Goal: Information Seeking & Learning: Check status

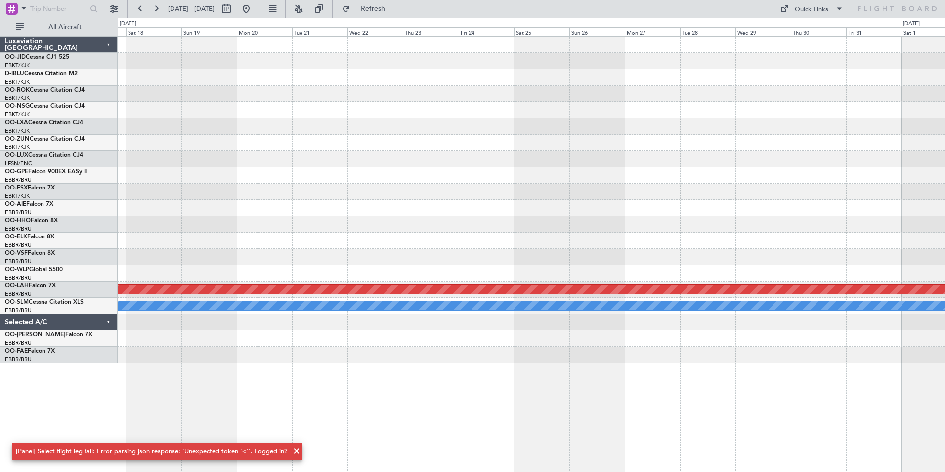
click at [644, 175] on div at bounding box center [531, 175] width 827 height 16
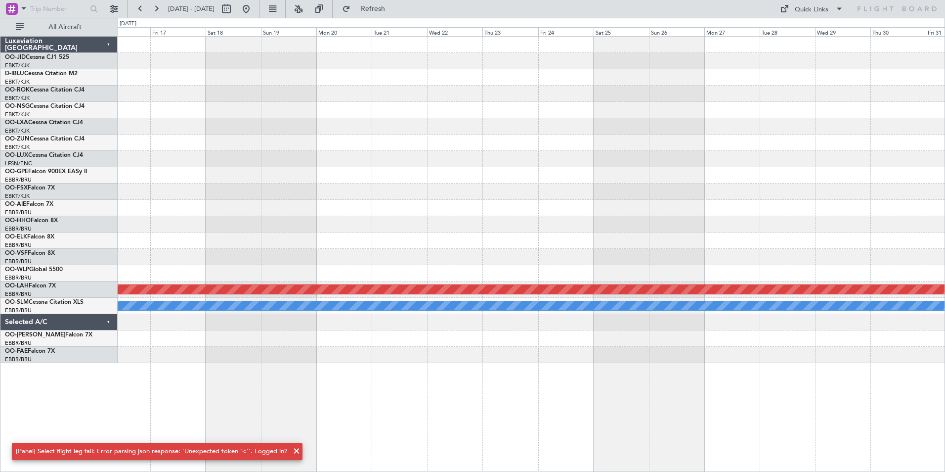
click at [572, 216] on div "Planned Maint [PERSON_NAME]-[GEOGRAPHIC_DATA][PERSON_NAME] ([GEOGRAPHIC_DATA][P…" at bounding box center [531, 200] width 827 height 326
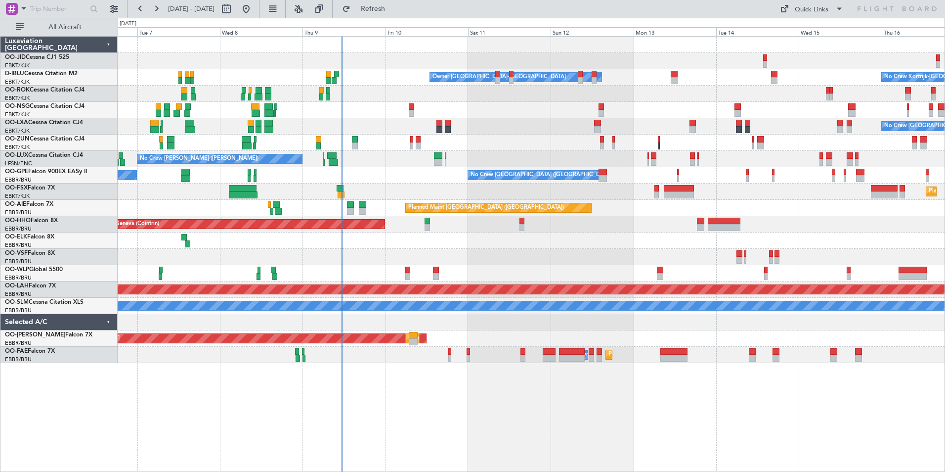
click at [377, 240] on div "Owner [GEOGRAPHIC_DATA]-[GEOGRAPHIC_DATA] No Crew Kortrijk-[GEOGRAPHIC_DATA] No…" at bounding box center [531, 200] width 827 height 326
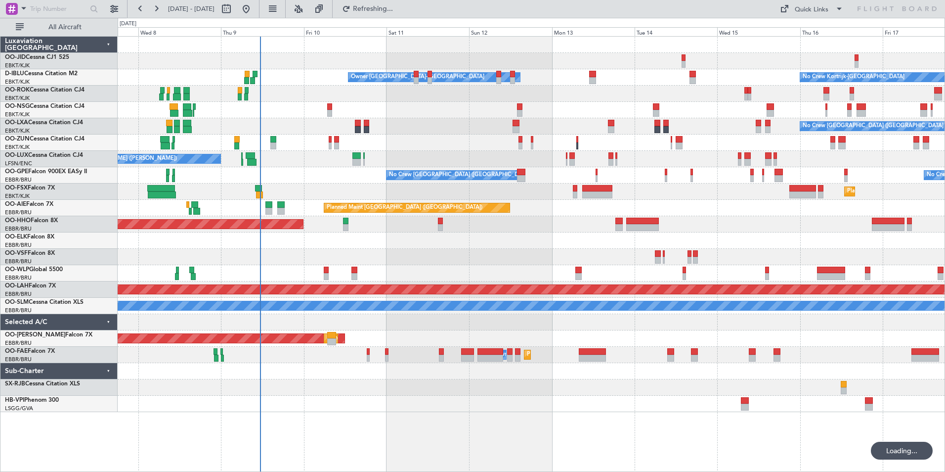
click at [588, 260] on div at bounding box center [531, 257] width 827 height 16
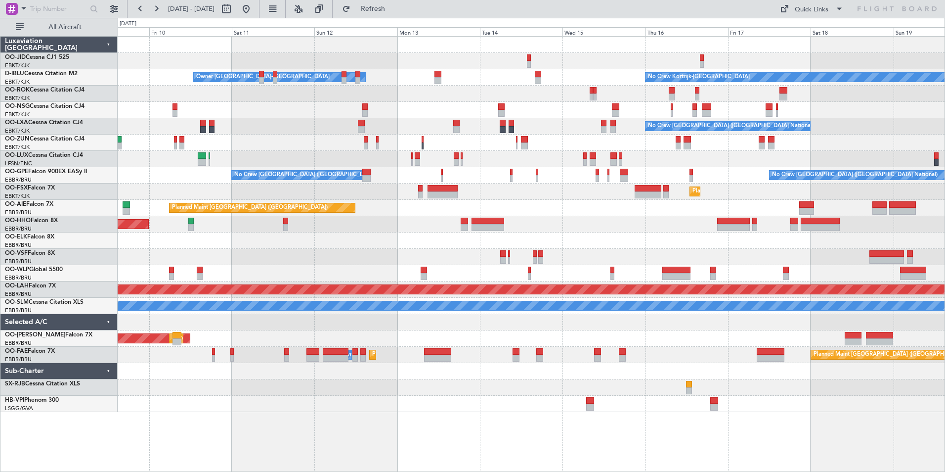
click at [519, 129] on div "Owner [GEOGRAPHIC_DATA]-[GEOGRAPHIC_DATA] No Crew Kortrijk-[GEOGRAPHIC_DATA] No…" at bounding box center [531, 224] width 827 height 375
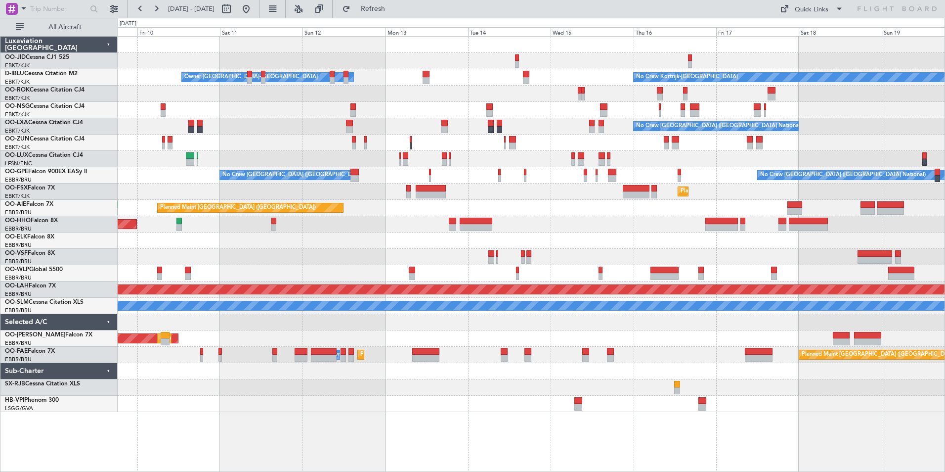
click at [442, 103] on div "Owner [GEOGRAPHIC_DATA]-[GEOGRAPHIC_DATA] No Crew Kortrijk-[GEOGRAPHIC_DATA] No…" at bounding box center [531, 224] width 827 height 375
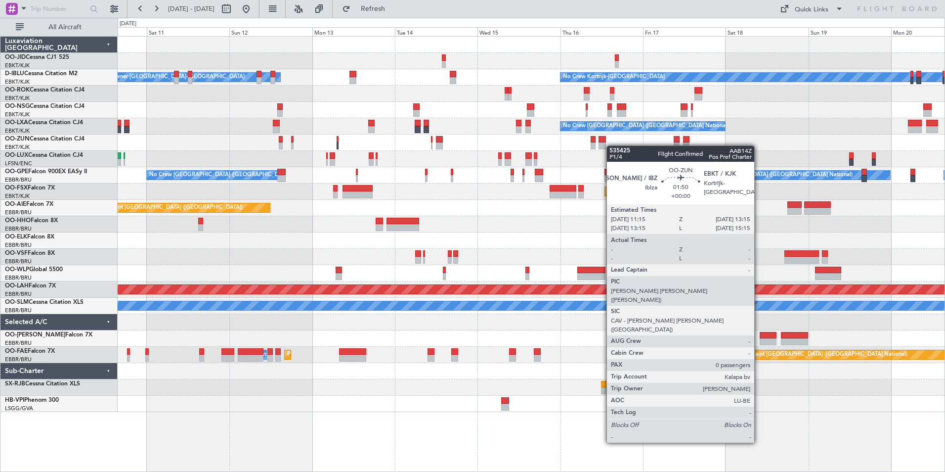
click at [608, 144] on div at bounding box center [531, 142] width 827 height 16
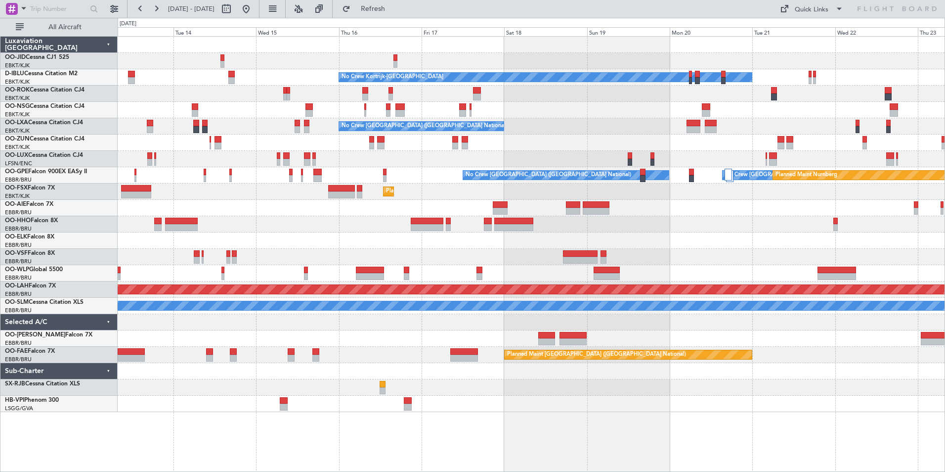
click at [516, 161] on div "No Crew No Crew Kortrijk-[GEOGRAPHIC_DATA] No Crew Owner [GEOGRAPHIC_DATA]-[GEO…" at bounding box center [531, 224] width 827 height 375
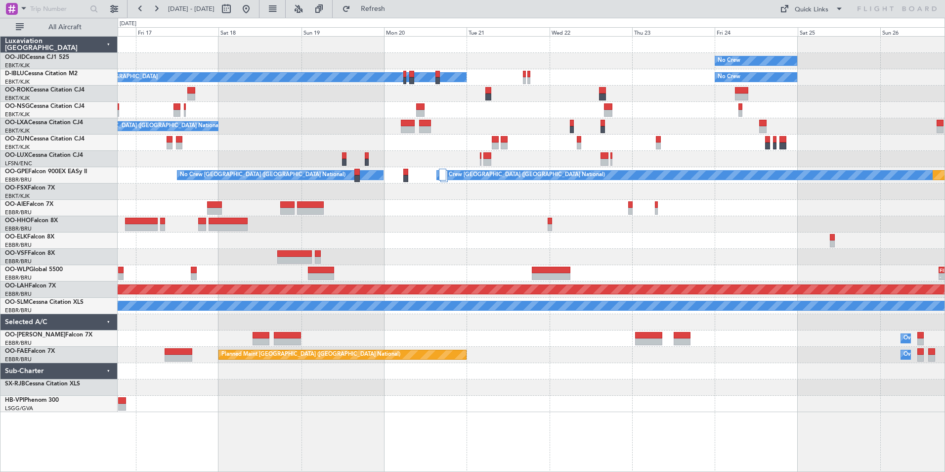
click at [552, 127] on div "No Crew No Crew Kortrijk-[GEOGRAPHIC_DATA] No Crew No Crew [GEOGRAPHIC_DATA] (B…" at bounding box center [531, 224] width 827 height 375
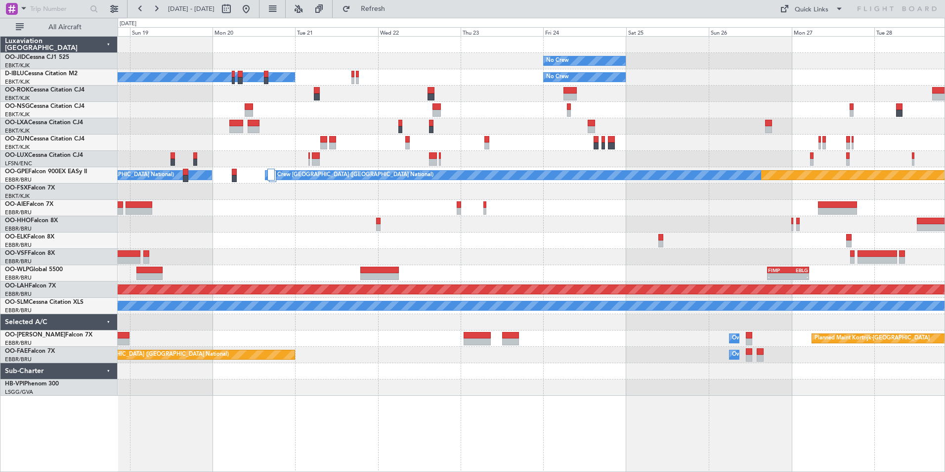
click at [409, 155] on div "No Crew No Crew Kortrijk-[GEOGRAPHIC_DATA] No Crew No Crew [GEOGRAPHIC_DATA] (B…" at bounding box center [531, 216] width 827 height 359
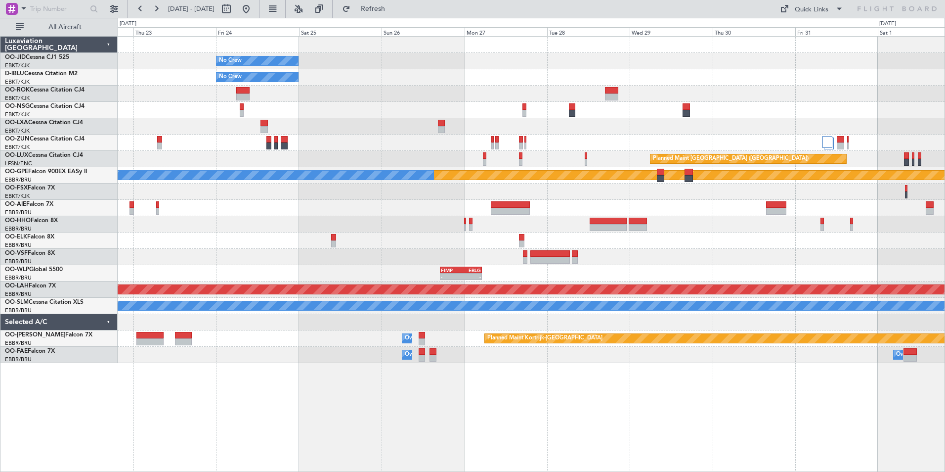
click at [412, 132] on div "No Crew No Crew No Crew Kortrijk-[GEOGRAPHIC_DATA] Planned Maint [GEOGRAPHIC_DA…" at bounding box center [531, 200] width 827 height 326
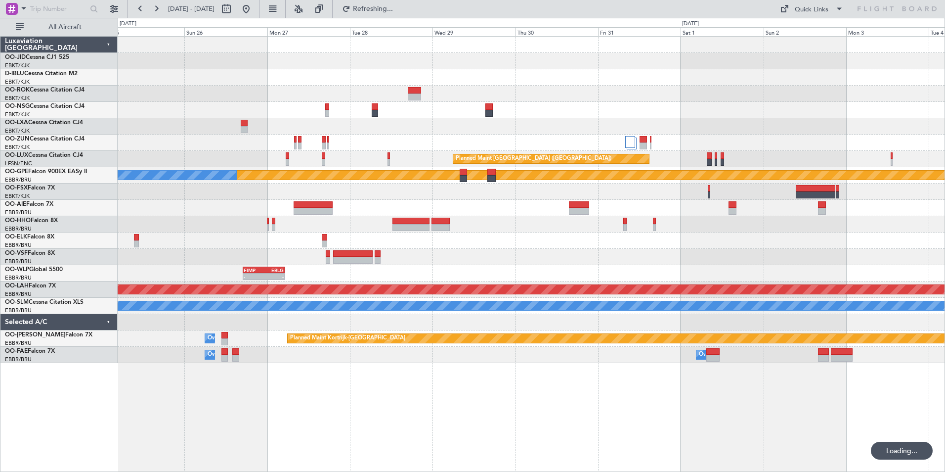
click at [488, 141] on div "No Crew No Crew Planned Maint [GEOGRAPHIC_DATA] ([GEOGRAPHIC_DATA]) Planned Mai…" at bounding box center [531, 200] width 827 height 326
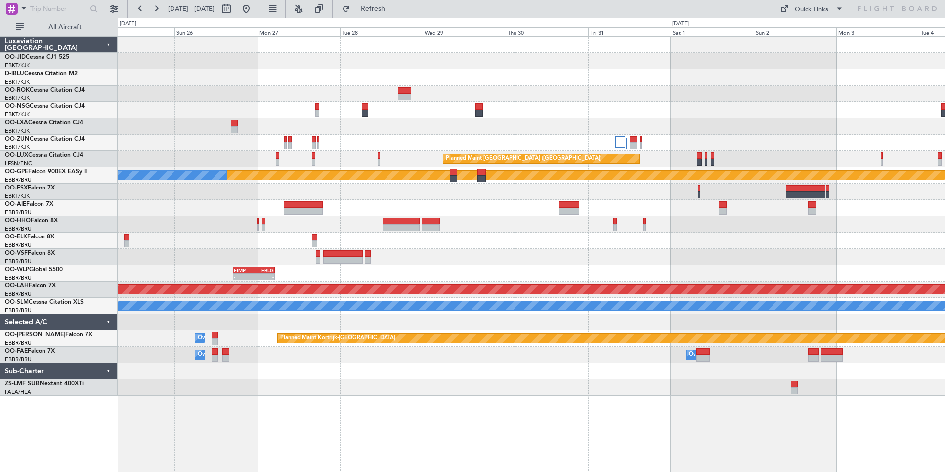
click at [565, 155] on div "No Crew No Crew Planned Maint [GEOGRAPHIC_DATA] ([GEOGRAPHIC_DATA]) Planned Mai…" at bounding box center [531, 216] width 827 height 359
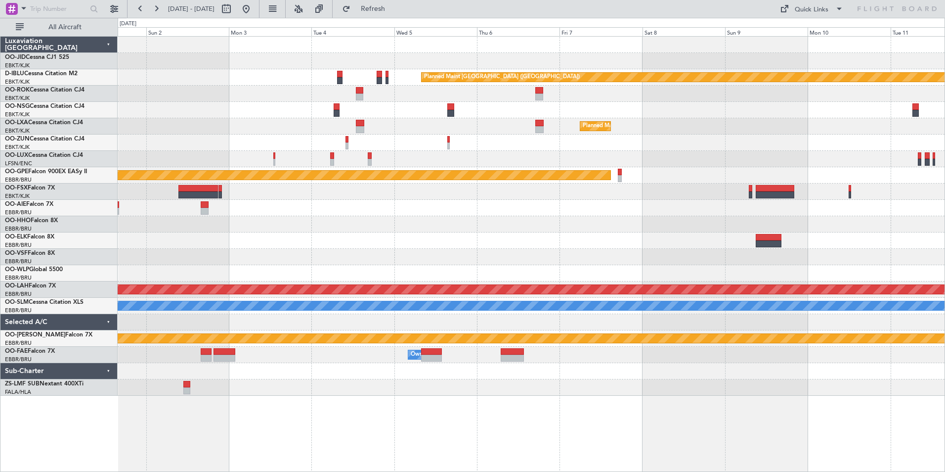
click at [420, 205] on div at bounding box center [531, 208] width 827 height 16
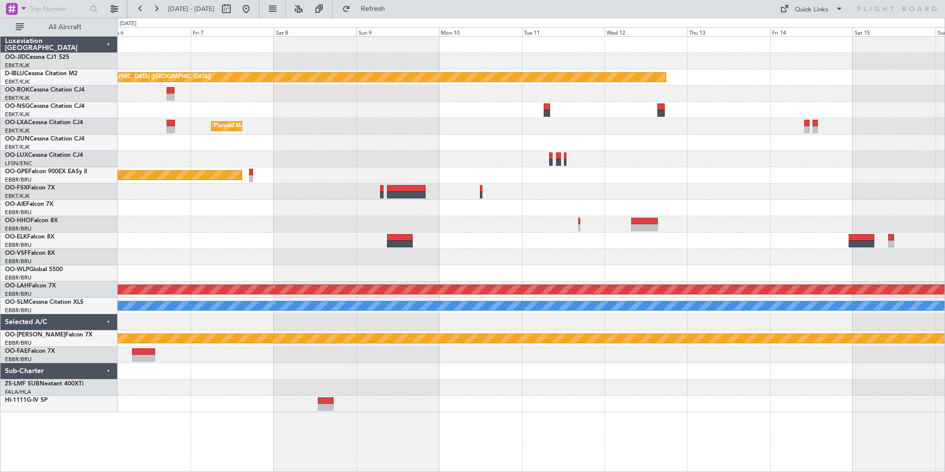
click at [324, 205] on div "Planned Maint [GEOGRAPHIC_DATA] ([GEOGRAPHIC_DATA]) Planned Maint [GEOGRAPHIC_D…" at bounding box center [531, 224] width 827 height 375
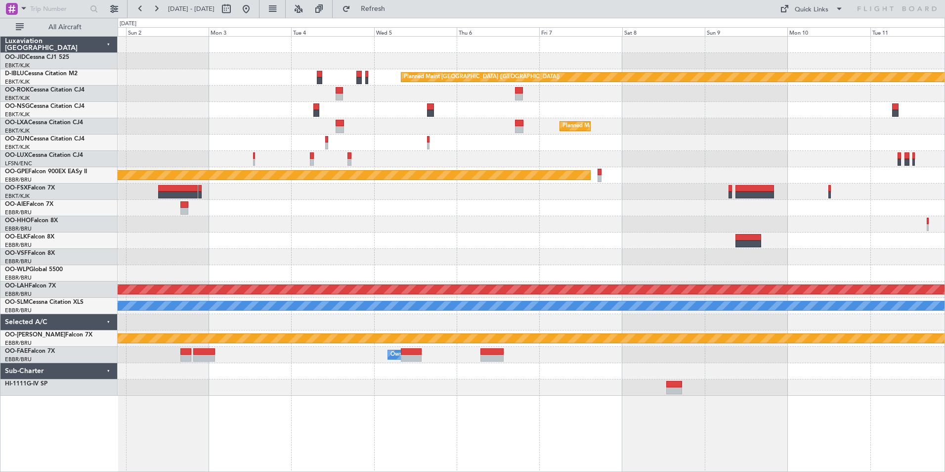
click at [834, 187] on div at bounding box center [531, 191] width 827 height 16
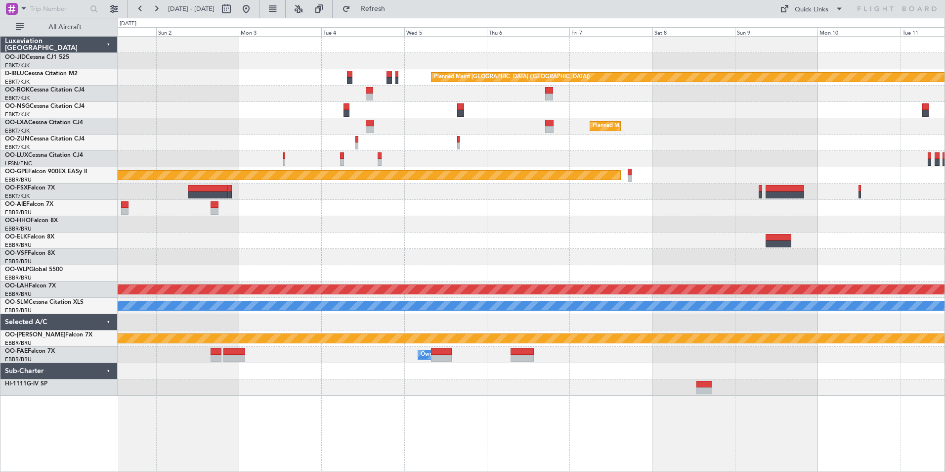
click at [140, 206] on div at bounding box center [531, 208] width 827 height 16
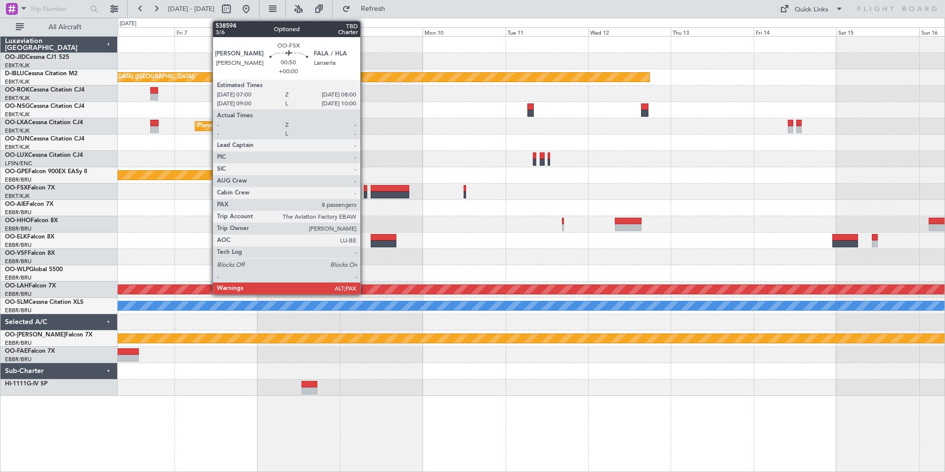
click at [365, 193] on div at bounding box center [365, 194] width 3 height 7
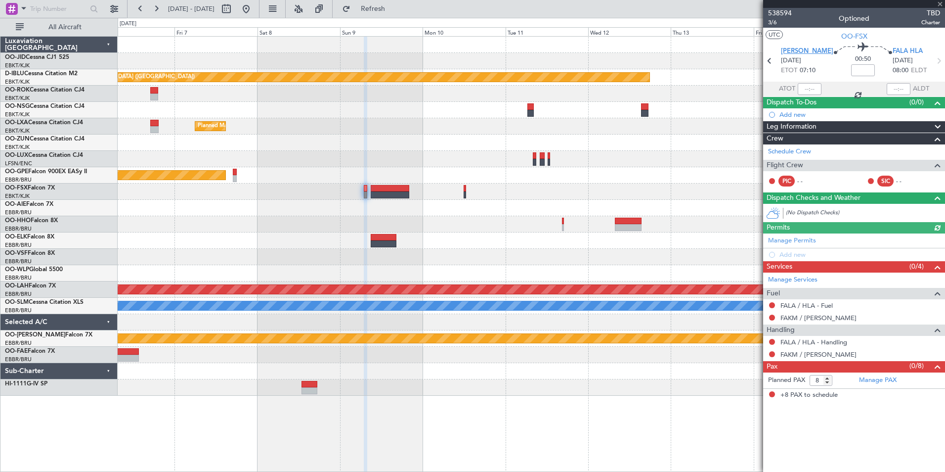
click at [805, 50] on span "[PERSON_NAME]" at bounding box center [807, 51] width 52 height 10
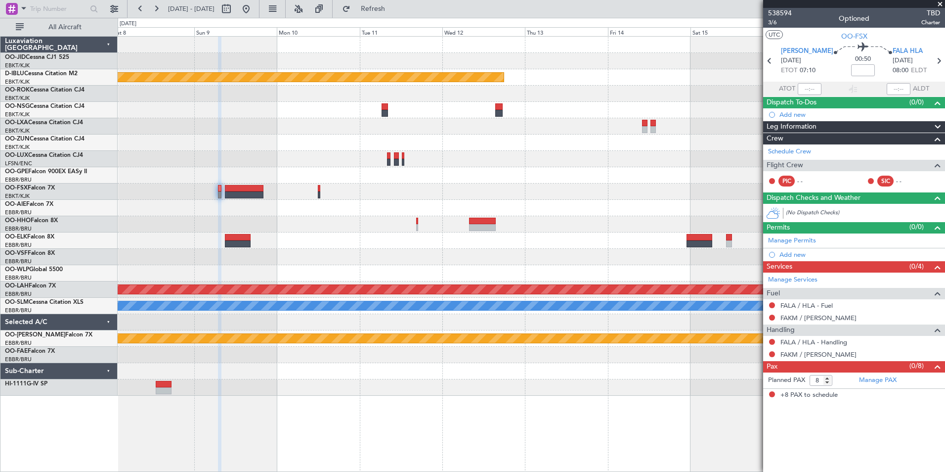
click at [576, 244] on div at bounding box center [531, 240] width 827 height 16
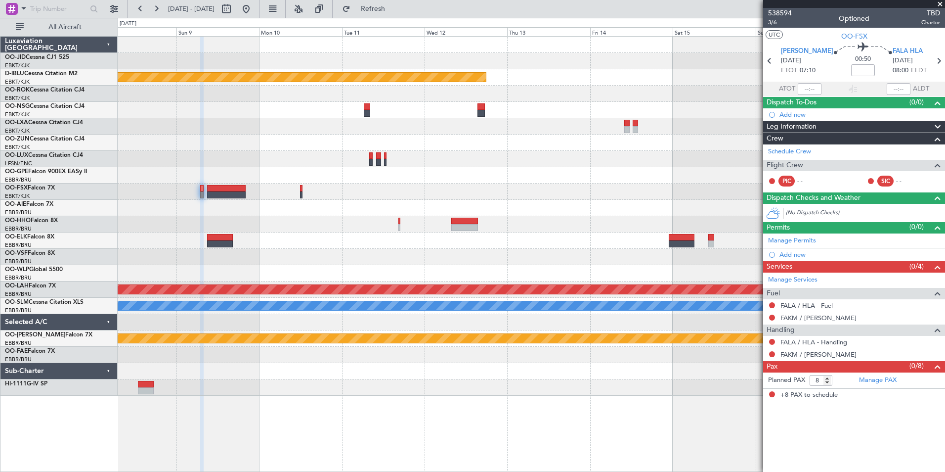
click at [173, 197] on div "Planned Maint [GEOGRAPHIC_DATA] ([GEOGRAPHIC_DATA]) Planned Maint [GEOGRAPHIC_D…" at bounding box center [531, 216] width 827 height 359
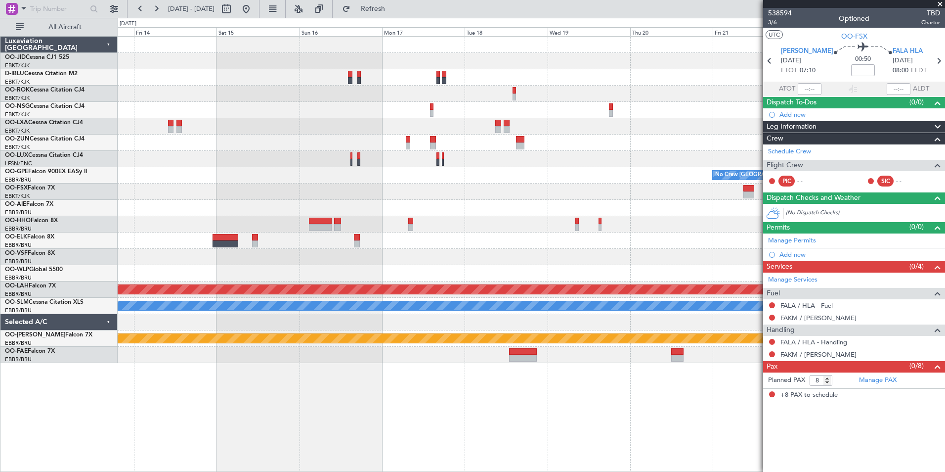
click at [202, 120] on div "Planned Maint [GEOGRAPHIC_DATA] ([GEOGRAPHIC_DATA]) Owner [GEOGRAPHIC_DATA]-[GE…" at bounding box center [531, 200] width 827 height 326
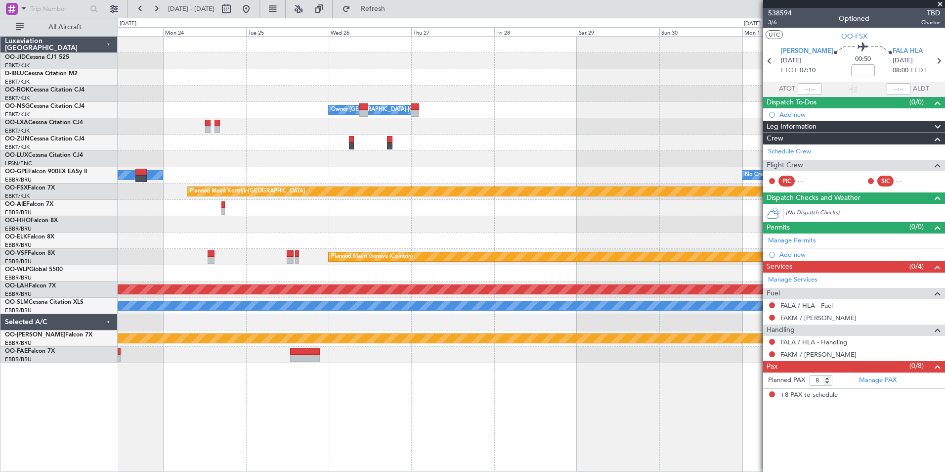
click at [160, 150] on div "Owner [GEOGRAPHIC_DATA]-[GEOGRAPHIC_DATA] Planned Maint [GEOGRAPHIC_DATA] ([GEO…" at bounding box center [531, 200] width 827 height 326
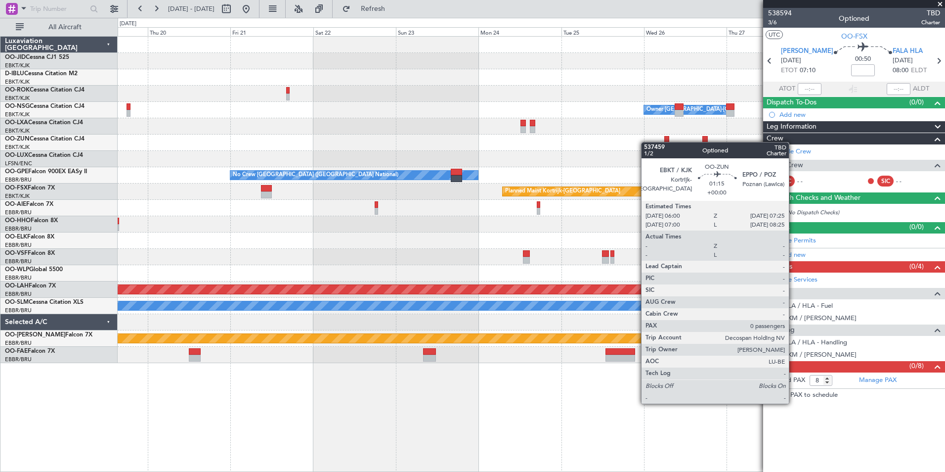
click at [656, 142] on div at bounding box center [531, 142] width 827 height 16
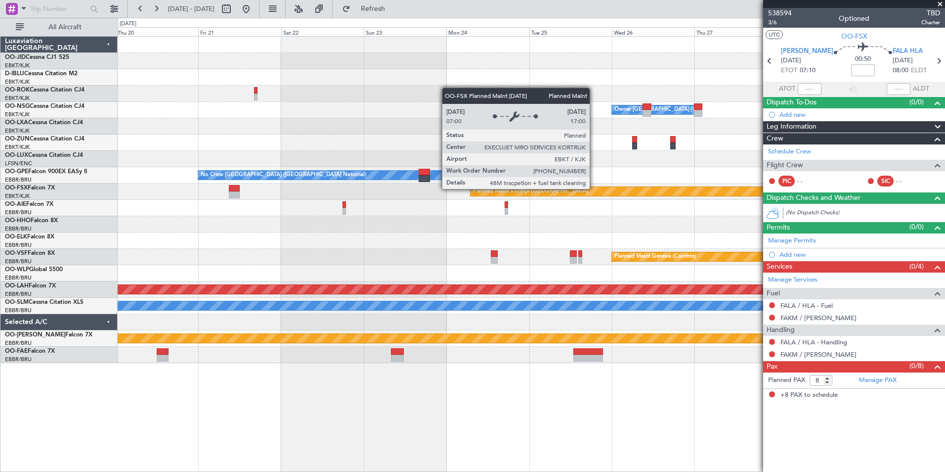
click at [231, 177] on div "Owner [GEOGRAPHIC_DATA]-[GEOGRAPHIC_DATA] Planned Maint [GEOGRAPHIC_DATA] ([GEO…" at bounding box center [531, 200] width 827 height 326
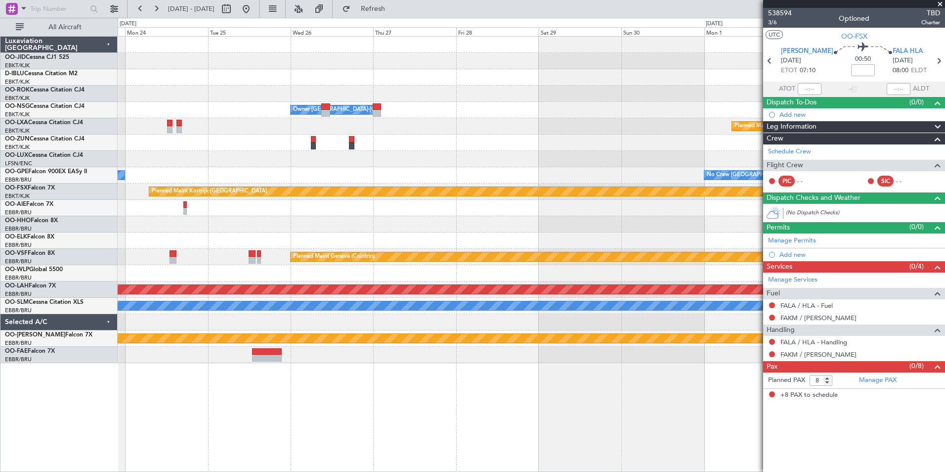
click at [214, 160] on div "Owner [GEOGRAPHIC_DATA]-[GEOGRAPHIC_DATA] Planned Maint [GEOGRAPHIC_DATA] ([GEO…" at bounding box center [531, 200] width 827 height 326
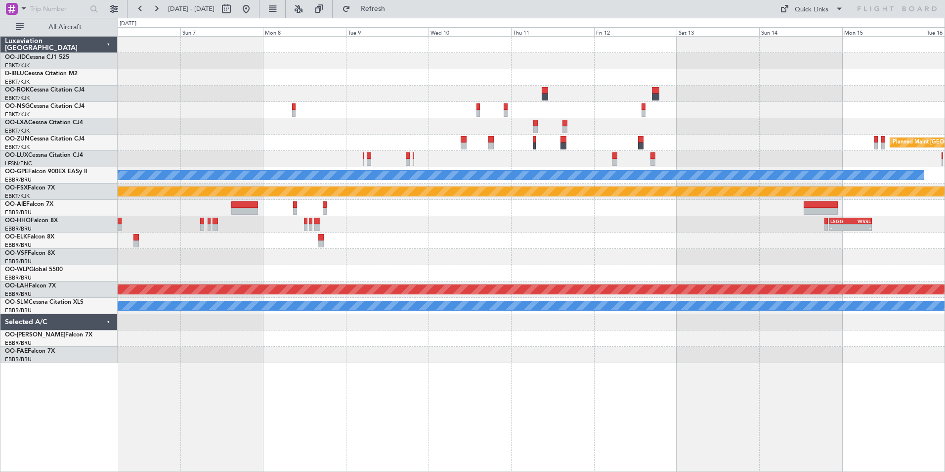
click at [362, 199] on div "Planned Maint [GEOGRAPHIC_DATA] ([GEOGRAPHIC_DATA]) Planned Maint [GEOGRAPHIC_D…" at bounding box center [531, 200] width 827 height 326
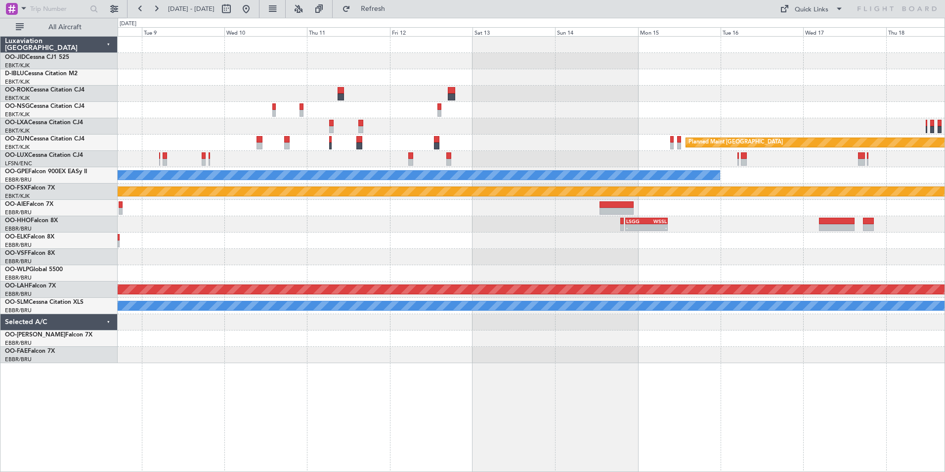
click at [333, 158] on div "Planned Maint [GEOGRAPHIC_DATA] No Crew [GEOGRAPHIC_DATA] (Brussels National) P…" at bounding box center [531, 200] width 827 height 326
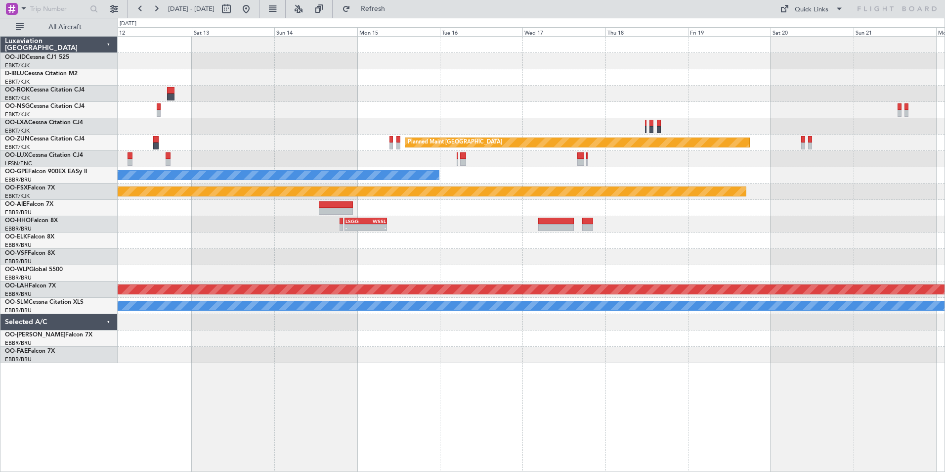
click at [418, 186] on div "Planned Maint [GEOGRAPHIC_DATA] Planned Maint [GEOGRAPHIC_DATA]-[GEOGRAPHIC_DAT…" at bounding box center [531, 200] width 827 height 326
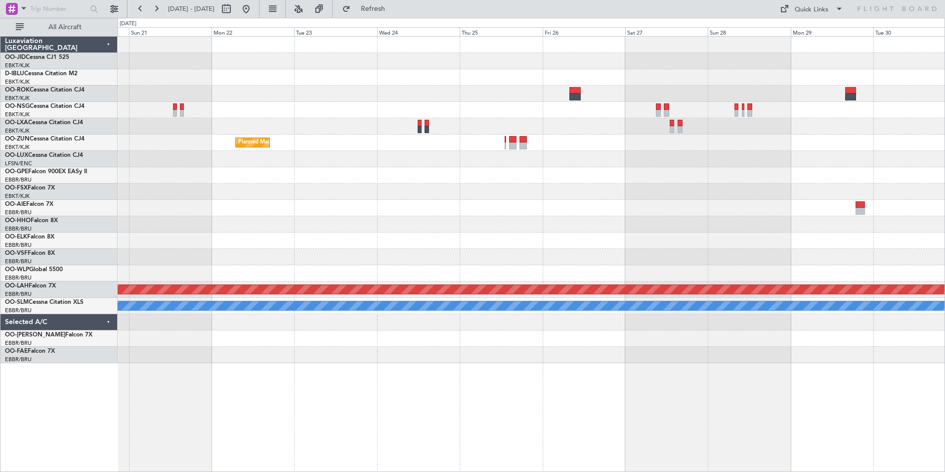
click at [244, 185] on div "Planned Maint Kortrijk-[GEOGRAPHIC_DATA] Planned Maint [GEOGRAPHIC_DATA] Planne…" at bounding box center [531, 200] width 827 height 326
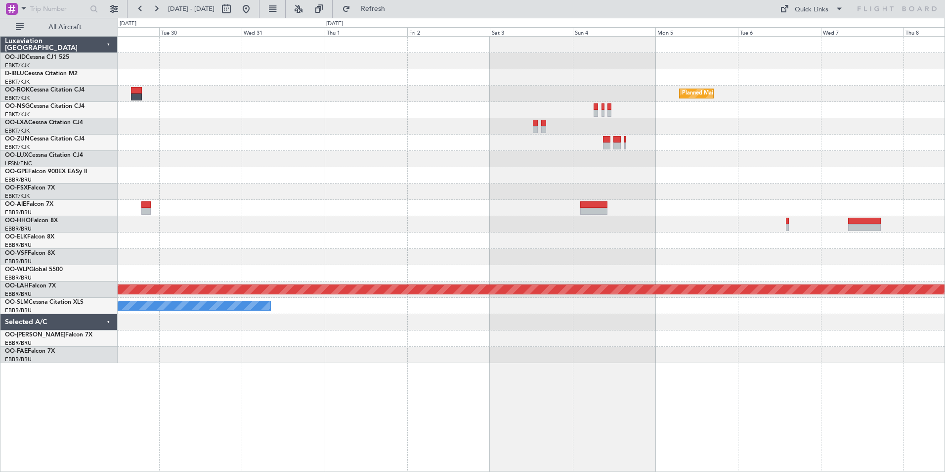
click at [338, 167] on div "Planned Maint Kortrijk-[GEOGRAPHIC_DATA] Planned [GEOGRAPHIC_DATA][PERSON_NAME]…" at bounding box center [531, 200] width 827 height 326
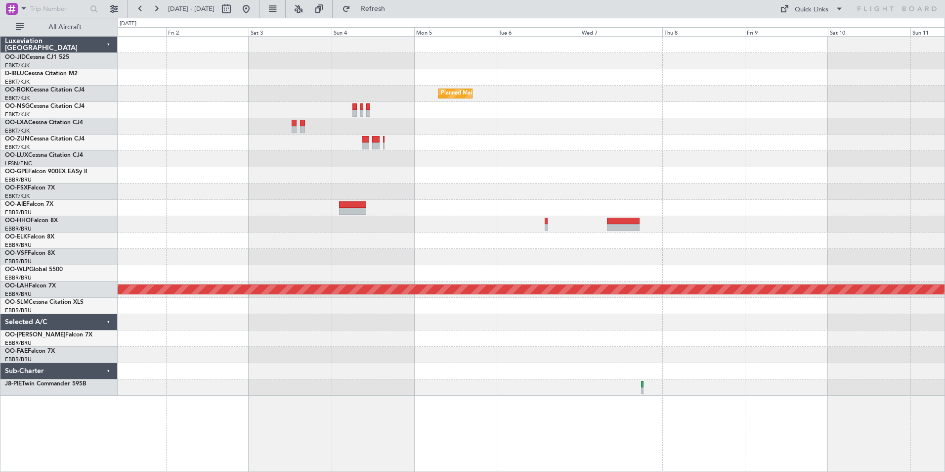
click at [505, 130] on div at bounding box center [531, 126] width 827 height 16
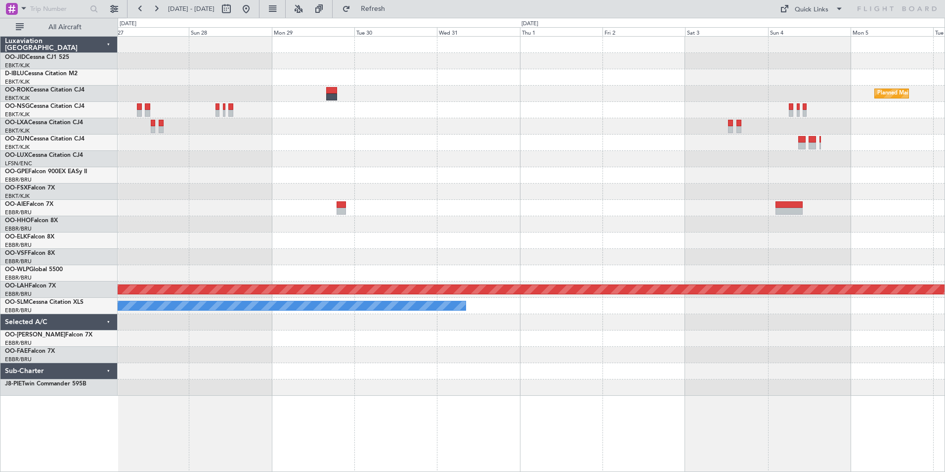
click at [804, 324] on div "Planned Maint Kortrijk-[GEOGRAPHIC_DATA] Planned [GEOGRAPHIC_DATA][PERSON_NAME]…" at bounding box center [531, 216] width 827 height 359
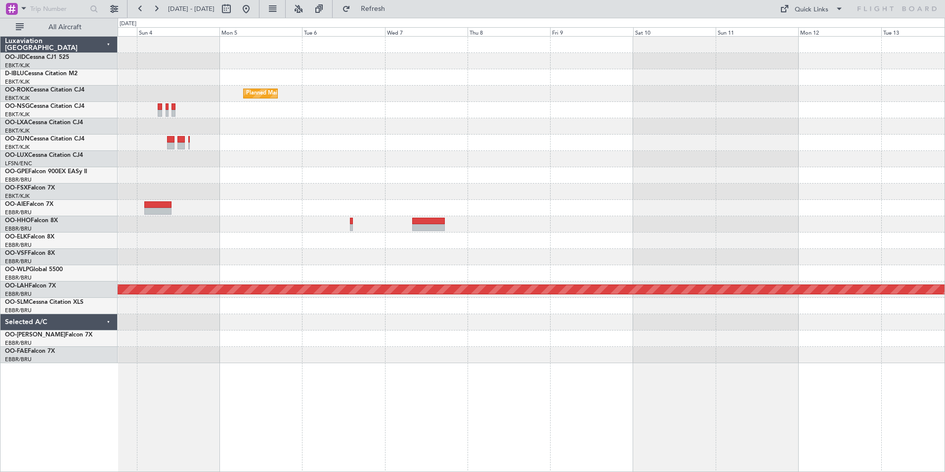
click at [277, 242] on div at bounding box center [531, 240] width 827 height 16
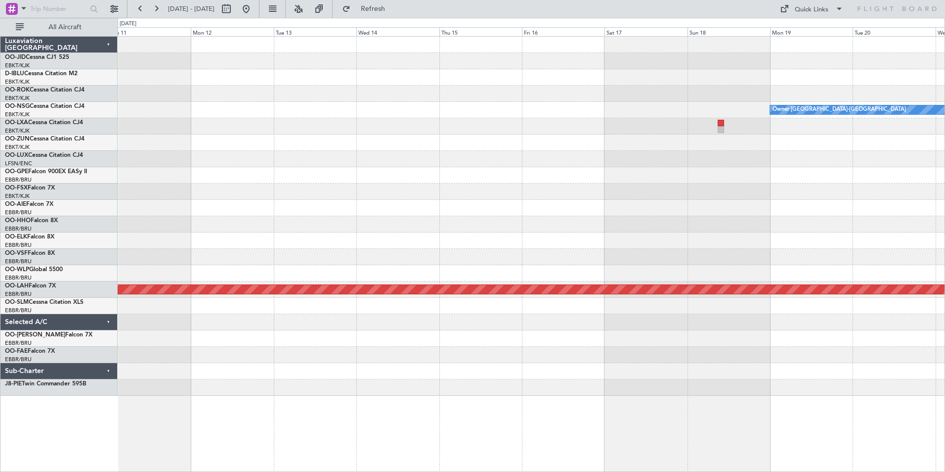
click at [298, 208] on div "Owner [GEOGRAPHIC_DATA]-[GEOGRAPHIC_DATA] Planned [GEOGRAPHIC_DATA][PERSON_NAME…" at bounding box center [531, 216] width 827 height 359
click at [294, 199] on div "Owner [GEOGRAPHIC_DATA]-[GEOGRAPHIC_DATA] Planned [GEOGRAPHIC_DATA][PERSON_NAME…" at bounding box center [531, 216] width 827 height 359
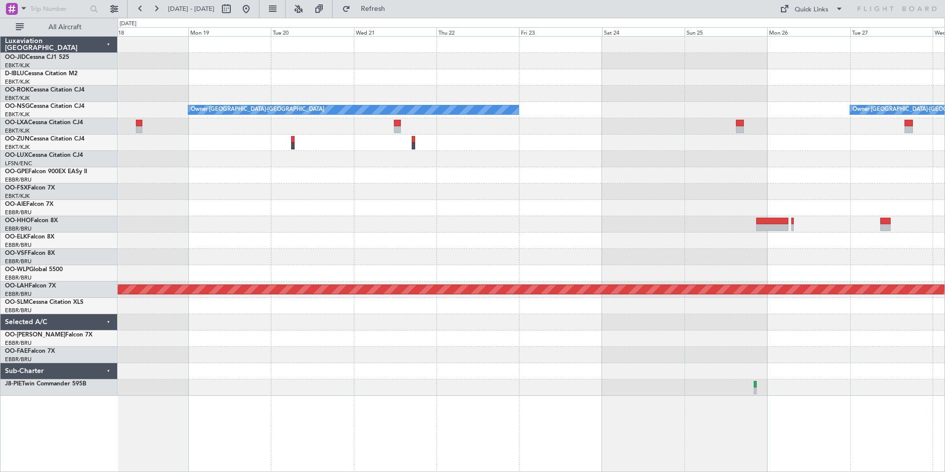
click at [236, 208] on div at bounding box center [531, 208] width 827 height 16
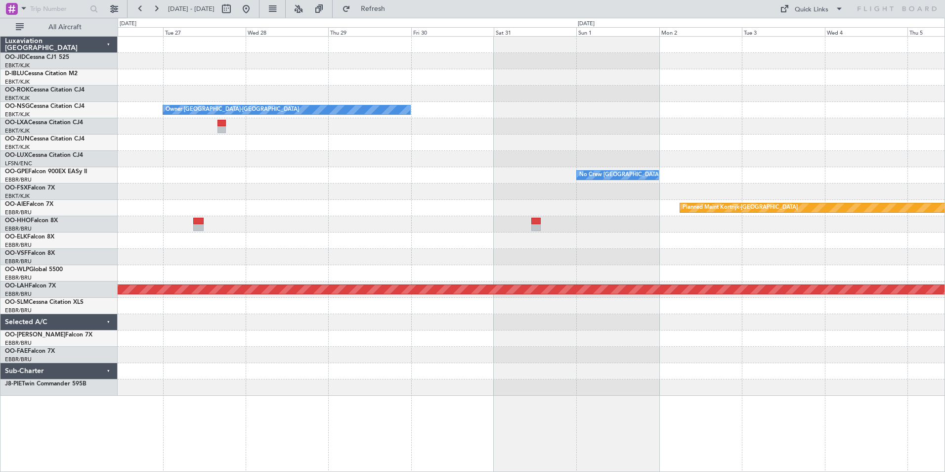
click at [507, 192] on div at bounding box center [531, 191] width 827 height 16
click at [298, 151] on div "Owner [GEOGRAPHIC_DATA]-[GEOGRAPHIC_DATA] No Crew [GEOGRAPHIC_DATA] (Brussels N…" at bounding box center [531, 216] width 827 height 359
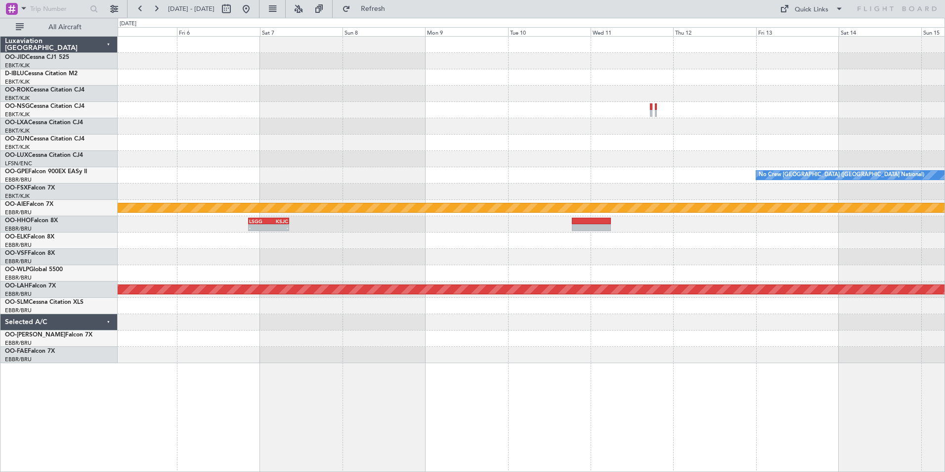
click at [434, 173] on div "No Crew Kortrijk-[GEOGRAPHIC_DATA] No Crew [GEOGRAPHIC_DATA] (Brussels National…" at bounding box center [531, 200] width 827 height 326
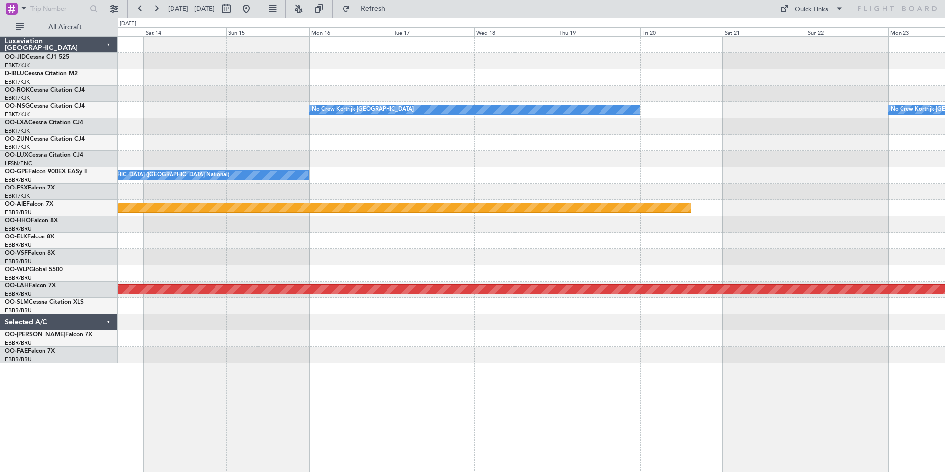
click at [265, 123] on div "No Crew Kortrijk-[GEOGRAPHIC_DATA] No Crew Kortrijk-[GEOGRAPHIC_DATA] No Crew […" at bounding box center [531, 200] width 827 height 326
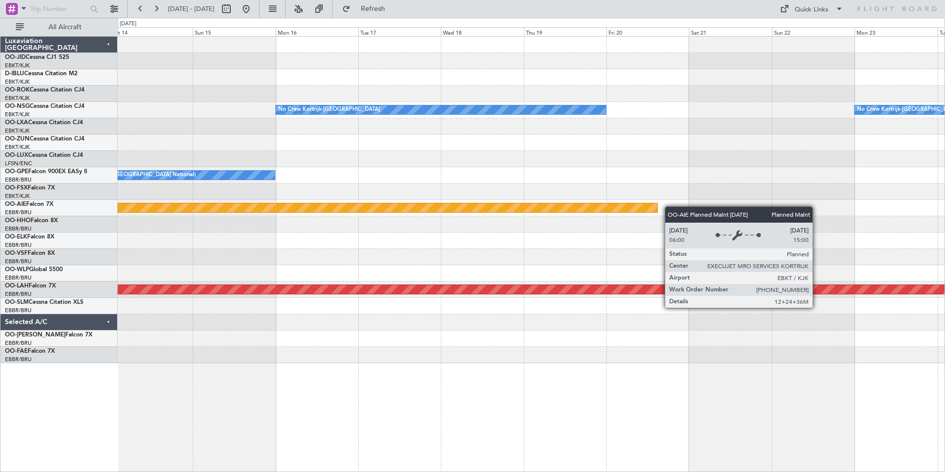
click at [190, 173] on div "No Crew Kortrijk-[GEOGRAPHIC_DATA] No Crew Kortrijk-[GEOGRAPHIC_DATA] No Crew […" at bounding box center [531, 200] width 827 height 326
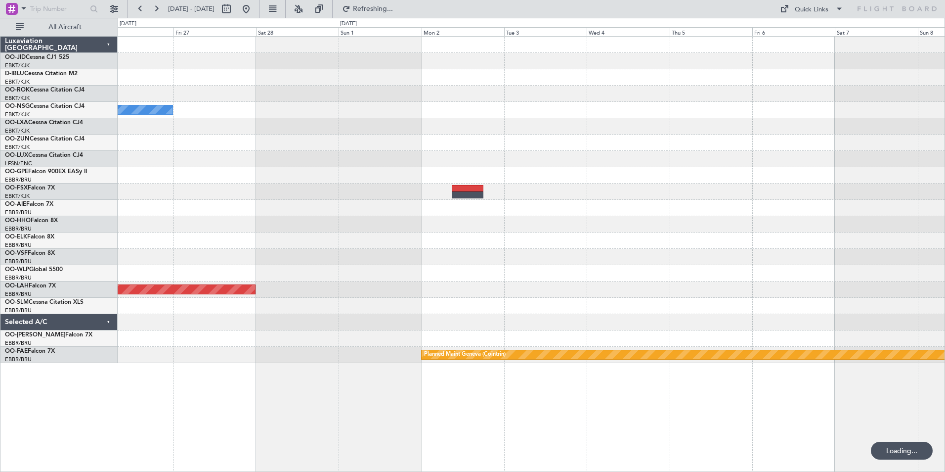
click at [233, 156] on div at bounding box center [531, 159] width 827 height 16
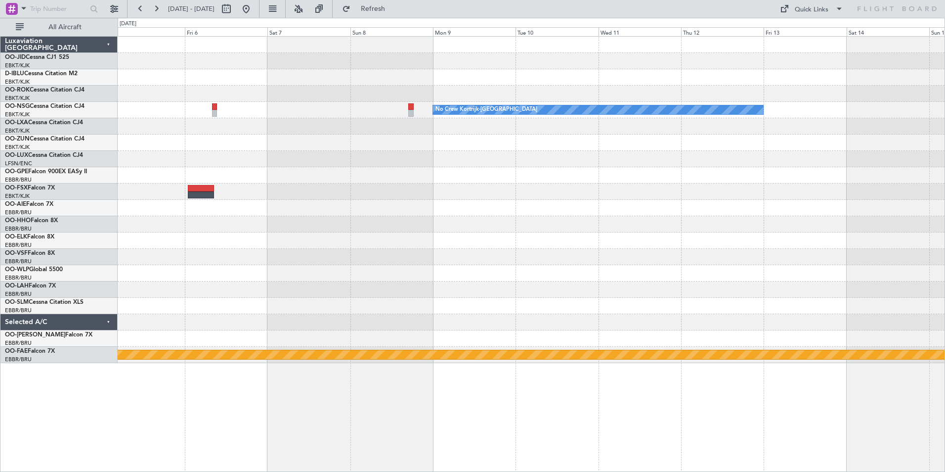
click at [349, 170] on div at bounding box center [531, 175] width 827 height 16
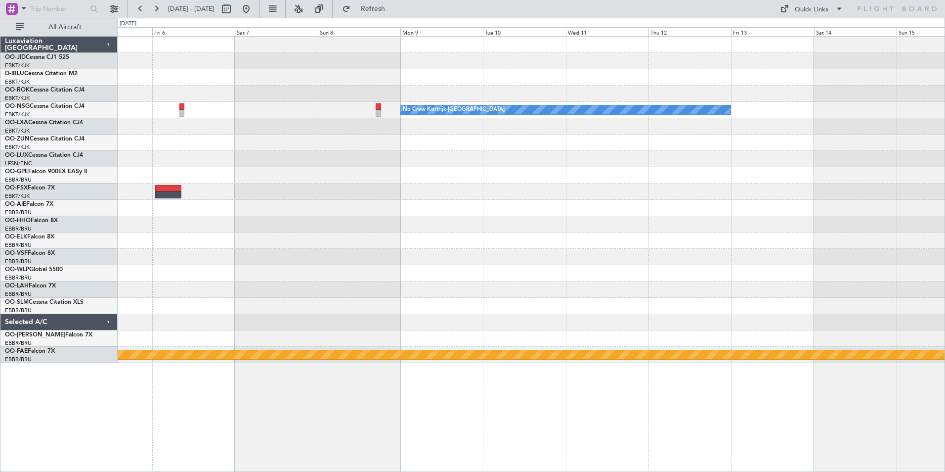
click at [777, 177] on div "No Crew Kortrijk-[GEOGRAPHIC_DATA] No Crew Kortrijk-[GEOGRAPHIC_DATA] Planned M…" at bounding box center [531, 200] width 827 height 326
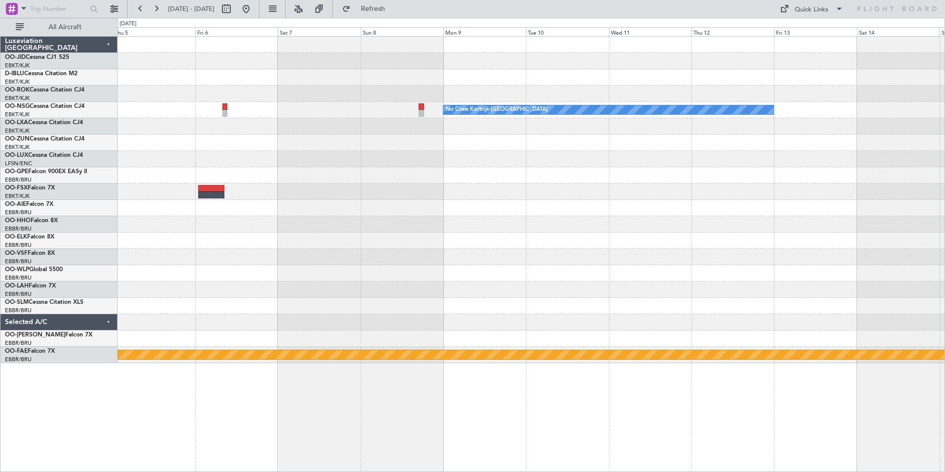
click at [380, 212] on div "No Crew Kortrijk-[GEOGRAPHIC_DATA] No Crew Kortrijk-[GEOGRAPHIC_DATA] Planned M…" at bounding box center [531, 200] width 827 height 326
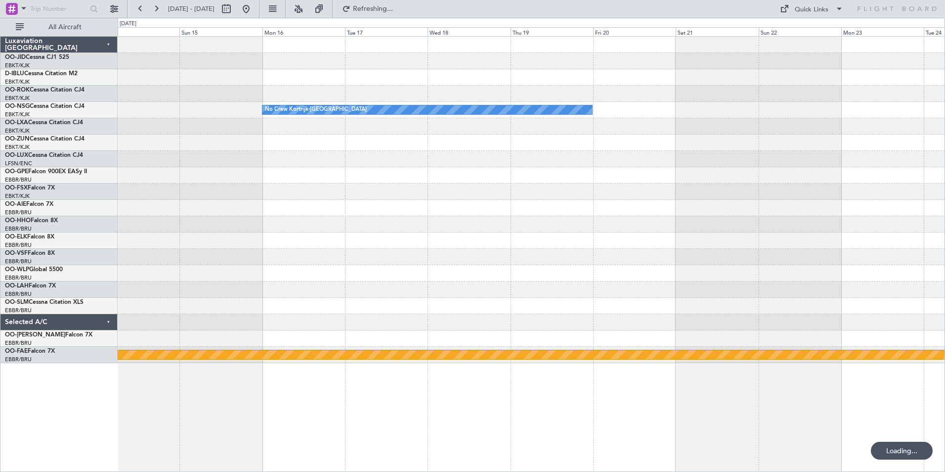
click at [324, 223] on div "No Crew Kortrijk-[GEOGRAPHIC_DATA] No Crew Kortrijk-[GEOGRAPHIC_DATA] Planned M…" at bounding box center [531, 200] width 827 height 326
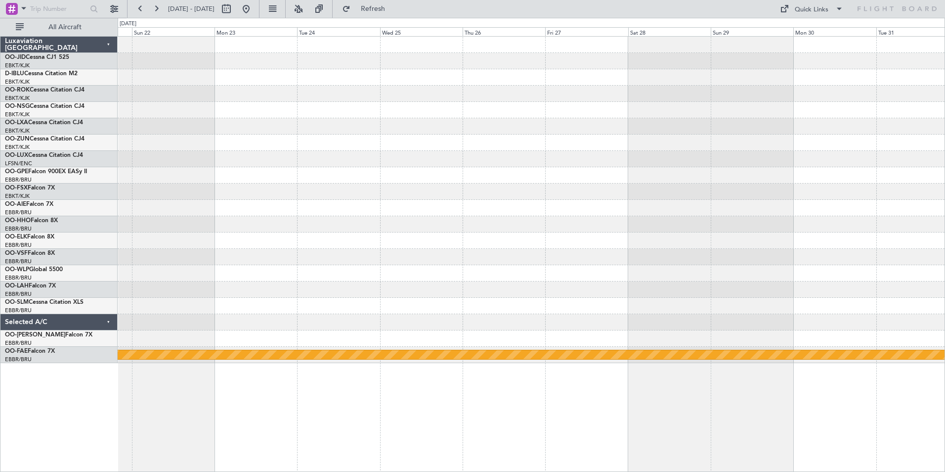
click at [140, 210] on div at bounding box center [531, 208] width 827 height 16
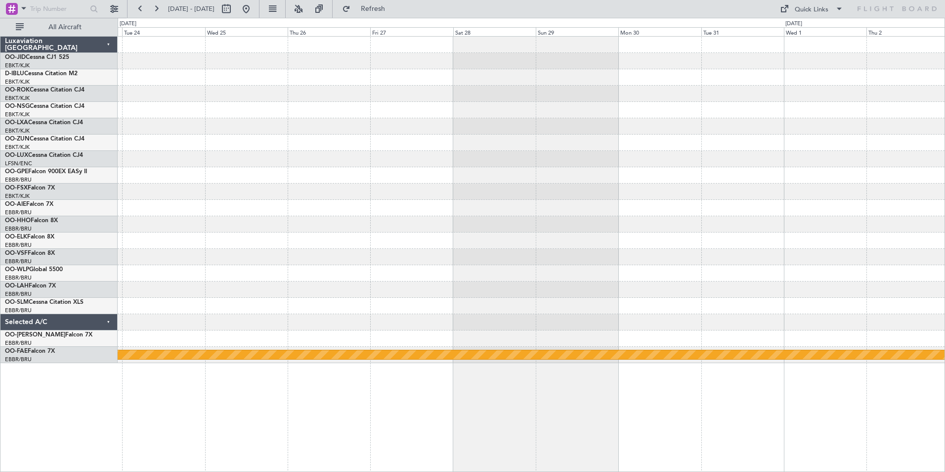
click at [279, 166] on div "Planned Maint Geneva (Cointrin)" at bounding box center [531, 200] width 827 height 326
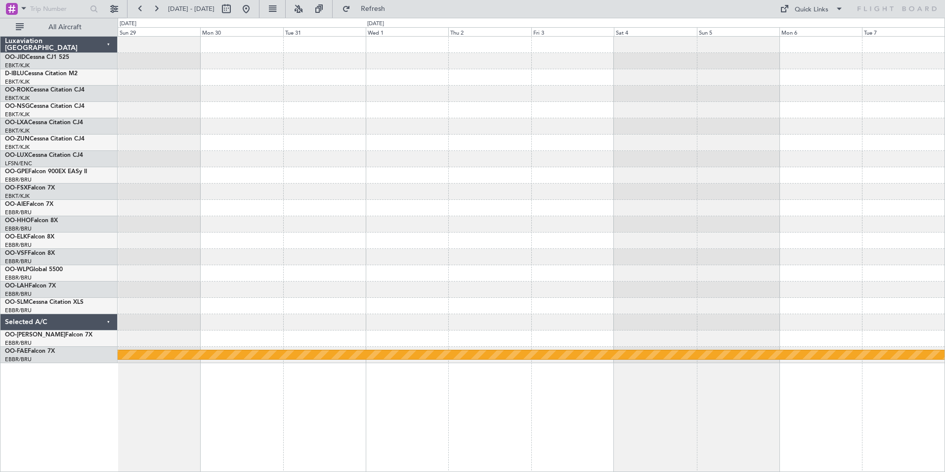
click at [132, 179] on div at bounding box center [531, 175] width 827 height 16
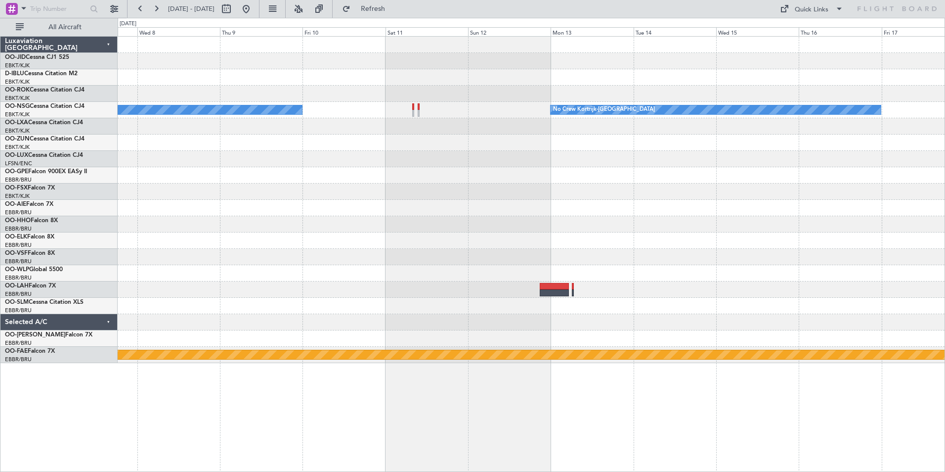
click at [237, 252] on div "No Crew Kortrijk-[GEOGRAPHIC_DATA] No Crew Kortrijk-[GEOGRAPHIC_DATA] Planned M…" at bounding box center [531, 200] width 827 height 326
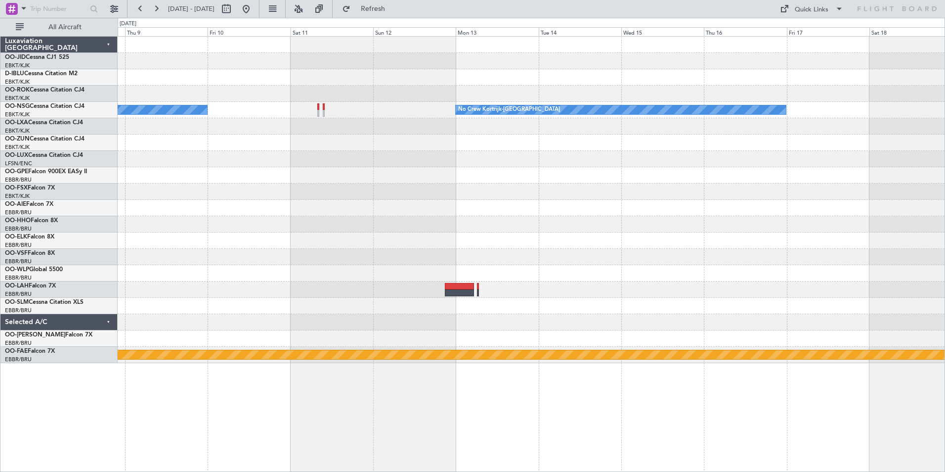
click at [104, 177] on div "No Crew Kortrijk-[GEOGRAPHIC_DATA] No Crew Kortrijk-[GEOGRAPHIC_DATA] Planned M…" at bounding box center [472, 245] width 945 height 454
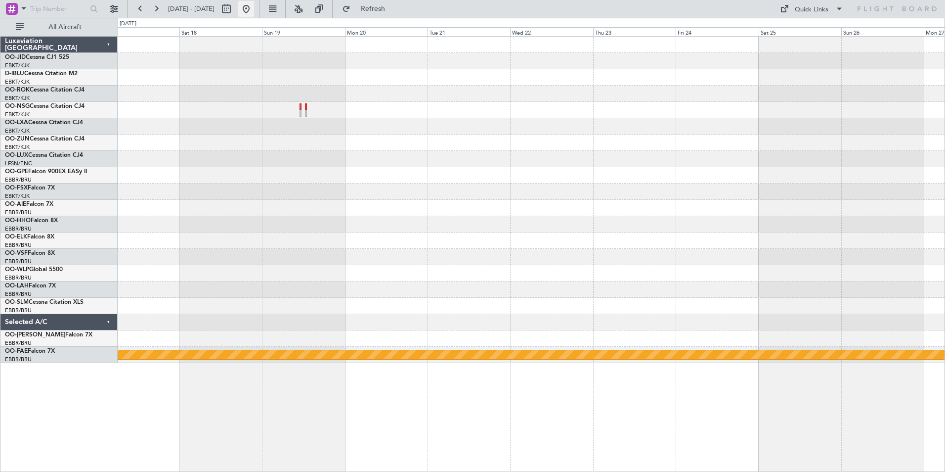
click at [254, 13] on button at bounding box center [246, 9] width 16 height 16
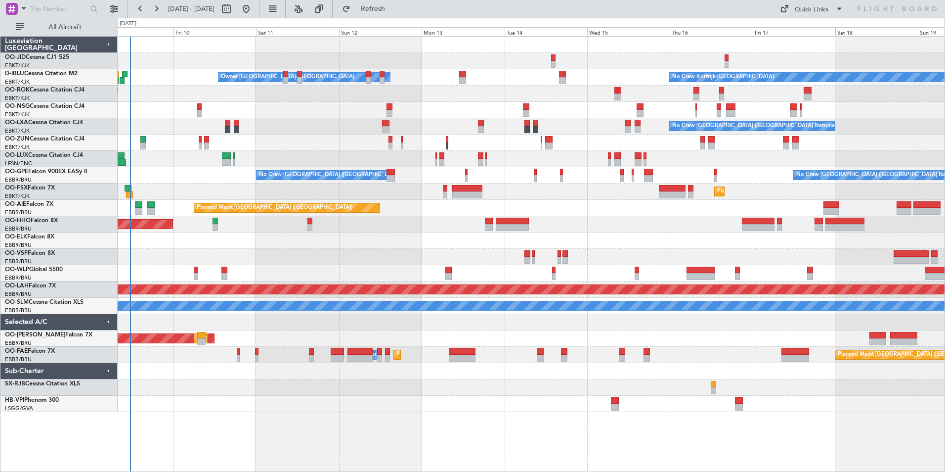
click at [481, 294] on div "Owner [GEOGRAPHIC_DATA]-[GEOGRAPHIC_DATA] No Crew Kortrijk-[GEOGRAPHIC_DATA] No…" at bounding box center [531, 224] width 827 height 375
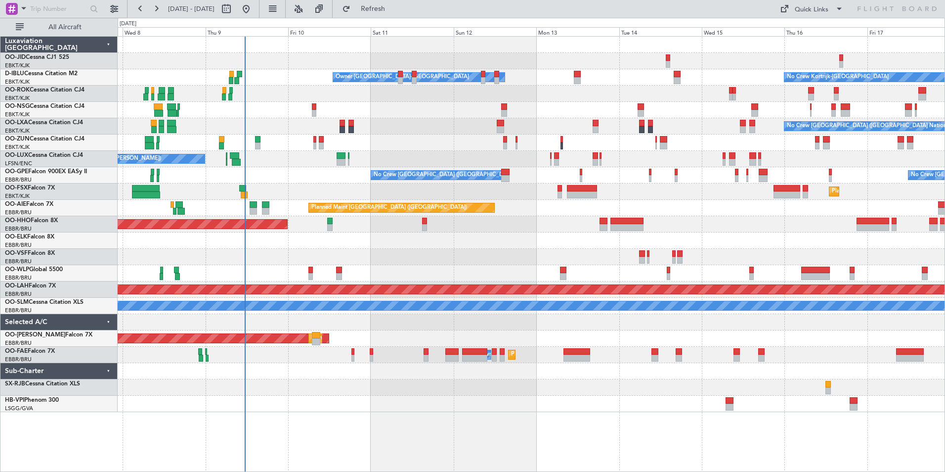
click at [270, 370] on div "Owner [GEOGRAPHIC_DATA]-[GEOGRAPHIC_DATA] No Crew Kortrijk-[GEOGRAPHIC_DATA] No…" at bounding box center [531, 224] width 827 height 375
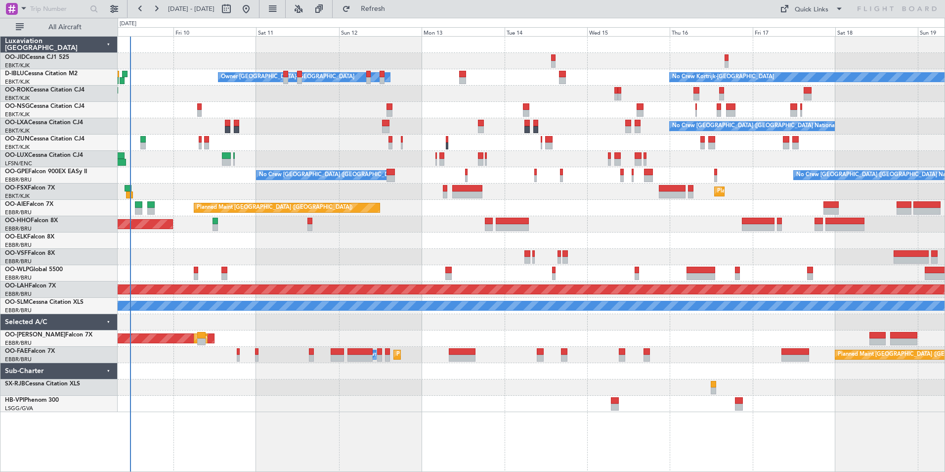
click at [543, 402] on div "Owner [GEOGRAPHIC_DATA]-[GEOGRAPHIC_DATA] No Crew Kortrijk-[GEOGRAPHIC_DATA] No…" at bounding box center [532, 254] width 828 height 436
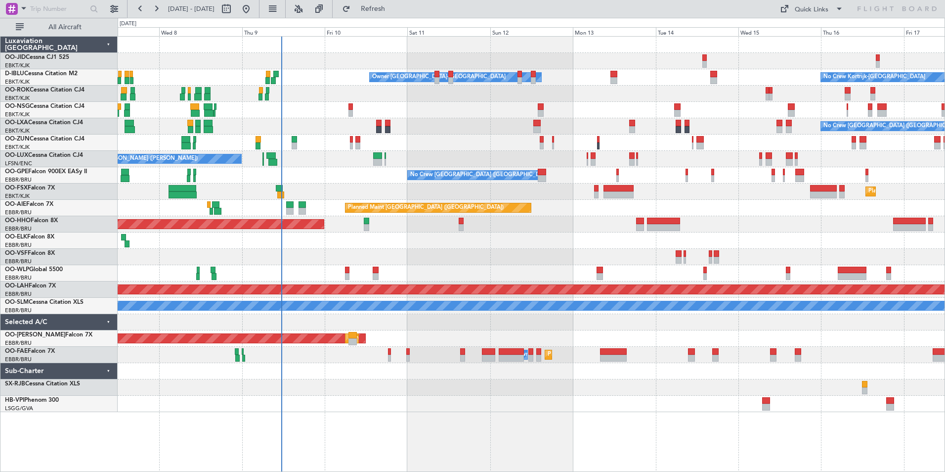
click at [398, 237] on div "Owner [GEOGRAPHIC_DATA]-[GEOGRAPHIC_DATA] No Crew Kortrijk-[GEOGRAPHIC_DATA] No…" at bounding box center [531, 224] width 827 height 375
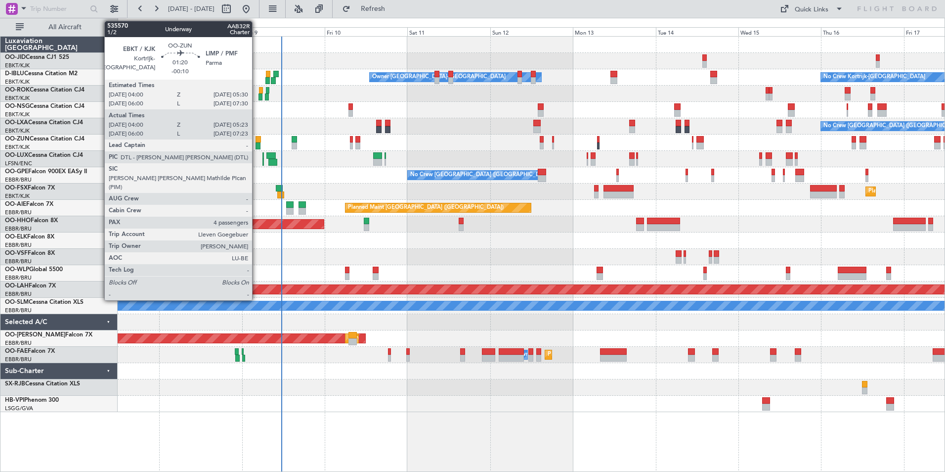
click at [257, 137] on div at bounding box center [258, 139] width 5 height 7
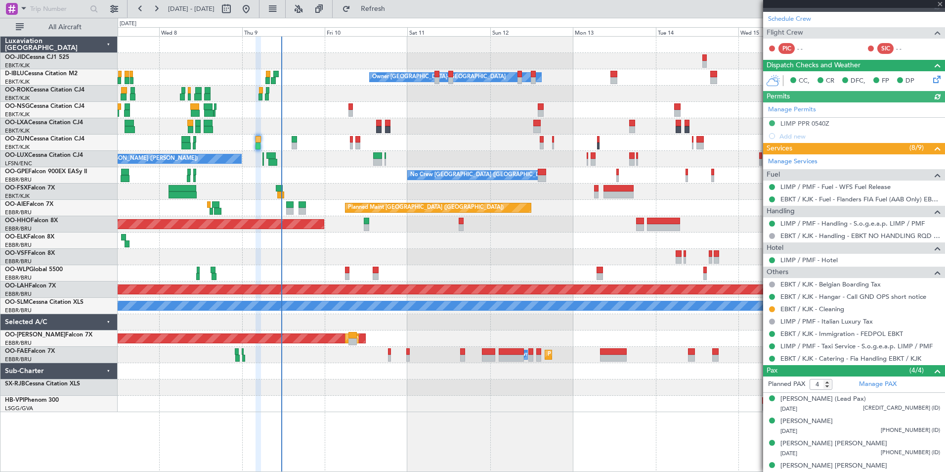
scroll to position [154, 0]
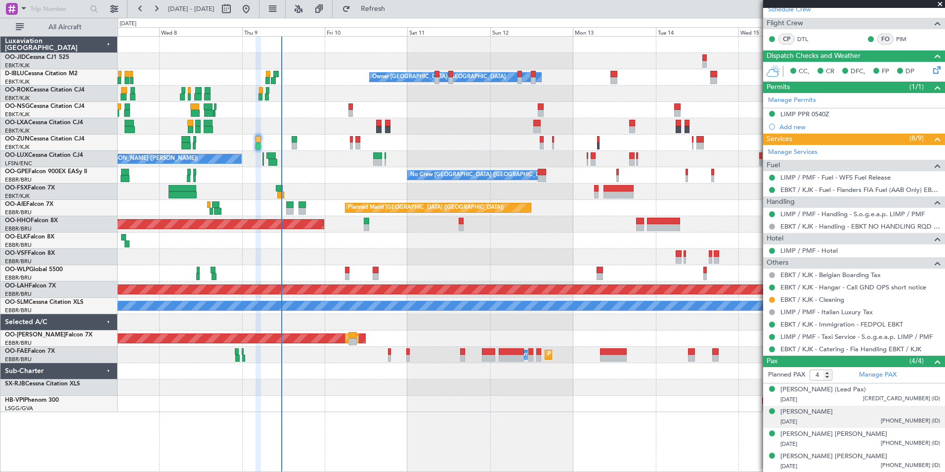
click at [870, 417] on div "[DATE] 595-3434183-13 (ID)" at bounding box center [861, 422] width 160 height 10
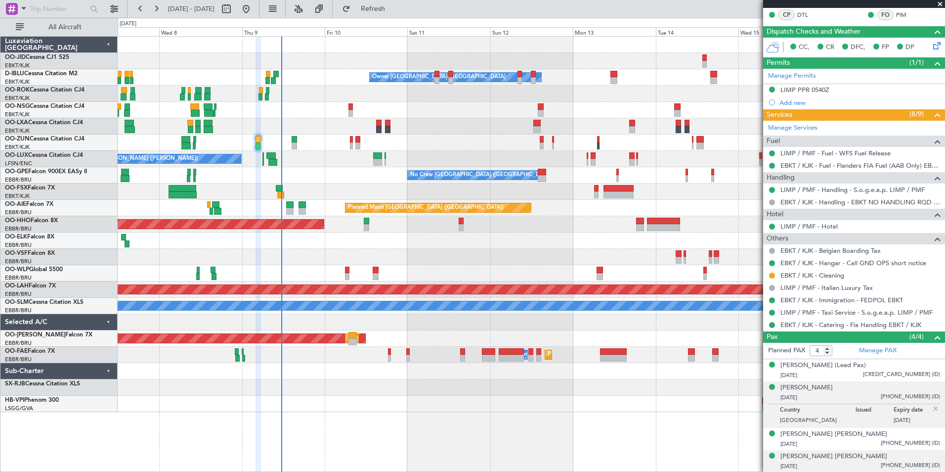
click at [872, 463] on div "[DATE] 592-5659689-14 (ID)" at bounding box center [861, 466] width 160 height 10
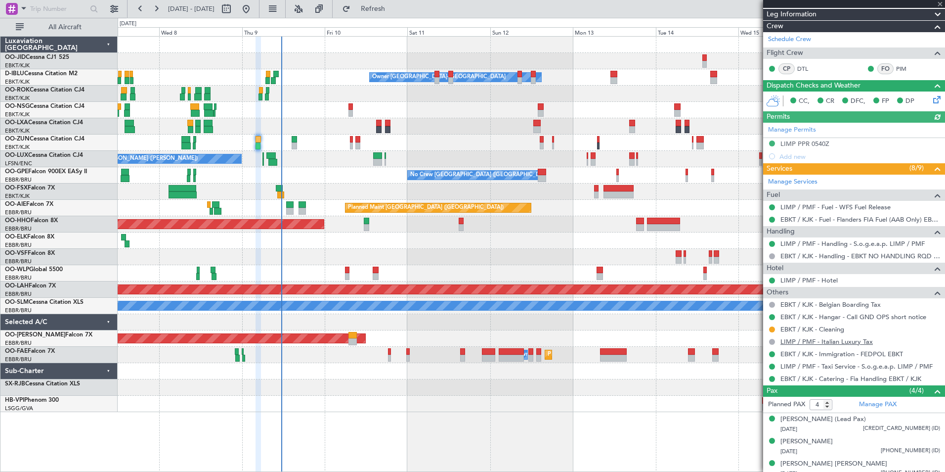
scroll to position [0, 0]
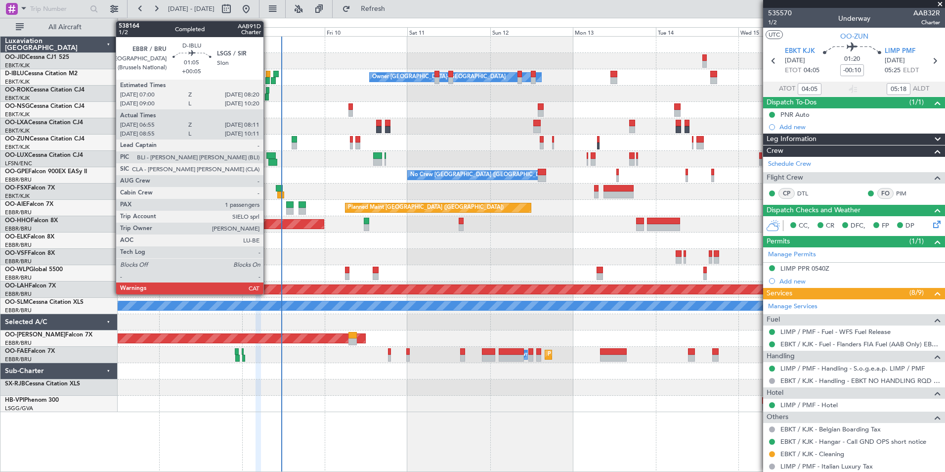
click at [268, 80] on div at bounding box center [267, 80] width 4 height 7
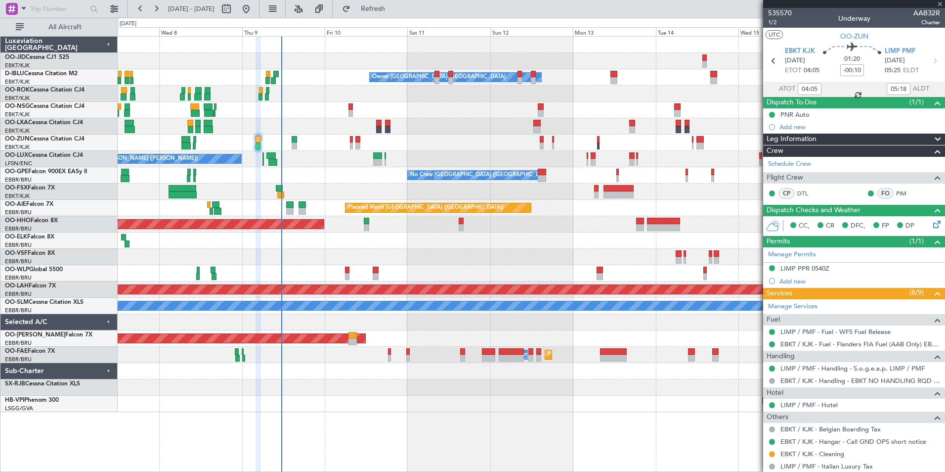
type input "+00:05"
type input "07:05"
type input "08:06"
type input "1"
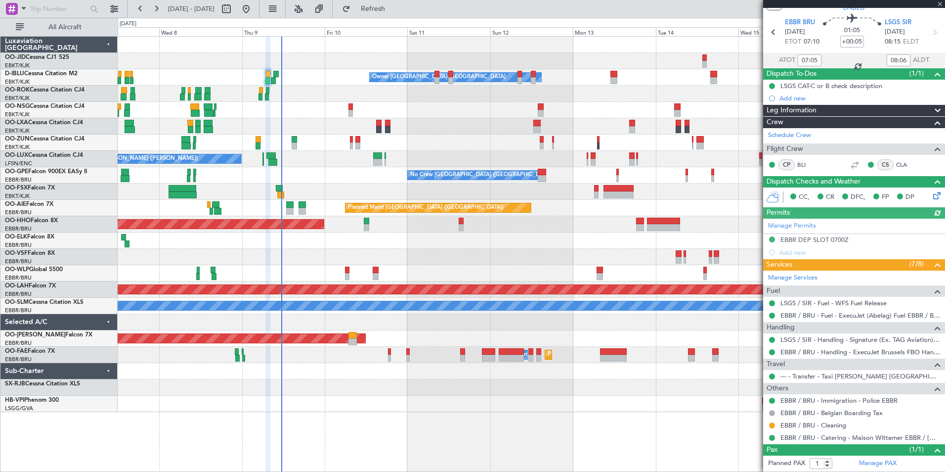
scroll to position [50, 0]
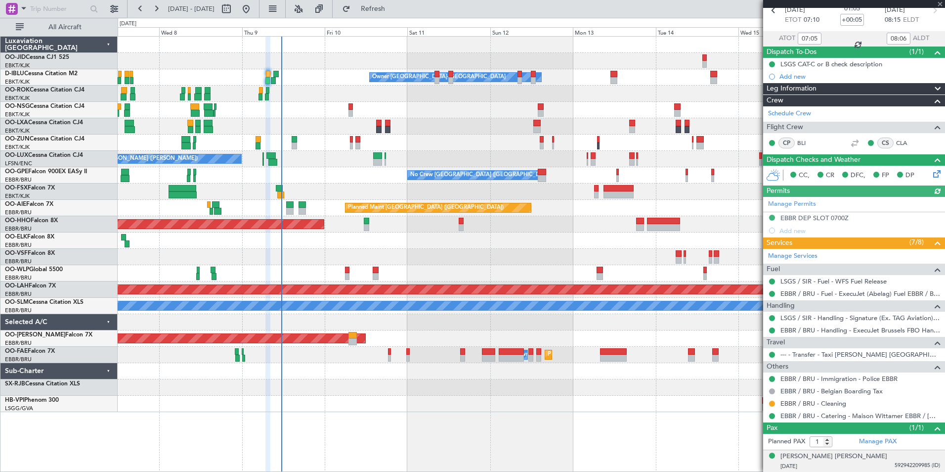
click at [840, 469] on div "[DATE] 592942209985 (ID)" at bounding box center [861, 466] width 160 height 10
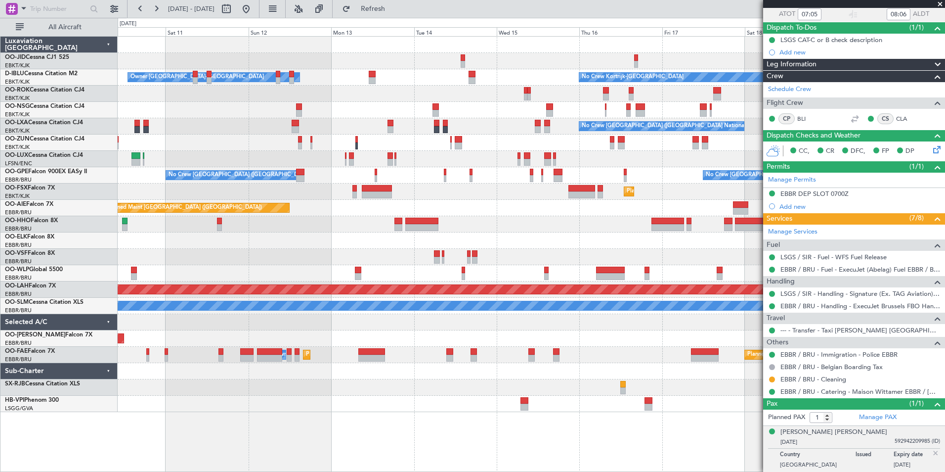
click at [407, 101] on div "No Crew Kortrijk-[GEOGRAPHIC_DATA] Owner [GEOGRAPHIC_DATA]-[GEOGRAPHIC_DATA] No…" at bounding box center [531, 224] width 827 height 375
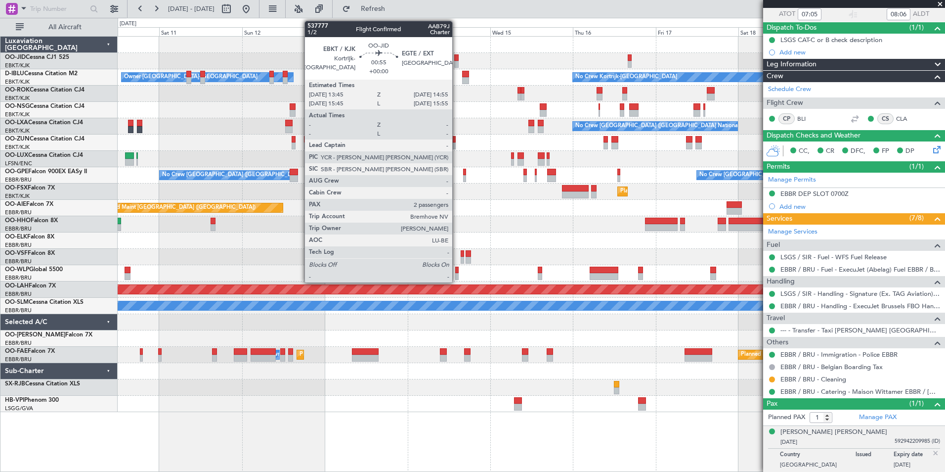
click at [457, 60] on div at bounding box center [456, 57] width 4 height 7
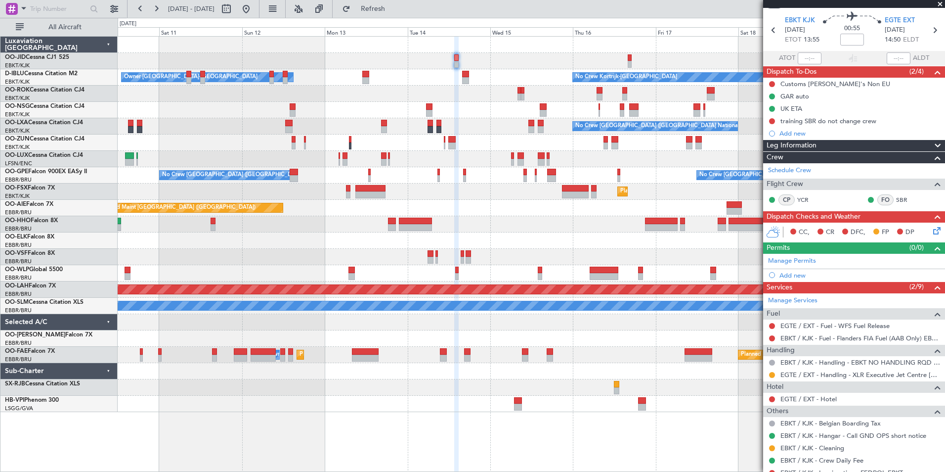
scroll to position [0, 0]
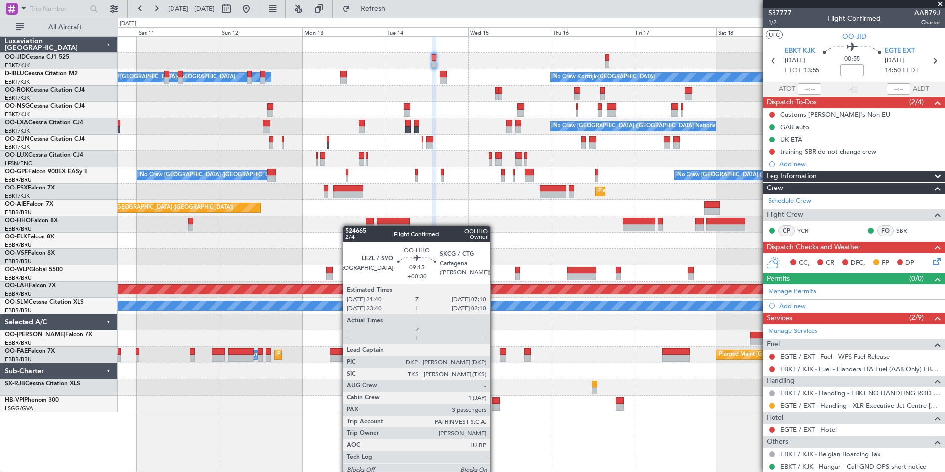
click at [378, 228] on div "Planned Maint Geneva (Cointrin)" at bounding box center [531, 224] width 827 height 16
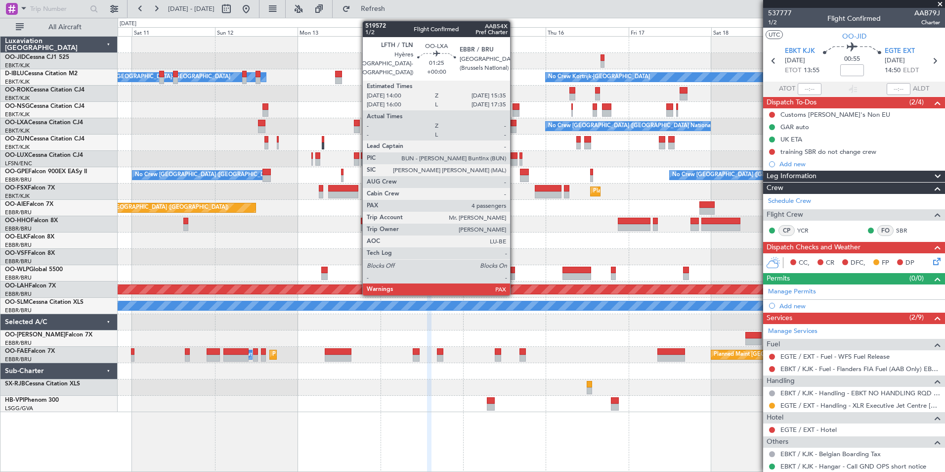
click at [515, 123] on div at bounding box center [514, 123] width 6 height 7
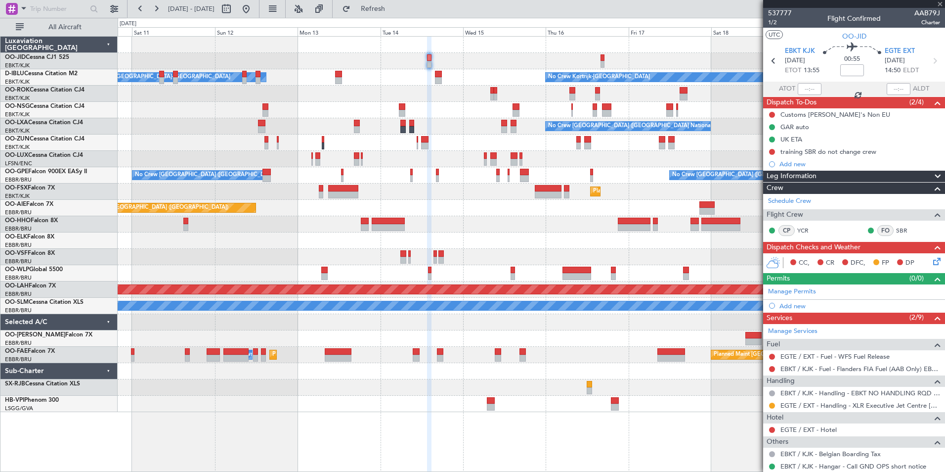
type input "4"
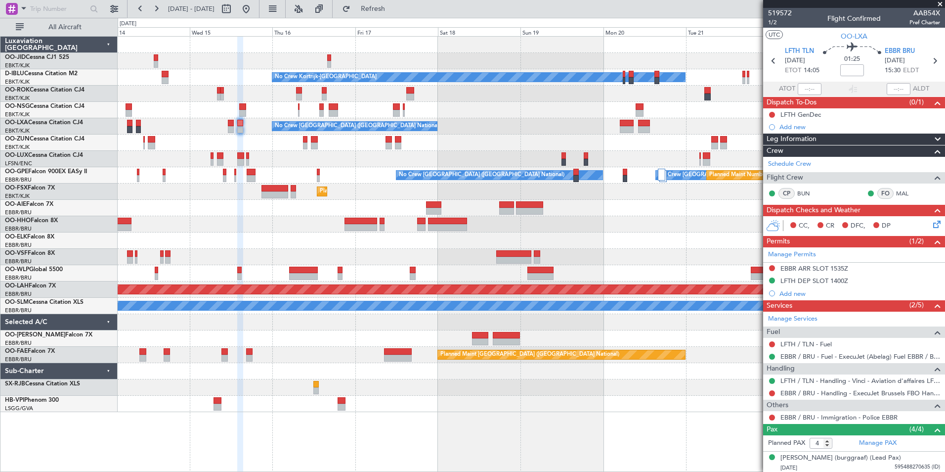
click at [404, 144] on div at bounding box center [531, 142] width 827 height 16
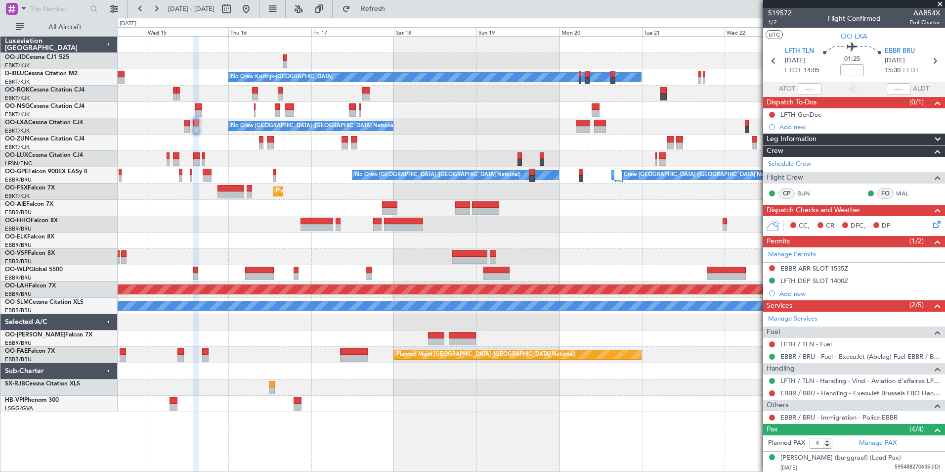
click at [554, 111] on div at bounding box center [531, 110] width 827 height 16
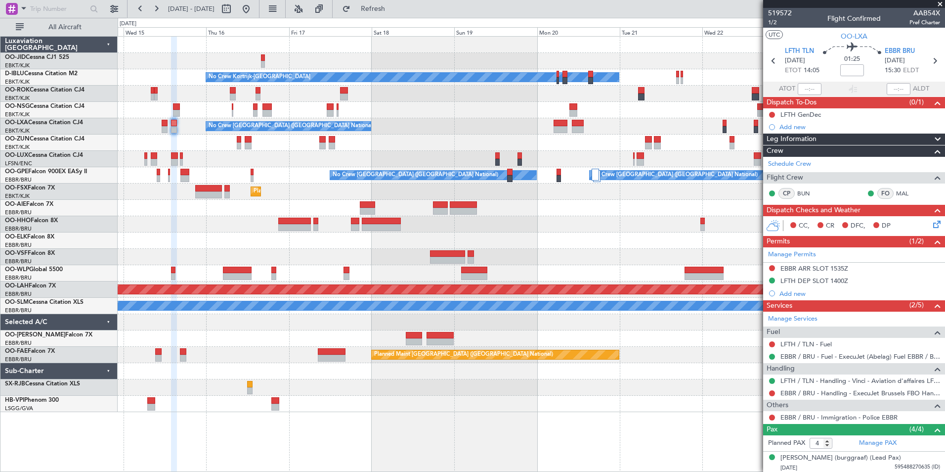
click at [642, 127] on div "No Crew No Crew Kortrijk-[GEOGRAPHIC_DATA] No Crew Owner [GEOGRAPHIC_DATA]-[GEO…" at bounding box center [531, 224] width 827 height 375
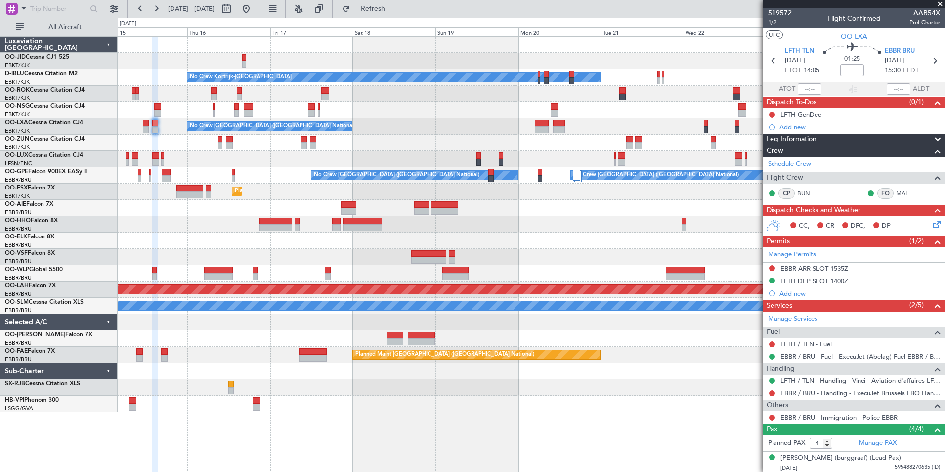
click at [454, 138] on div "No Crew No Crew Kortrijk-[GEOGRAPHIC_DATA] No Crew No Crew [GEOGRAPHIC_DATA] (B…" at bounding box center [531, 224] width 827 height 375
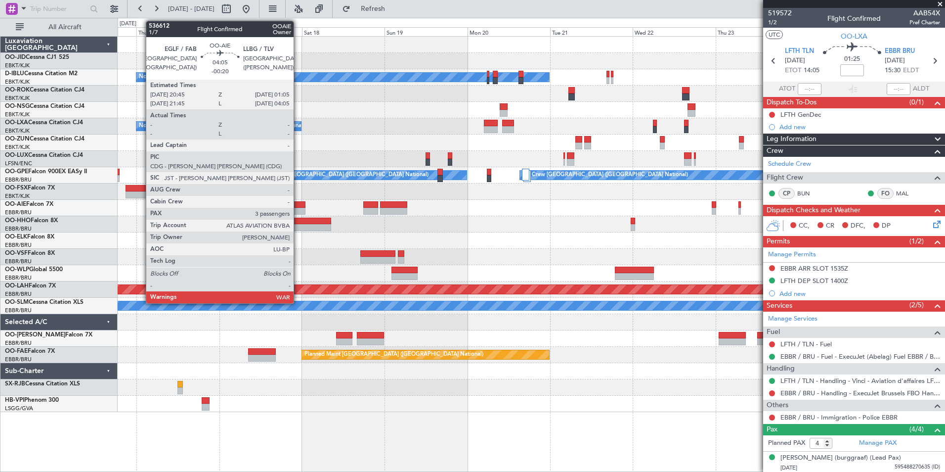
click at [298, 202] on div at bounding box center [297, 204] width 15 height 7
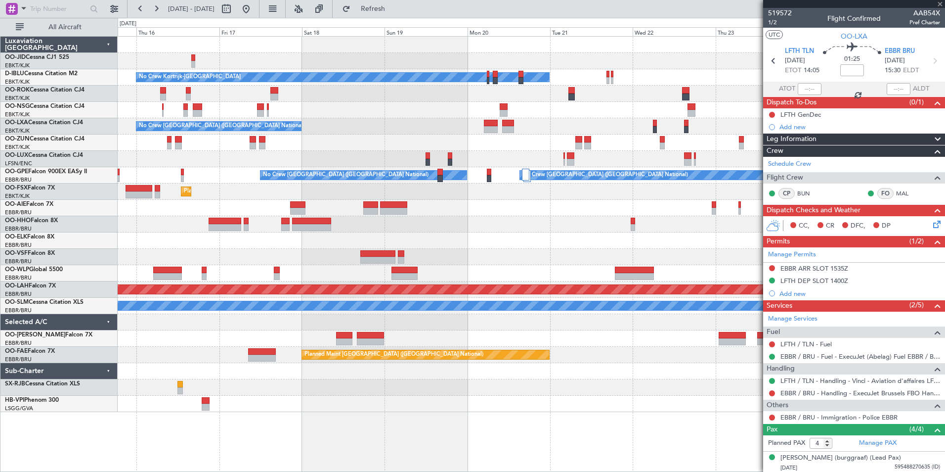
type input "-00:20"
type input "3"
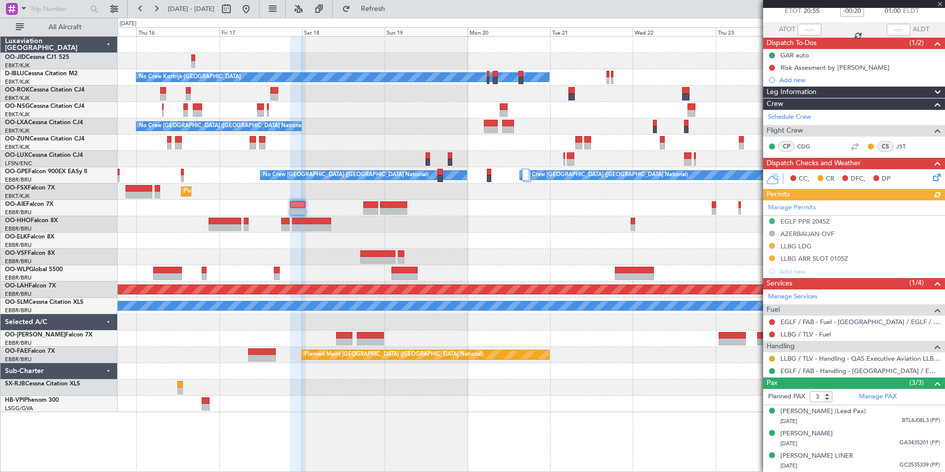
scroll to position [69, 0]
click at [873, 461] on div "[DATE] GC2535339 (PP)" at bounding box center [861, 466] width 160 height 10
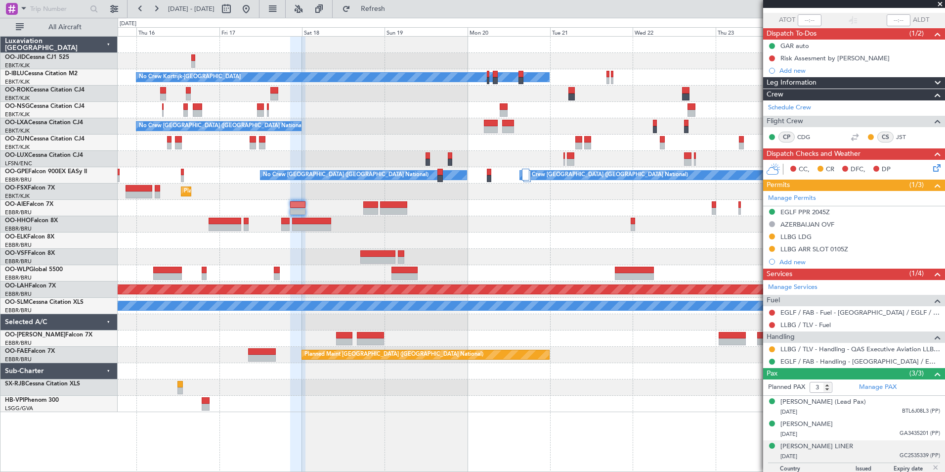
scroll to position [93, 0]
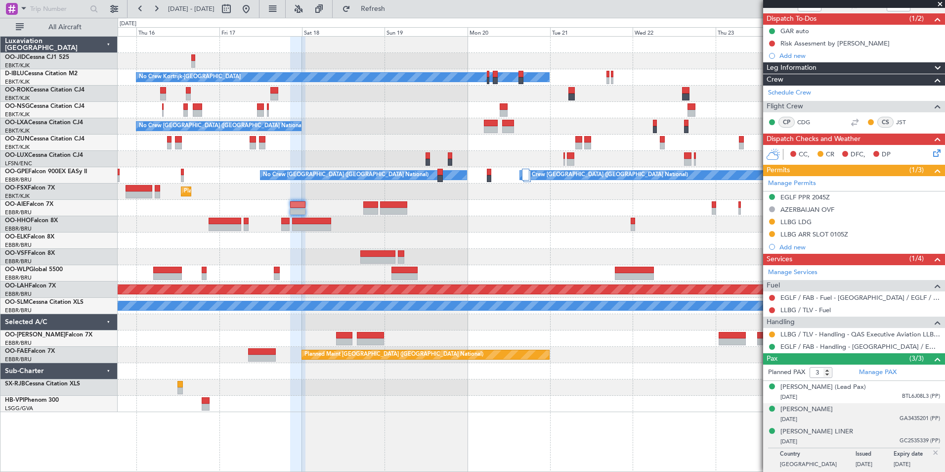
click at [869, 414] on div "[DATE] GA3435201 (PP)" at bounding box center [861, 419] width 160 height 10
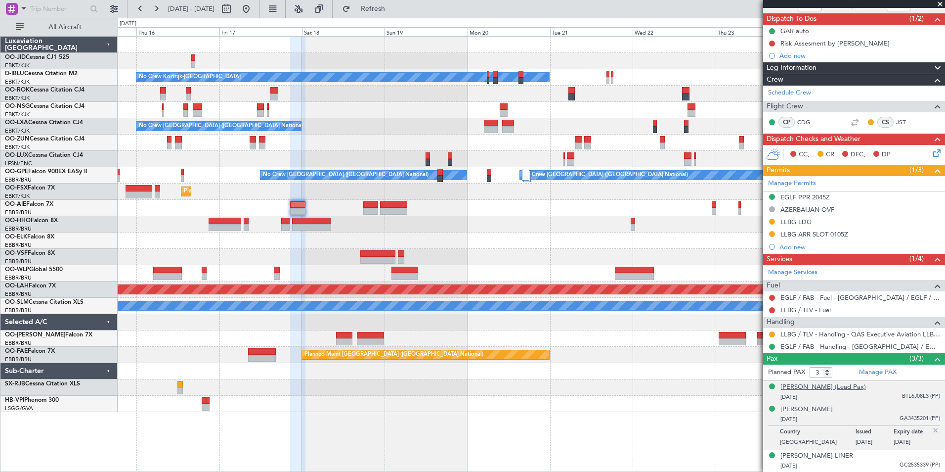
click at [862, 388] on div "[PERSON_NAME] (Lead Pax)" at bounding box center [824, 387] width 86 height 10
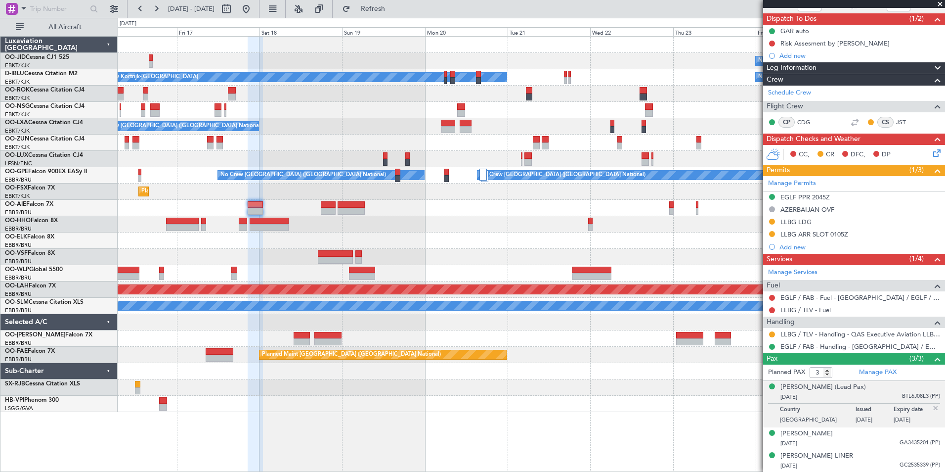
click at [510, 212] on div at bounding box center [531, 208] width 827 height 16
click at [423, 273] on div "No Crew No Crew Kortrijk-[GEOGRAPHIC_DATA] No Crew No Crew [GEOGRAPHIC_DATA] (B…" at bounding box center [531, 224] width 827 height 375
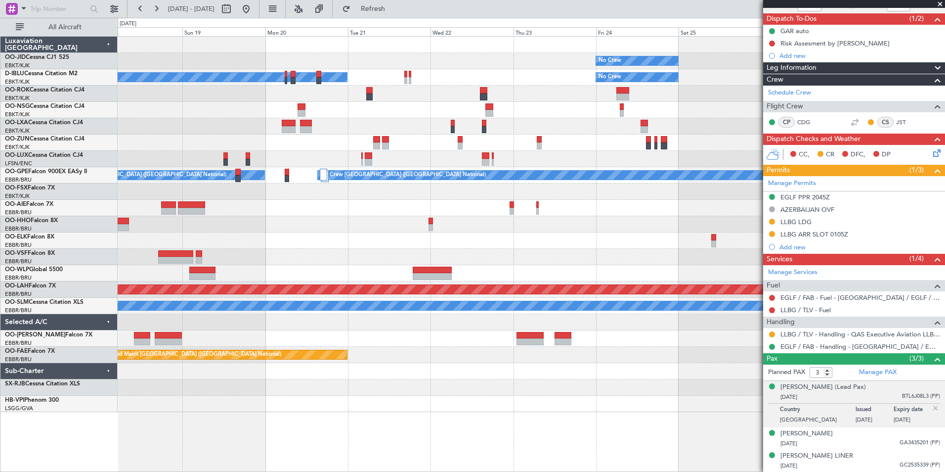
click at [306, 242] on div "No Crew No Crew Kortrijk-[GEOGRAPHIC_DATA] No Crew No Crew [GEOGRAPHIC_DATA] (B…" at bounding box center [531, 224] width 827 height 375
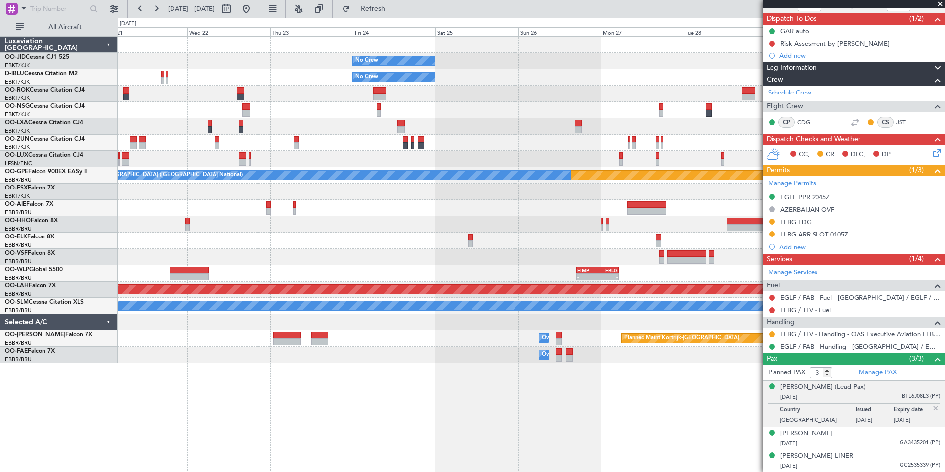
click at [282, 218] on div at bounding box center [531, 224] width 827 height 16
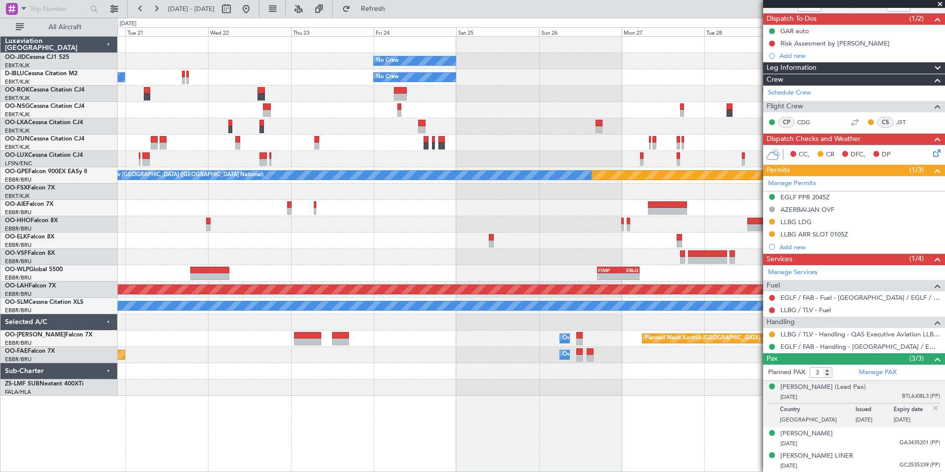
click at [598, 172] on div "No Crew No Crew No Crew Kortrijk-[GEOGRAPHIC_DATA] Planned Maint [GEOGRAPHIC_DA…" at bounding box center [531, 216] width 827 height 359
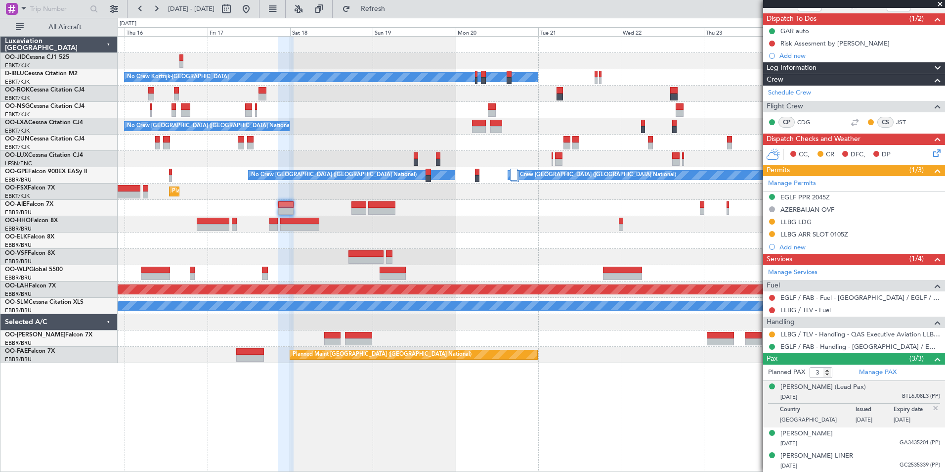
click at [590, 231] on div at bounding box center [531, 224] width 827 height 16
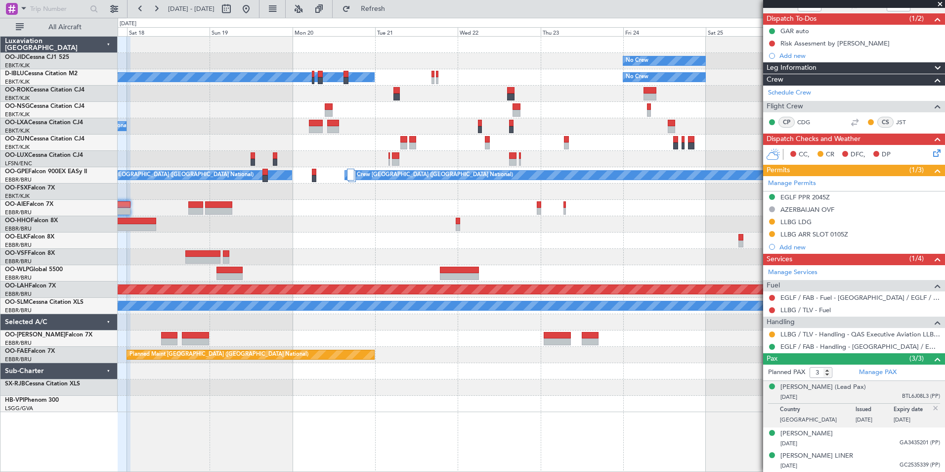
click at [231, 152] on div "No Crew No Crew No Crew Kortrijk-[GEOGRAPHIC_DATA] No Crew [GEOGRAPHIC_DATA] (B…" at bounding box center [531, 224] width 827 height 375
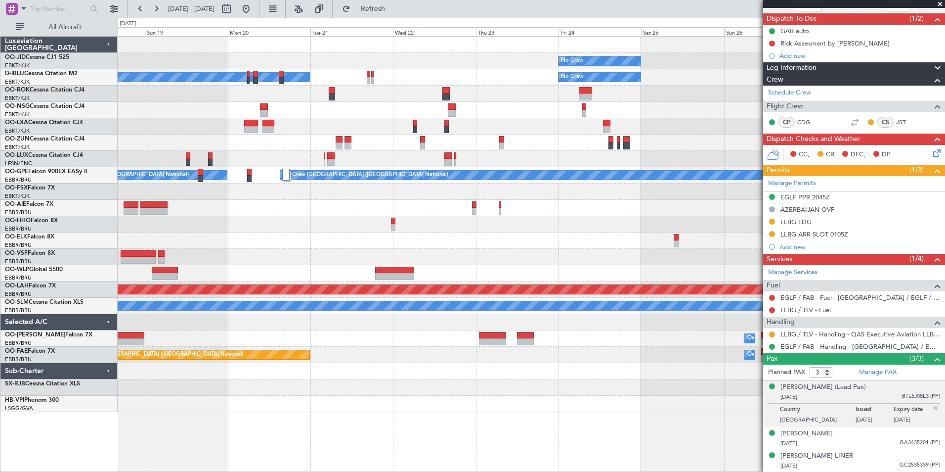
click at [386, 169] on div "No Crew No Crew No Crew Kortrijk-[GEOGRAPHIC_DATA] No Crew [GEOGRAPHIC_DATA] (B…" at bounding box center [531, 224] width 827 height 375
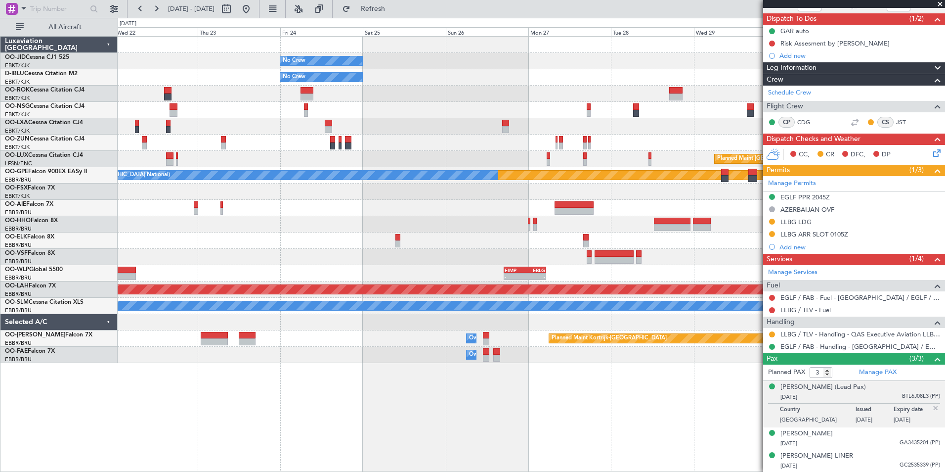
click at [575, 119] on div "No Crew No Crew No Crew Kortrijk-[GEOGRAPHIC_DATA] Planned Maint [GEOGRAPHIC_DA…" at bounding box center [531, 200] width 827 height 326
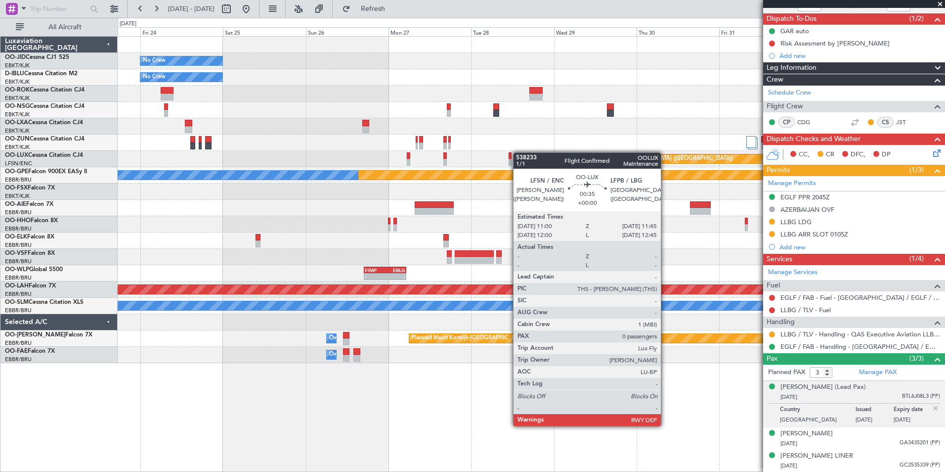
click at [503, 153] on div "No Crew No Crew Planned Maint [GEOGRAPHIC_DATA] ([GEOGRAPHIC_DATA]) Planned Mai…" at bounding box center [531, 200] width 827 height 326
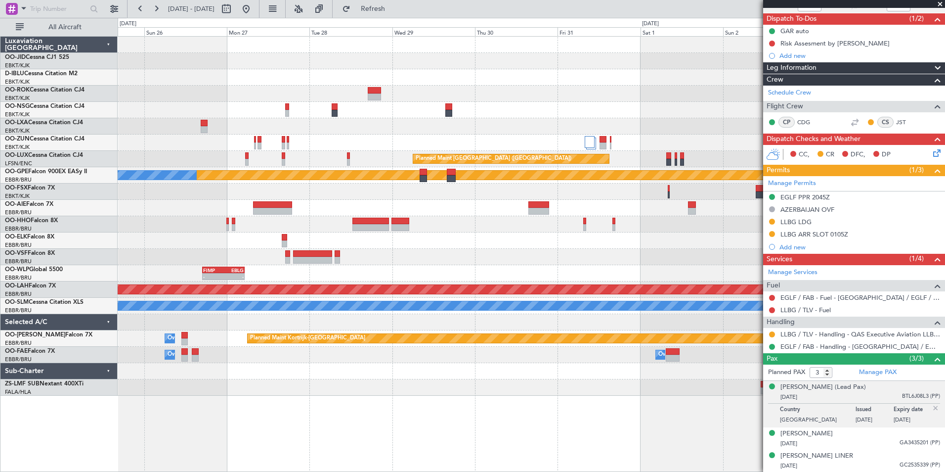
click at [220, 158] on div "No Crew No Crew Planned Maint [GEOGRAPHIC_DATA] ([GEOGRAPHIC_DATA]) Planned Mai…" at bounding box center [531, 216] width 827 height 359
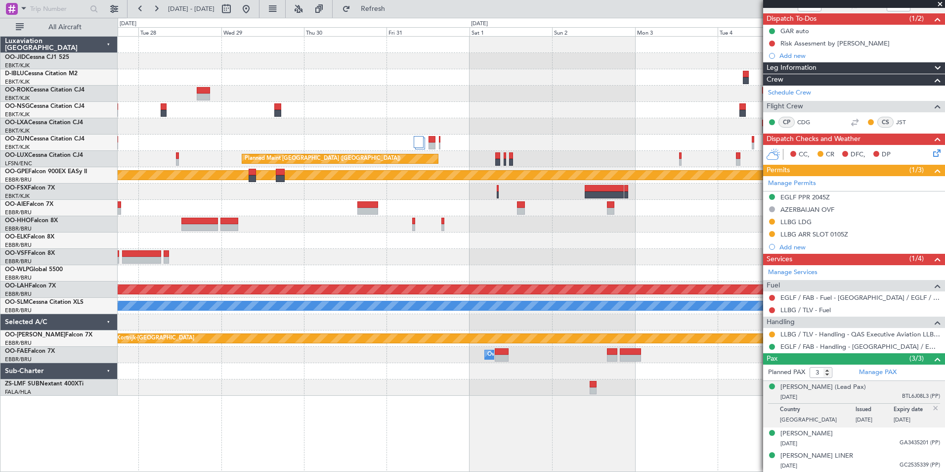
click at [707, 131] on div "Planned Maint Kortrijk-[GEOGRAPHIC_DATA]" at bounding box center [531, 126] width 827 height 16
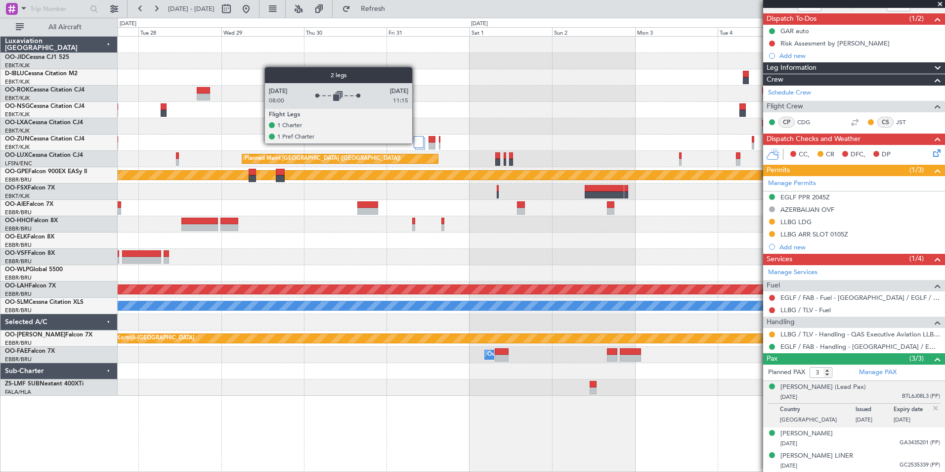
click at [417, 143] on div at bounding box center [419, 142] width 10 height 12
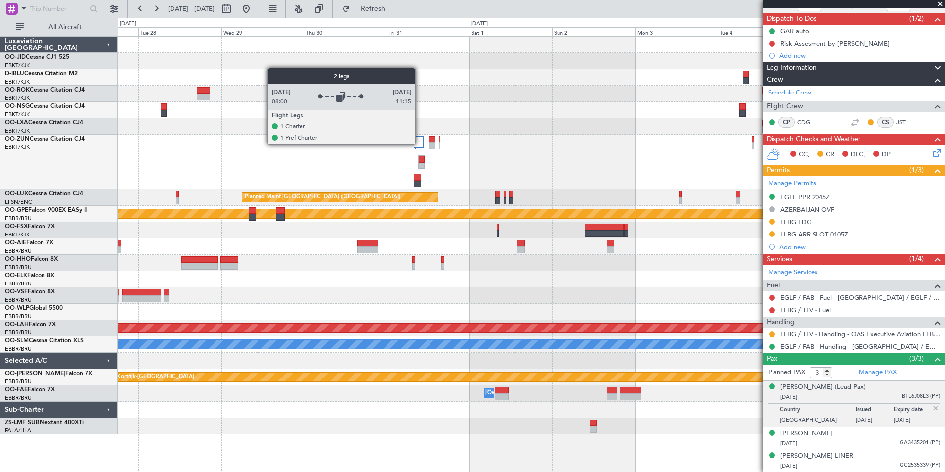
click at [420, 144] on div at bounding box center [419, 142] width 10 height 12
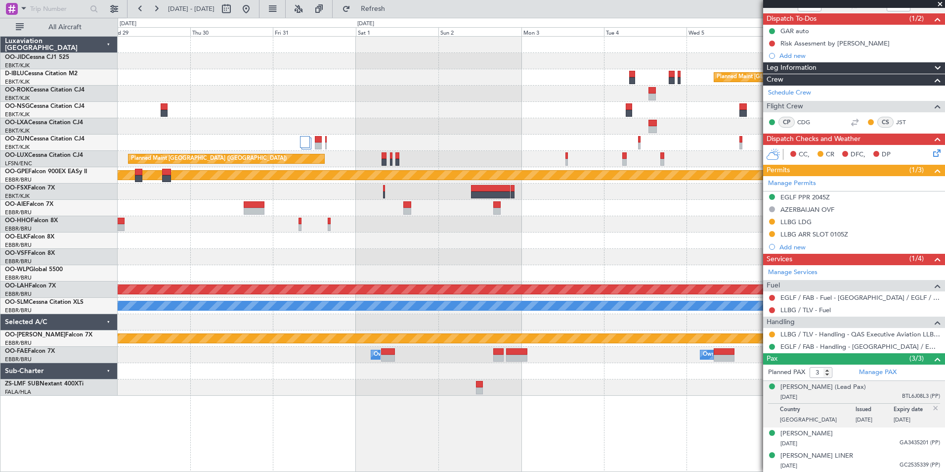
click at [416, 167] on div "Planned Maint [GEOGRAPHIC_DATA] ([GEOGRAPHIC_DATA]) Planned Maint [GEOGRAPHIC_D…" at bounding box center [531, 216] width 827 height 359
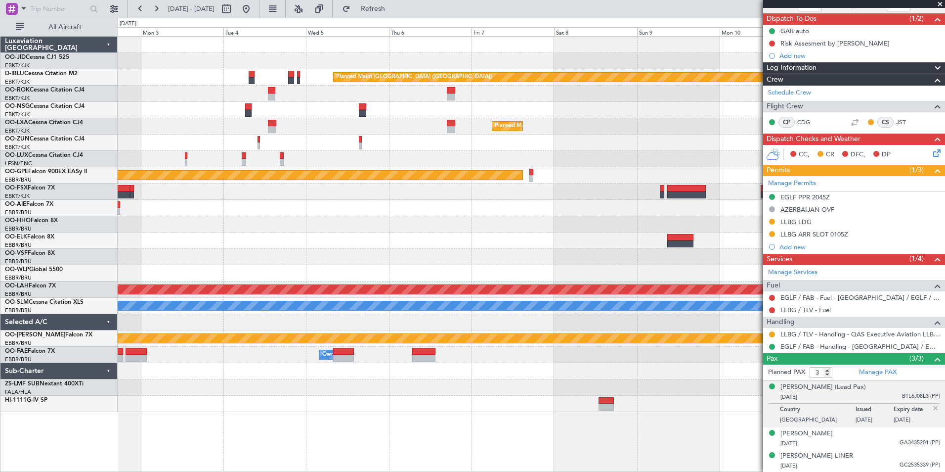
click at [264, 143] on div "Planned Maint [GEOGRAPHIC_DATA] ([GEOGRAPHIC_DATA]) Planned Maint [GEOGRAPHIC_D…" at bounding box center [531, 224] width 827 height 375
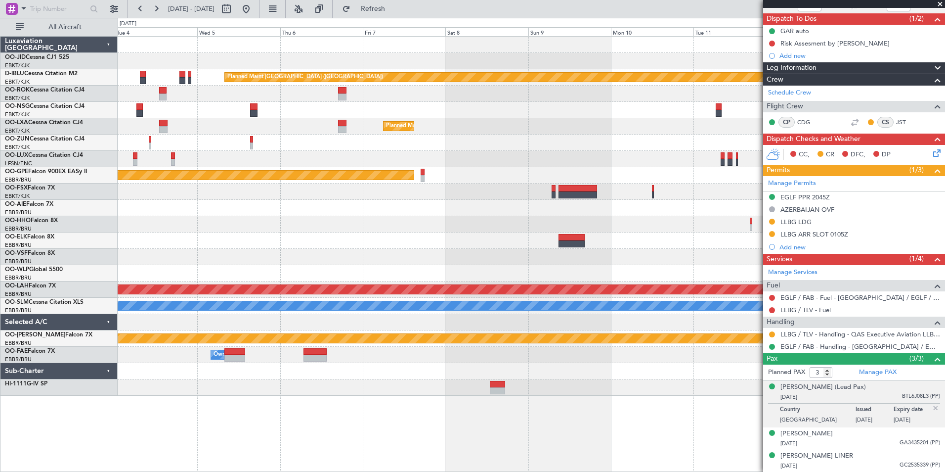
click at [382, 161] on div at bounding box center [531, 159] width 827 height 16
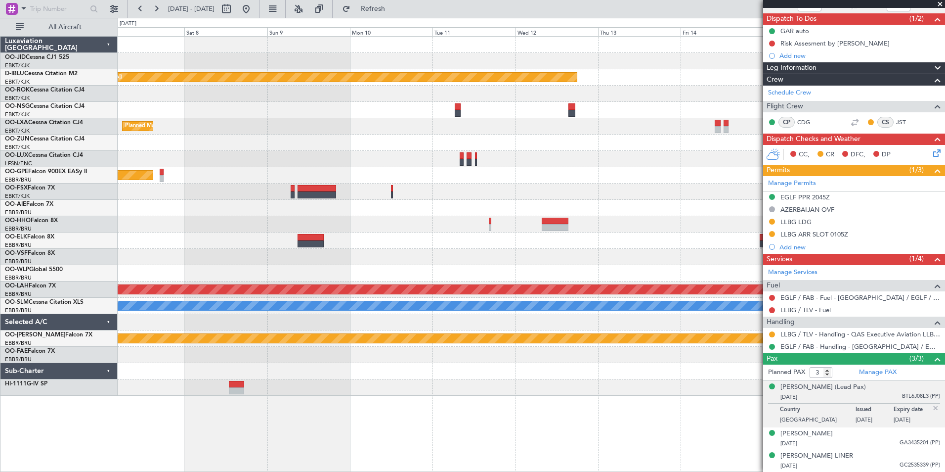
click at [301, 165] on div "Planned Maint [GEOGRAPHIC_DATA] ([GEOGRAPHIC_DATA]) Planned Maint [GEOGRAPHIC_D…" at bounding box center [531, 216] width 827 height 359
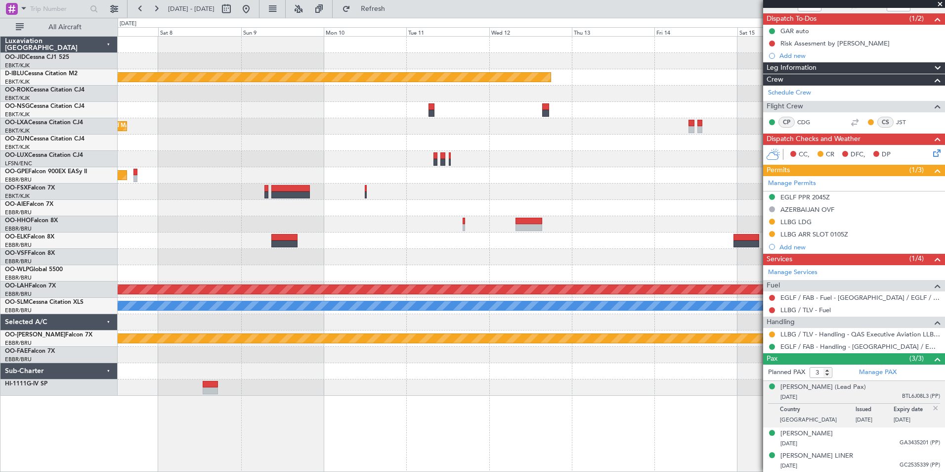
click at [425, 166] on div at bounding box center [531, 159] width 827 height 16
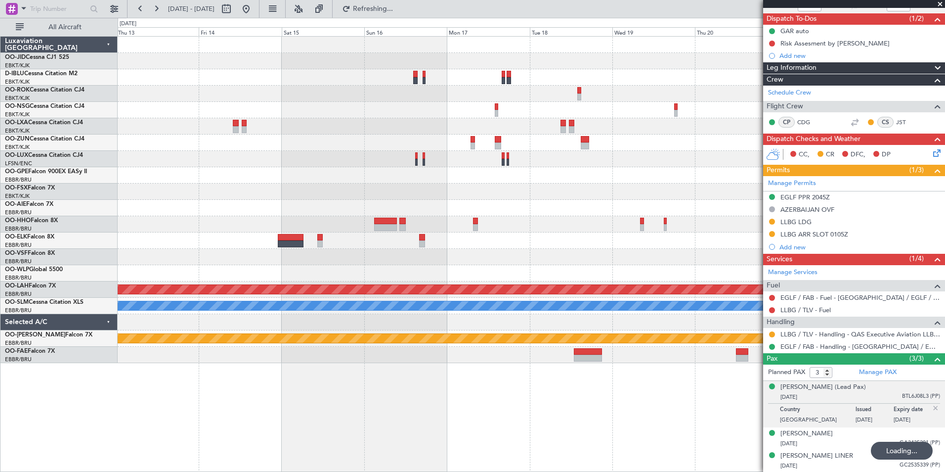
click at [217, 144] on div "Planned Maint [GEOGRAPHIC_DATA] ([GEOGRAPHIC_DATA]) No Crew [GEOGRAPHIC_DATA] (…" at bounding box center [531, 200] width 827 height 326
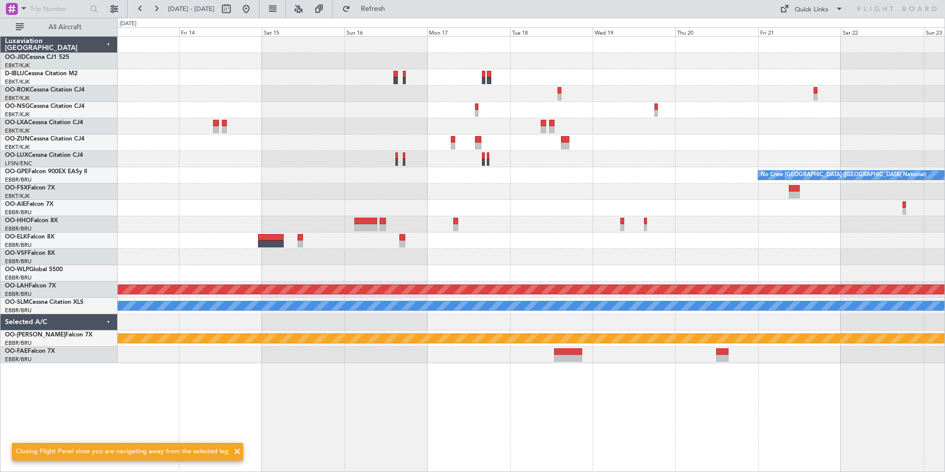
scroll to position [0, 0]
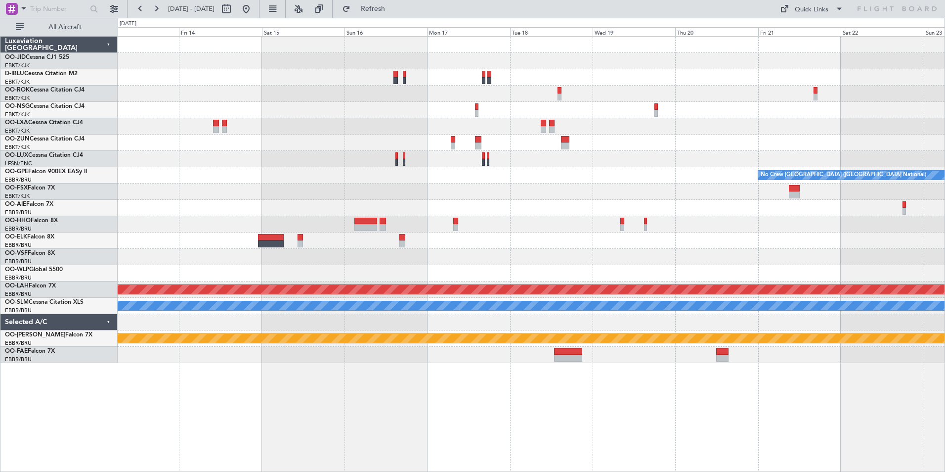
drag, startPoint x: 277, startPoint y: 4, endPoint x: 297, endPoint y: 26, distance: 29.7
click at [254, 4] on button at bounding box center [246, 9] width 16 height 16
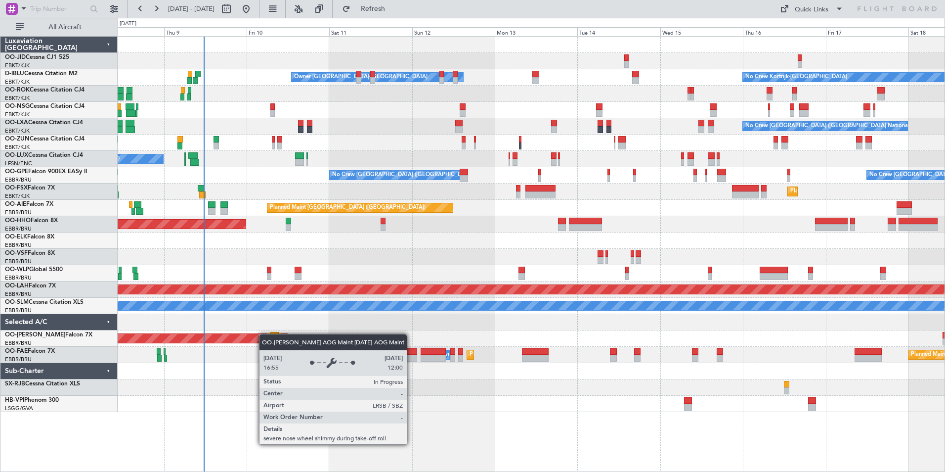
click at [262, 334] on div "No Crew Kortrijk-[GEOGRAPHIC_DATA] Owner [GEOGRAPHIC_DATA]-[GEOGRAPHIC_DATA] No…" at bounding box center [531, 224] width 827 height 375
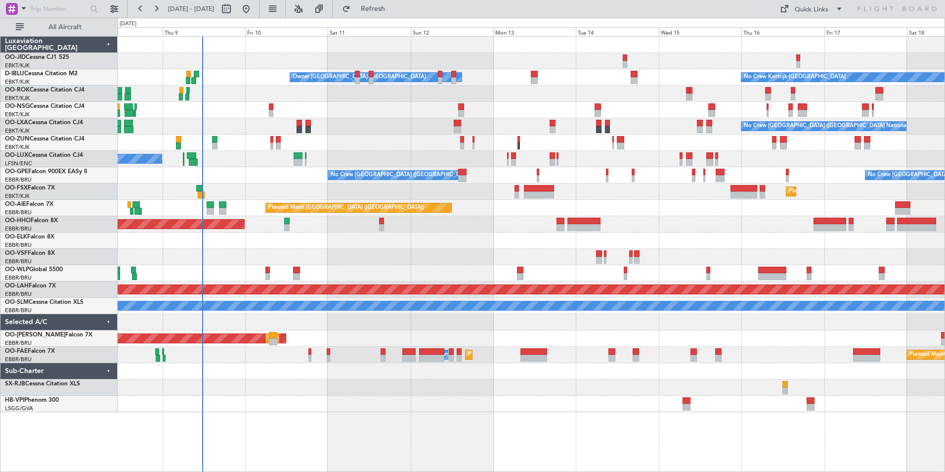
click at [411, 219] on div "No Crew Kortrijk-[GEOGRAPHIC_DATA] Owner [GEOGRAPHIC_DATA]-[GEOGRAPHIC_DATA] No…" at bounding box center [531, 224] width 827 height 375
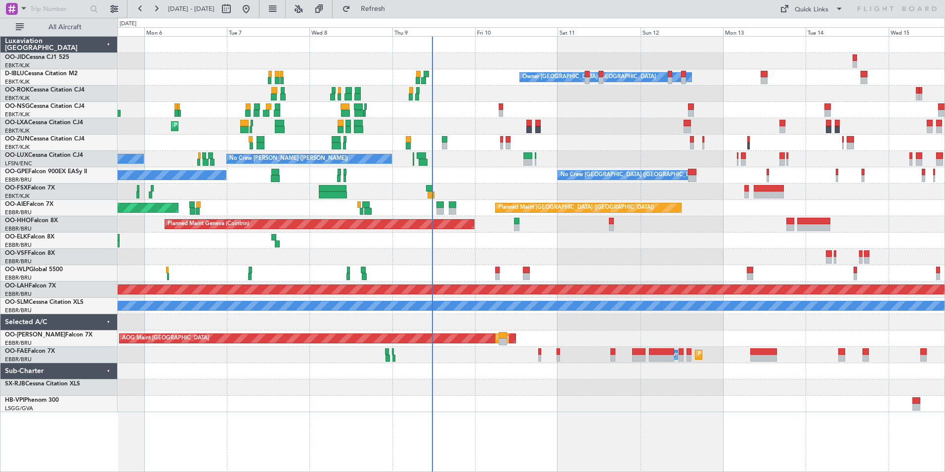
click at [509, 234] on div "Owner [GEOGRAPHIC_DATA]-[GEOGRAPHIC_DATA] No Crew Kortrijk-[GEOGRAPHIC_DATA] Pl…" at bounding box center [531, 224] width 827 height 375
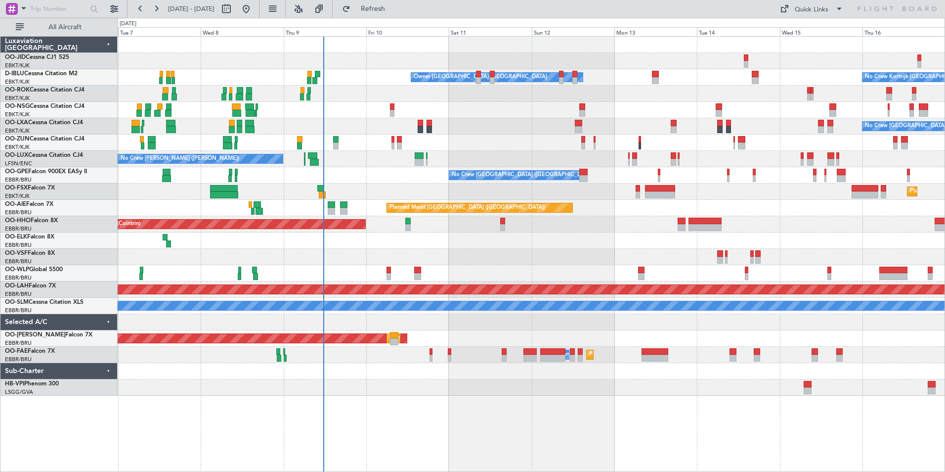
click at [342, 269] on div "Owner Kortrijk-Wevelgem No Crew Kortrijk-Wevelgem No Crew Brussels (Brussels Na…" at bounding box center [531, 216] width 827 height 359
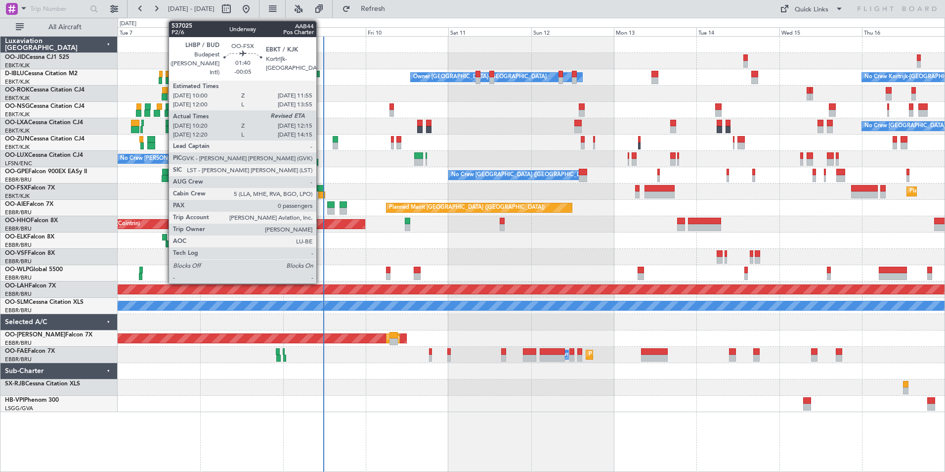
click at [321, 190] on div at bounding box center [320, 188] width 7 height 7
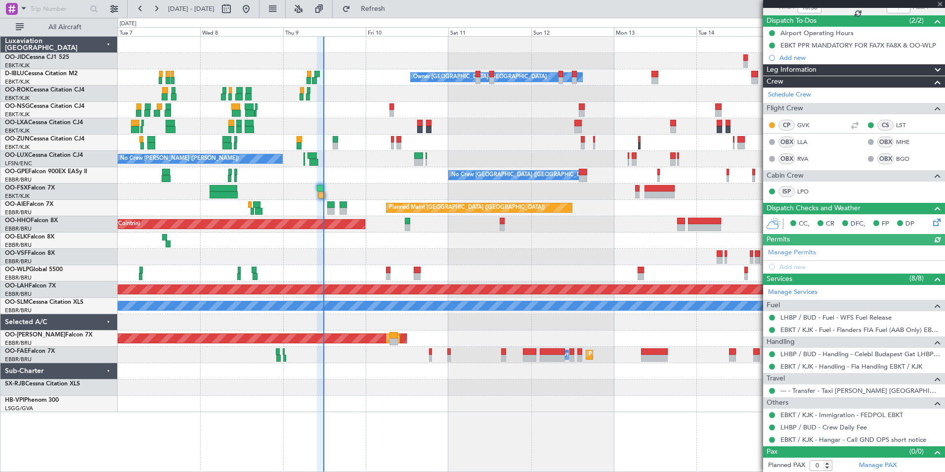
scroll to position [83, 0]
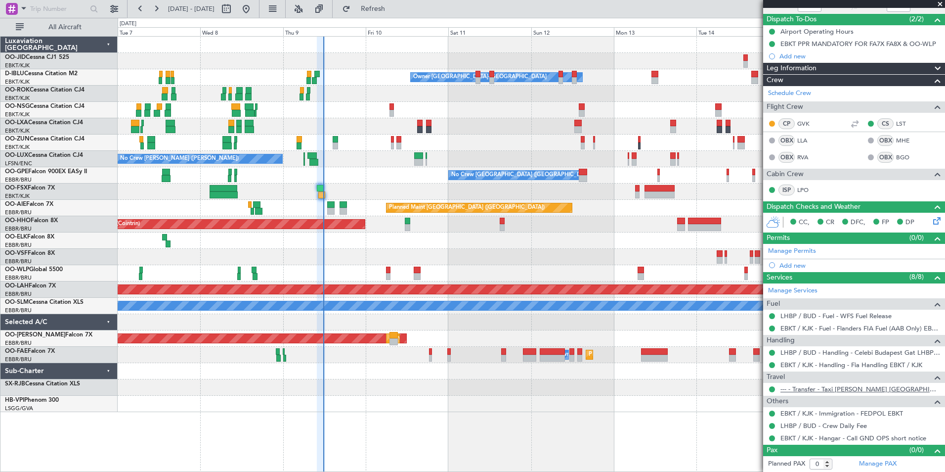
click at [843, 385] on link "--- - Transfer - Taxi [PERSON_NAME] [GEOGRAPHIC_DATA]" at bounding box center [861, 389] width 160 height 8
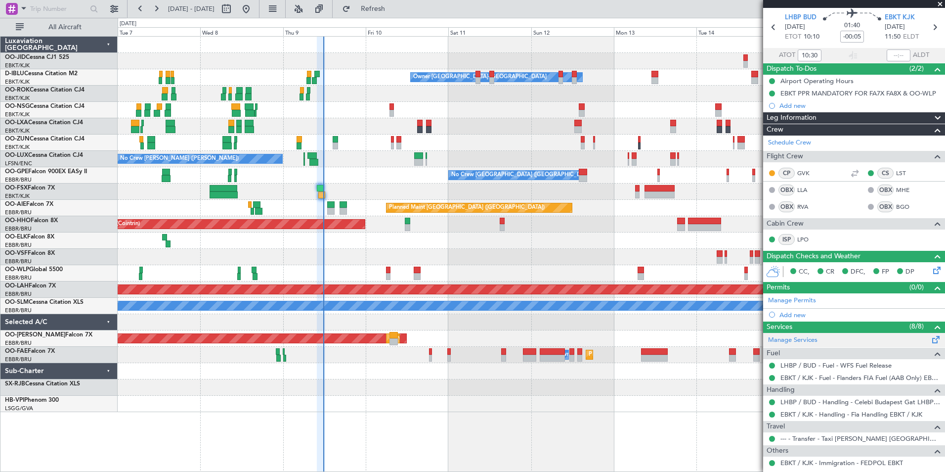
scroll to position [0, 0]
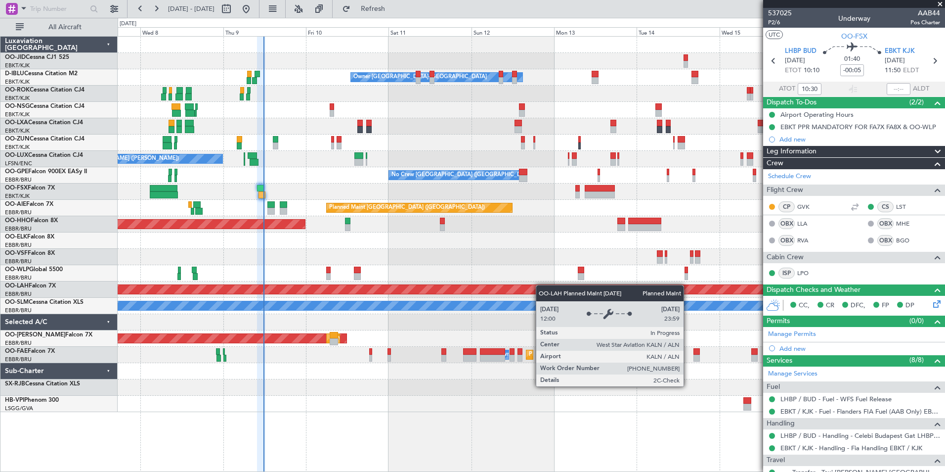
click at [537, 285] on div "No Crew Kortrijk-Wevelgem Owner Kortrijk-Wevelgem No Crew Brussels (Brussels Na…" at bounding box center [531, 224] width 827 height 375
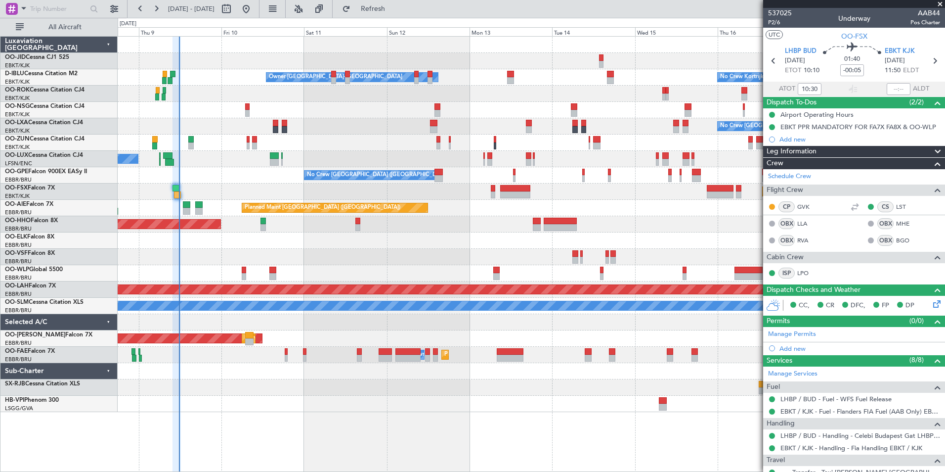
click at [380, 242] on div "No Crew Kortrijk-Wevelgem Owner Kortrijk-Wevelgem No Crew Brussels (Brussels Na…" at bounding box center [531, 224] width 827 height 375
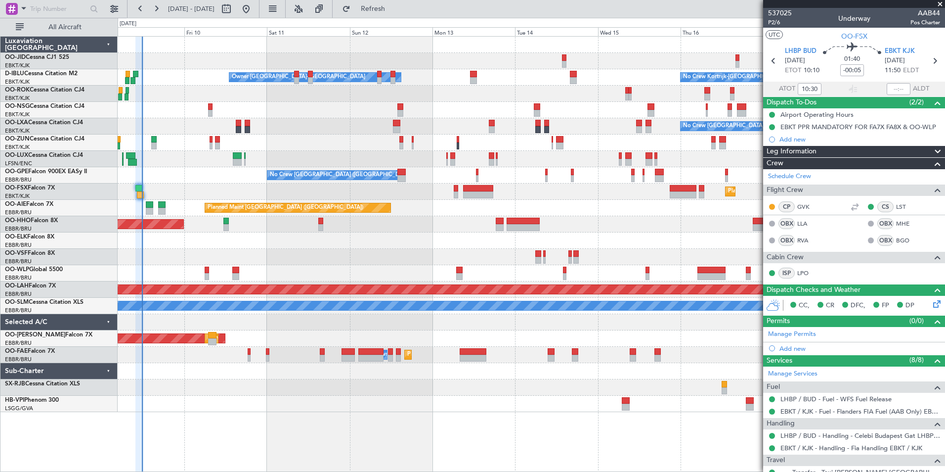
click at [369, 260] on div "No Crew Kortrijk-Wevelgem Owner Kortrijk-Wevelgem No Crew Brussels (Brussels Na…" at bounding box center [531, 224] width 827 height 375
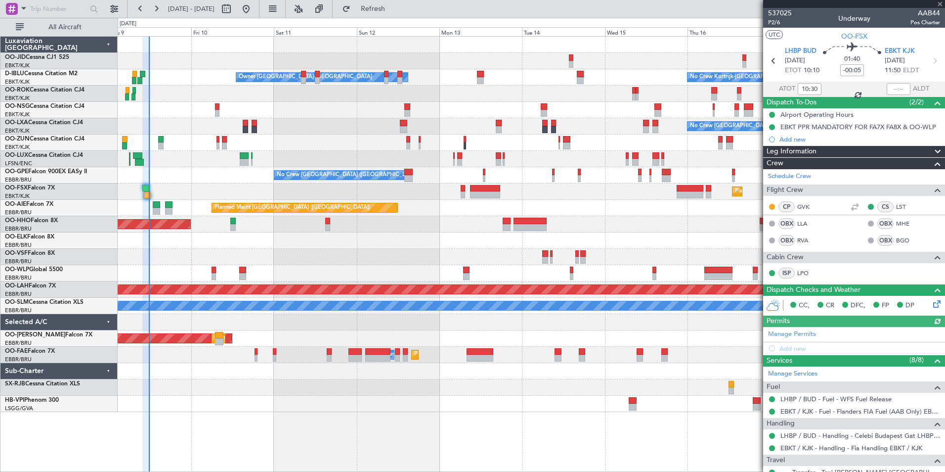
click at [319, 258] on div at bounding box center [531, 257] width 827 height 16
click at [476, 218] on div "Planned Maint Geneva (Cointrin)" at bounding box center [531, 224] width 827 height 16
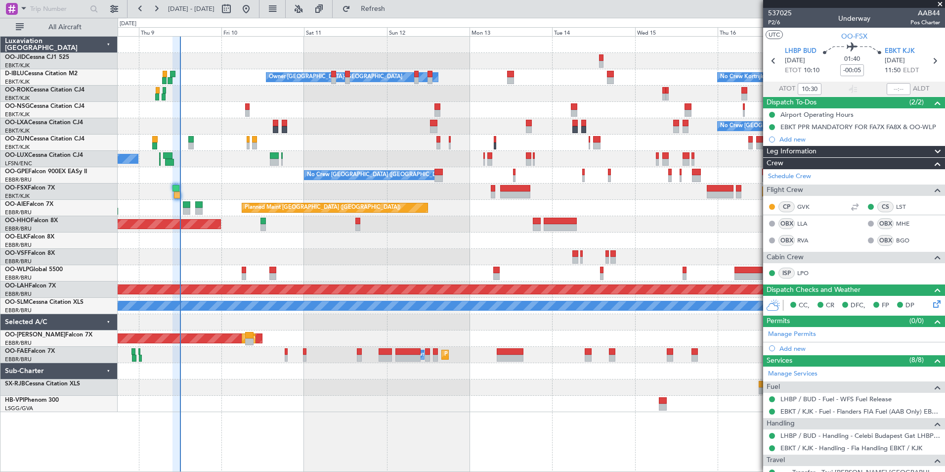
click at [234, 198] on div "Planned Maint Kortrijk-[GEOGRAPHIC_DATA]" at bounding box center [531, 191] width 827 height 16
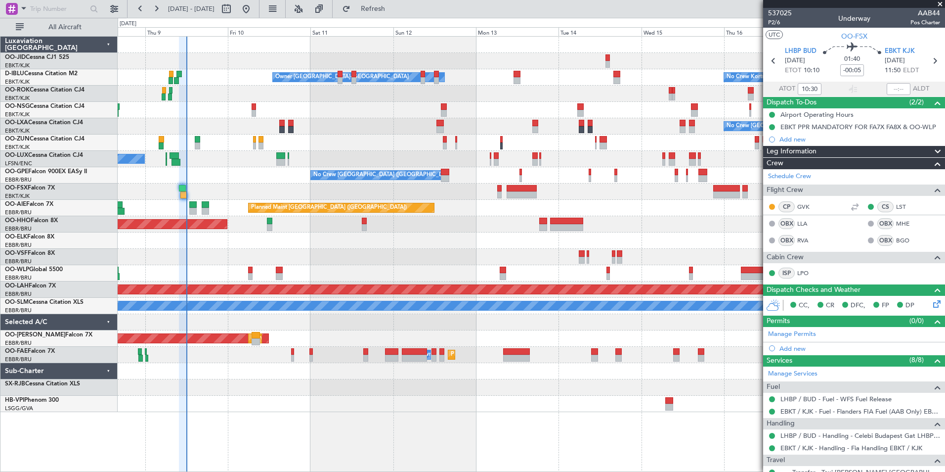
click at [408, 259] on div "No Crew Kortrijk-Wevelgem Owner Kortrijk-Wevelgem No Crew Brussels (Brussels Na…" at bounding box center [531, 224] width 827 height 375
click at [254, 8] on button at bounding box center [246, 9] width 16 height 16
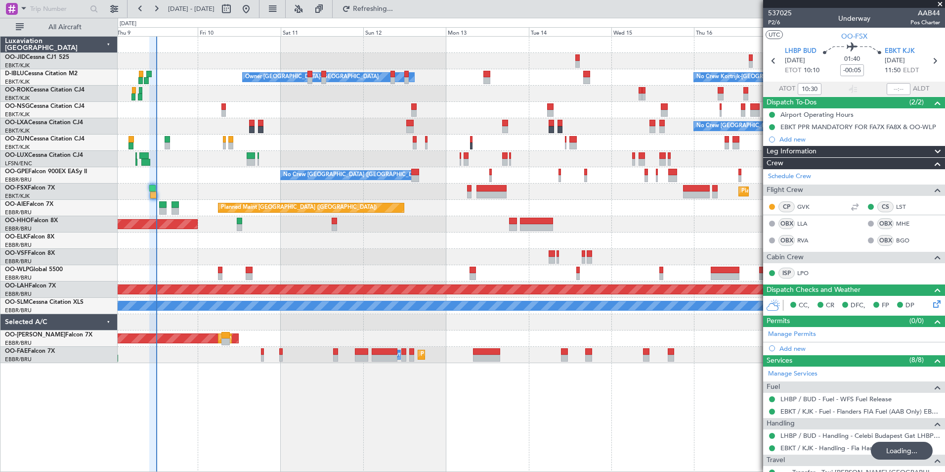
click at [250, 240] on div "Owner Kortrijk-Wevelgem No Crew Kortrijk-Wevelgem No Crew Brussels (Brussels Na…" at bounding box center [531, 200] width 827 height 326
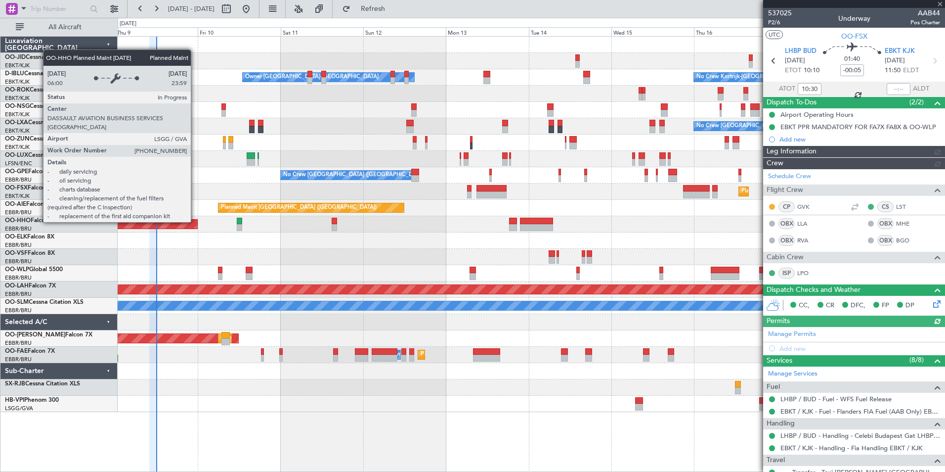
click at [418, 270] on div "No Crew Kortrijk-Wevelgem Owner Kortrijk-Wevelgem No Crew Brussels (Brussels Na…" at bounding box center [531, 224] width 827 height 375
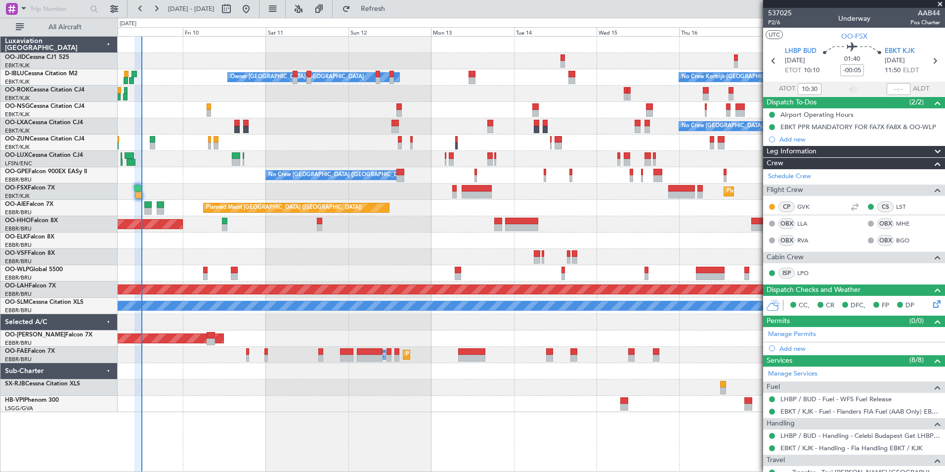
click at [302, 284] on div "No Crew Kortrijk-Wevelgem Owner Kortrijk-Wevelgem No Crew Brussels (Brussels Na…" at bounding box center [531, 224] width 827 height 375
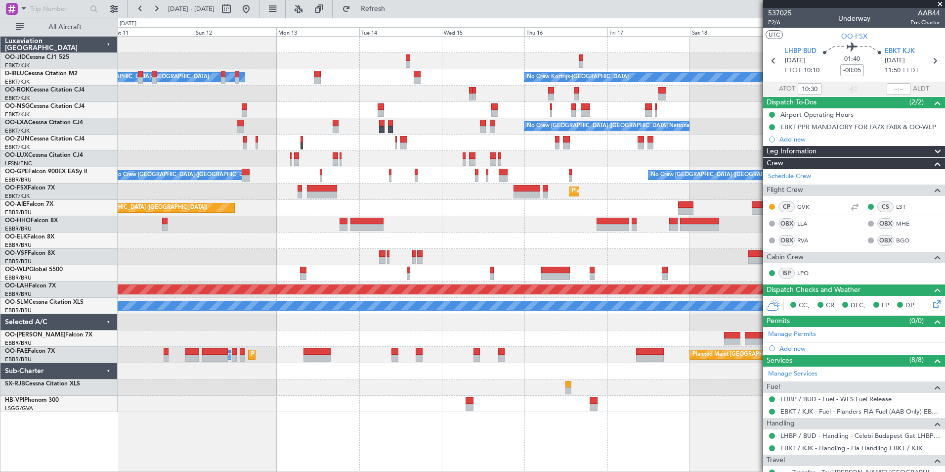
click at [212, 205] on div "No Crew Kortrijk-Wevelgem Owner Kortrijk-Wevelgem No Crew Brussels (Brussels Na…" at bounding box center [531, 224] width 827 height 375
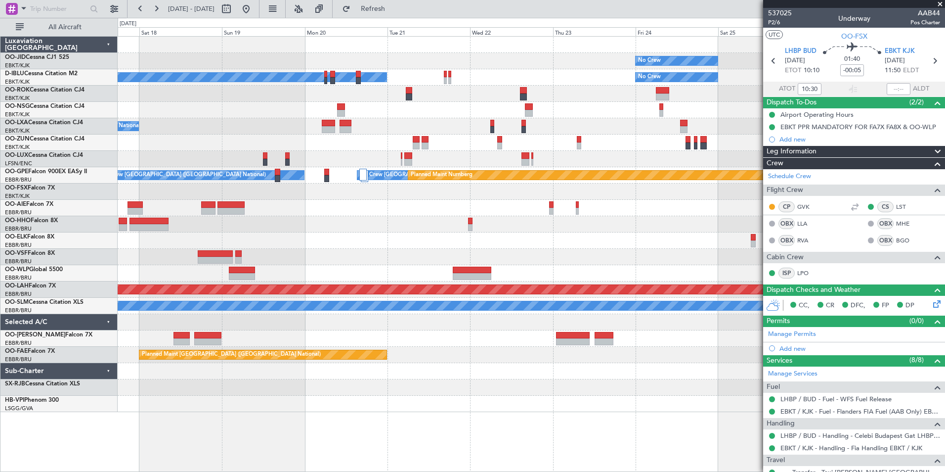
click at [306, 190] on div "No Crew No Crew Kortrijk-Wevelgem No Crew No Crew Brussels (Brussels National) …" at bounding box center [531, 224] width 827 height 375
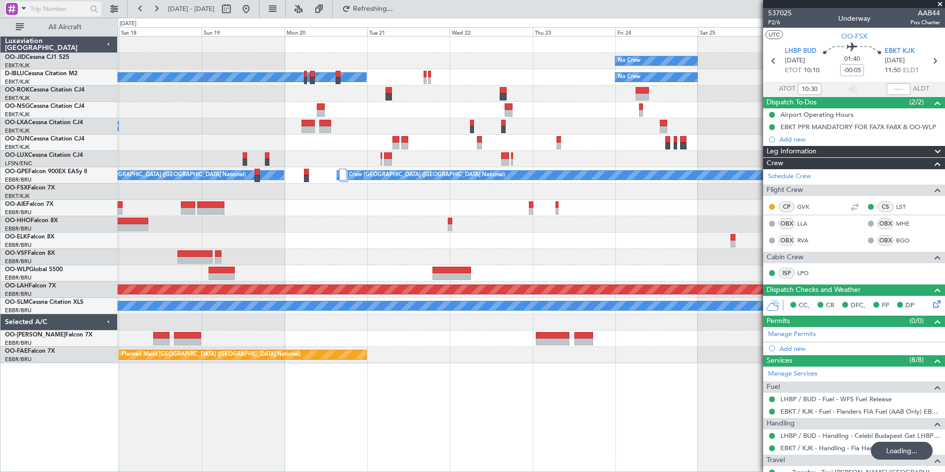
click at [23, 5] on span at bounding box center [24, 8] width 12 height 12
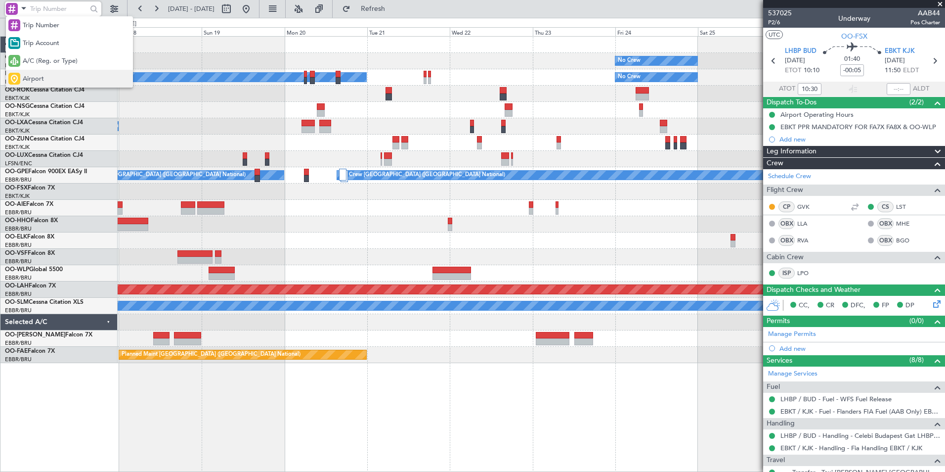
click at [48, 78] on div "Airport" at bounding box center [69, 79] width 127 height 18
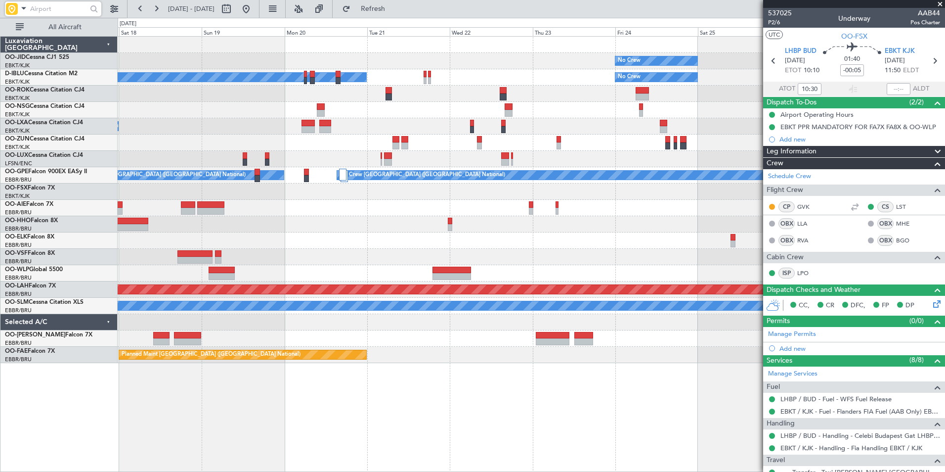
click at [56, 8] on input "text" at bounding box center [58, 8] width 57 height 15
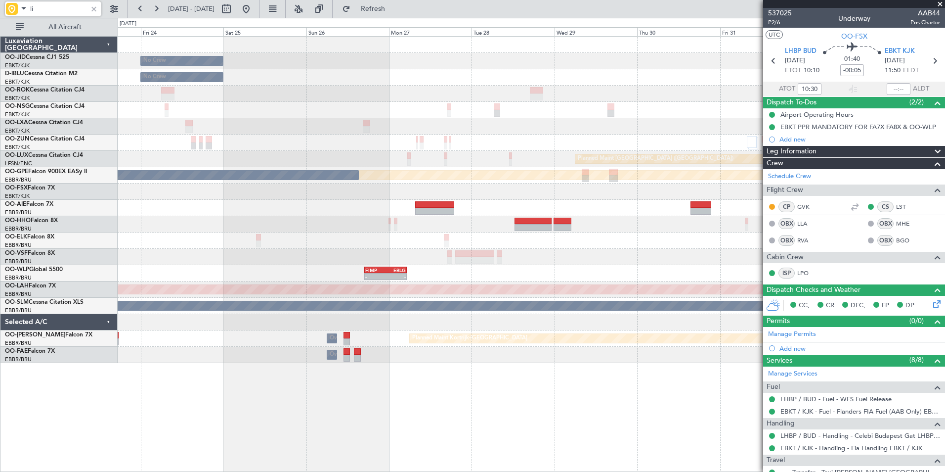
click at [140, 195] on div "No Crew No Crew Planned Maint [GEOGRAPHIC_DATA] ([GEOGRAPHIC_DATA]) Planned Mai…" at bounding box center [531, 200] width 827 height 326
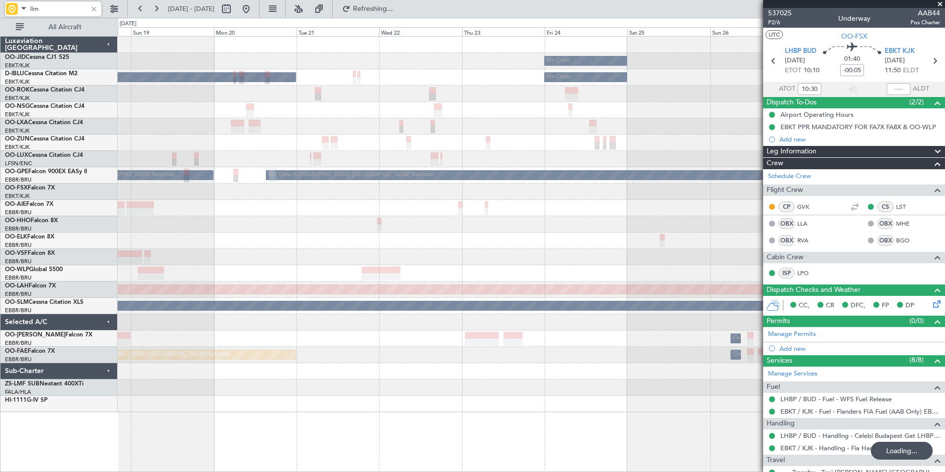
click at [631, 339] on div "No Crew No Crew No Crew Kortrijk-Wevelgem No Crew Brussels (Brussels National) …" at bounding box center [531, 224] width 827 height 375
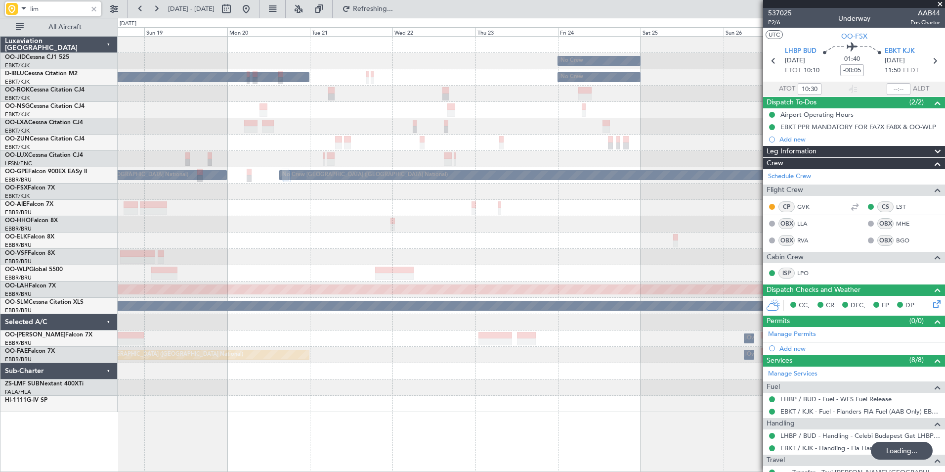
click at [732, 366] on div "No Crew No Crew No Crew Kortrijk-Wevelgem No Crew Brussels (Brussels National) …" at bounding box center [531, 224] width 827 height 375
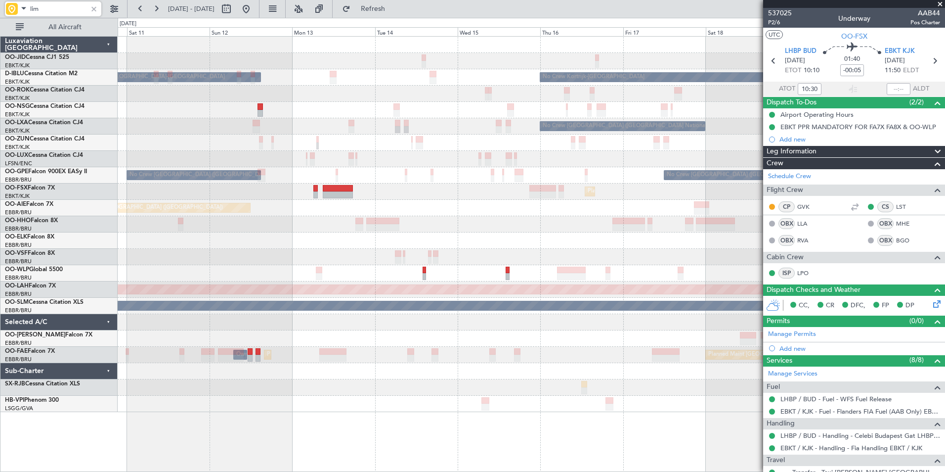
click at [151, 168] on div "No Crew Kortrijk-Wevelgem Owner Kortrijk-Wevelgem No Crew Brussels (Brussels Na…" at bounding box center [531, 224] width 827 height 375
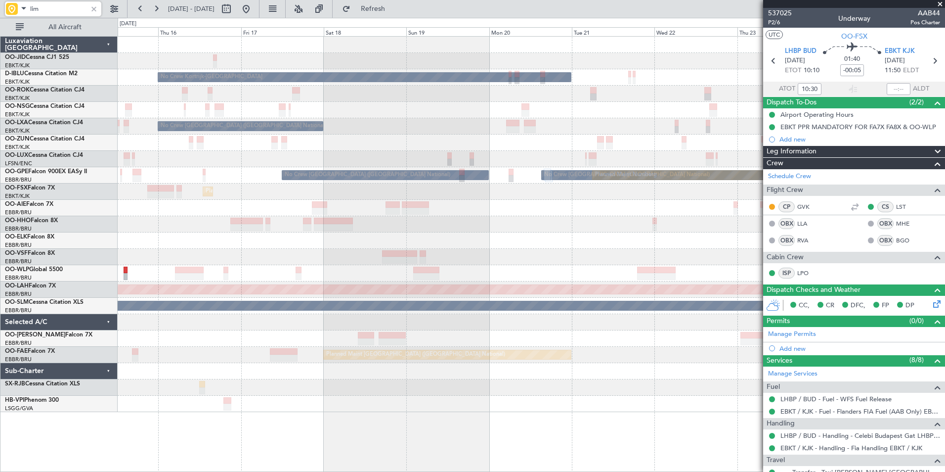
click at [111, 181] on div "No Crew No Crew Kortrijk-Wevelgem No Crew No Crew Brussels (Brussels National) …" at bounding box center [472, 245] width 945 height 454
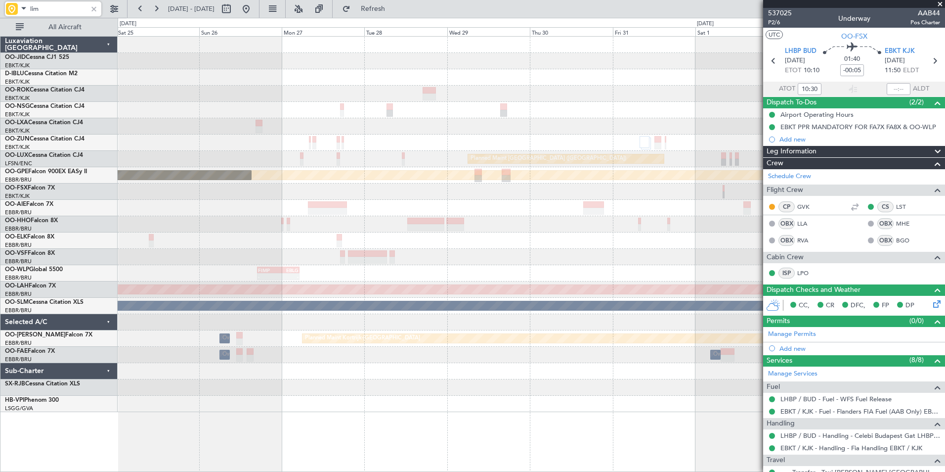
click at [198, 203] on div "No Crew No Crew Planned Maint Paris (Le Bourget) Planned Maint Paris (Le Bourge…" at bounding box center [531, 224] width 827 height 375
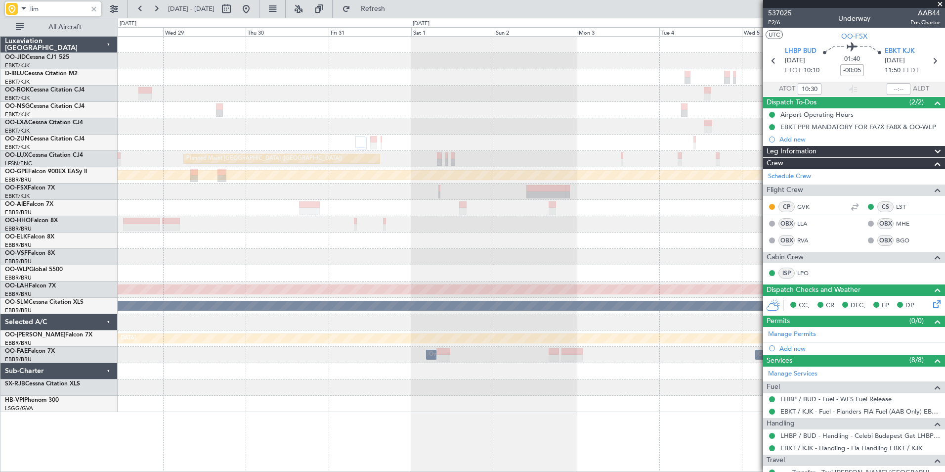
click at [409, 224] on div at bounding box center [531, 224] width 827 height 16
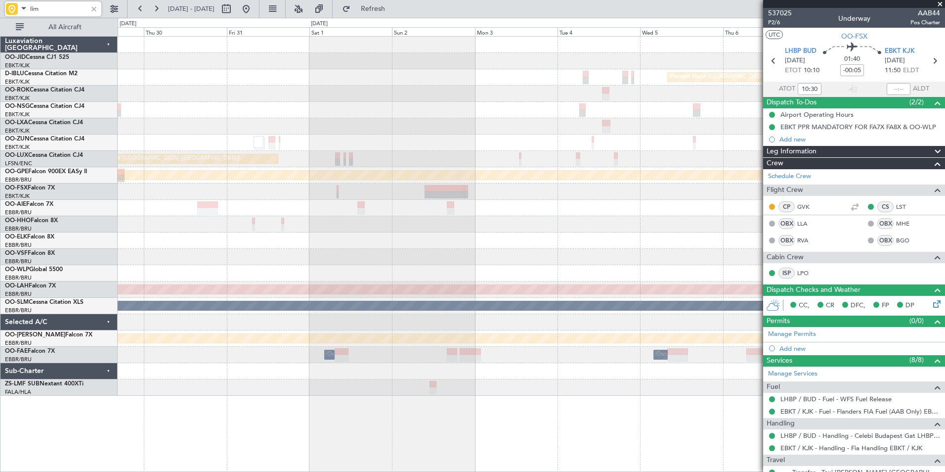
click at [246, 232] on div at bounding box center [531, 224] width 827 height 16
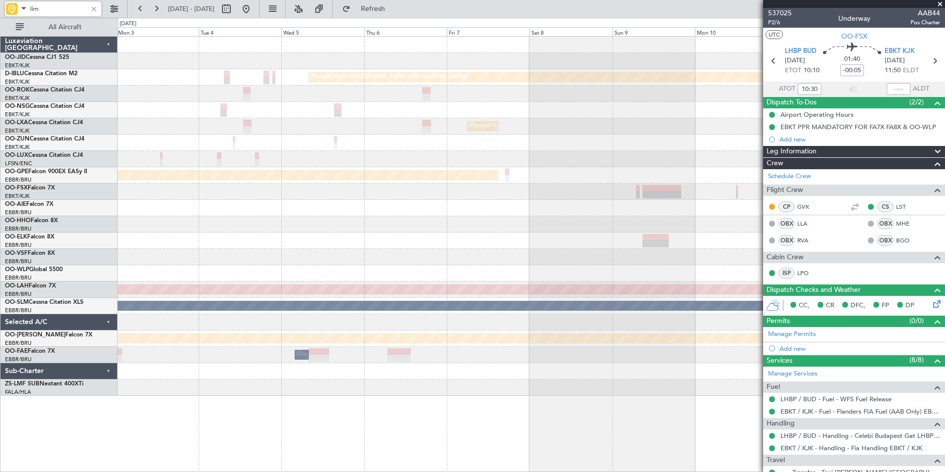
click at [607, 230] on div at bounding box center [531, 224] width 827 height 16
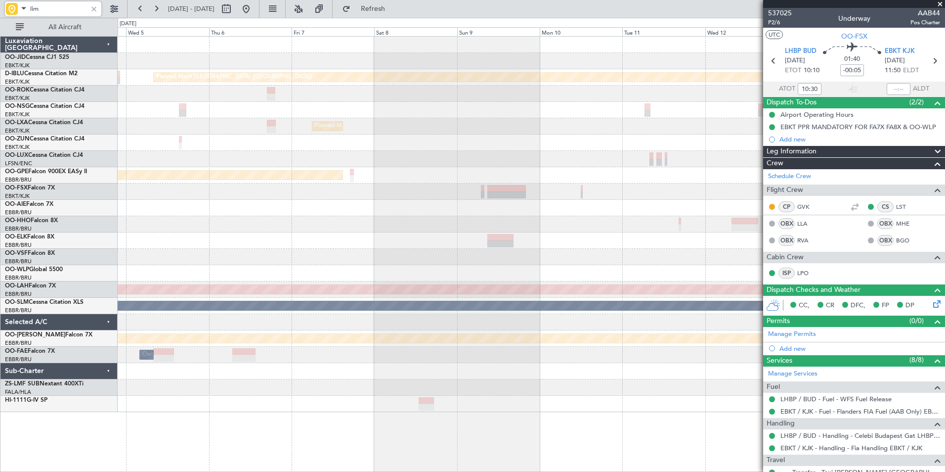
click at [201, 213] on div "Planned Maint Paris (Le Bourget) Planned Maint Kortrijk-Wevelgem Planned Maint …" at bounding box center [531, 224] width 827 height 375
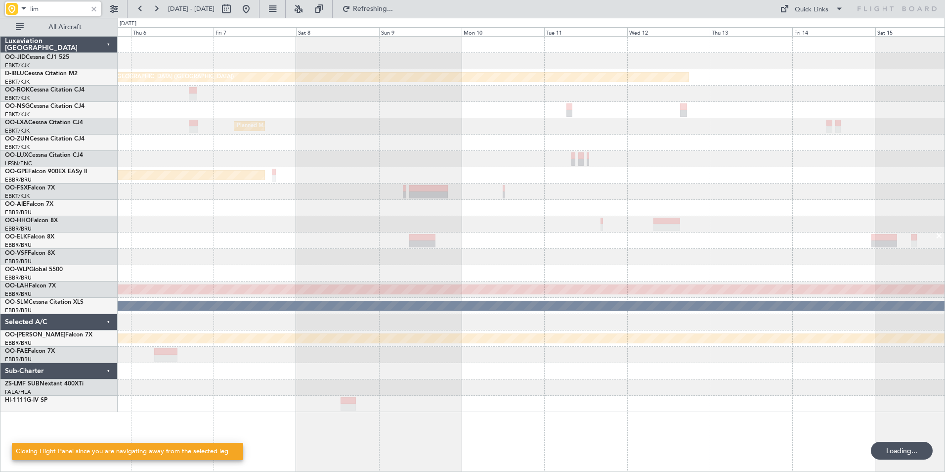
click at [390, 225] on div "Planned Maint Paris (Le Bourget) Planned Maint Kortrijk-Wevelgem Planned Maint …" at bounding box center [531, 224] width 827 height 375
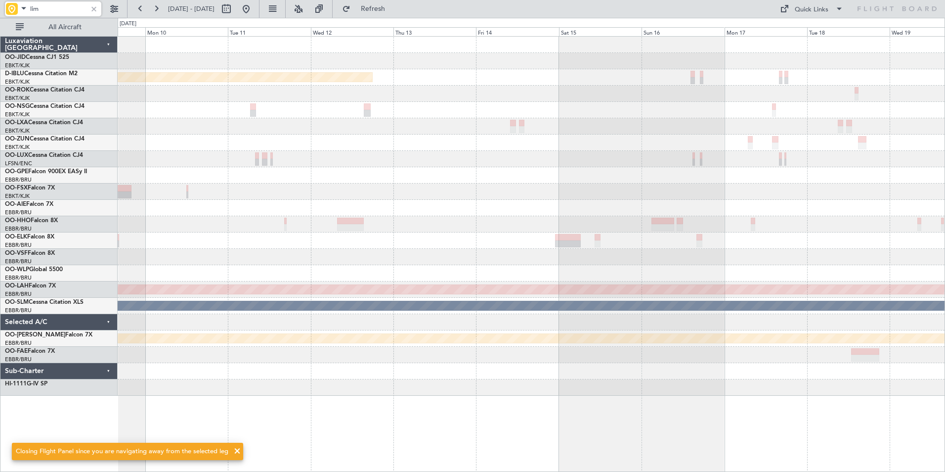
click at [258, 183] on div "No Crew Brussels (Brussels National) Planned Maint Nurnberg" at bounding box center [531, 175] width 827 height 16
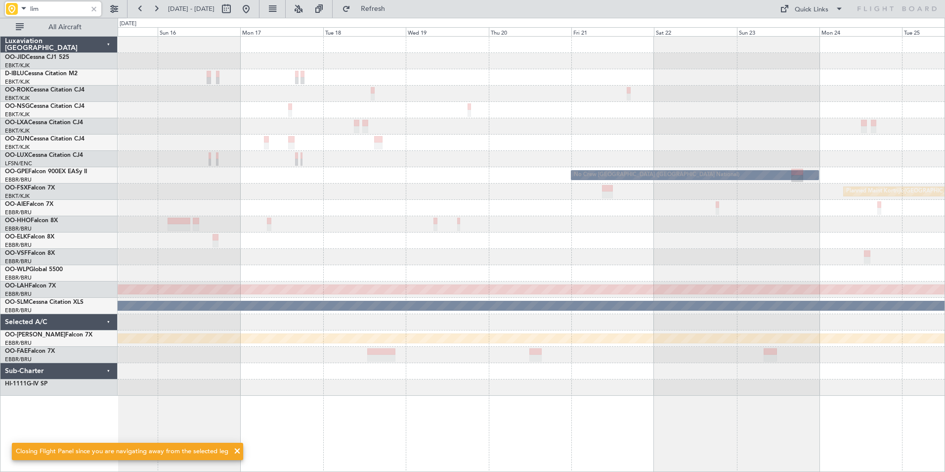
click at [296, 182] on div "No Crew Brussels (Brussels National) Planned Maint Kortrijk-Wevelgem Planned Ma…" at bounding box center [531, 216] width 827 height 359
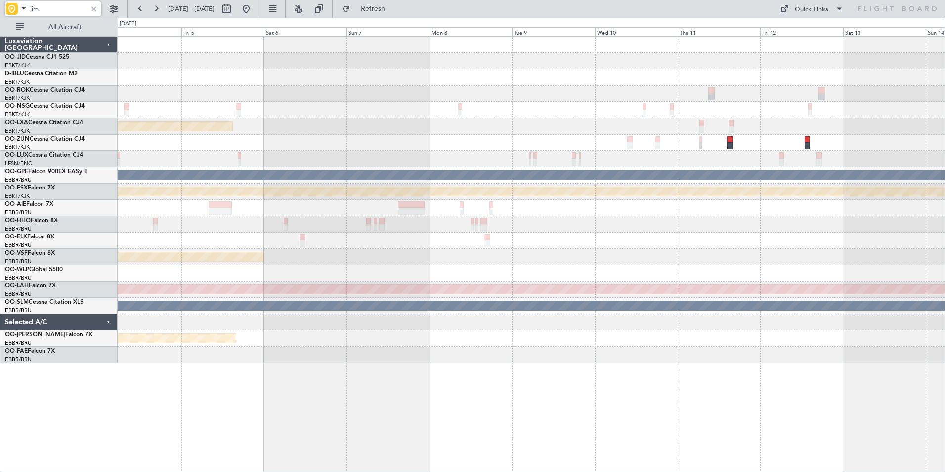
click at [292, 147] on div "Planned Maint [GEOGRAPHIC_DATA]" at bounding box center [531, 142] width 827 height 16
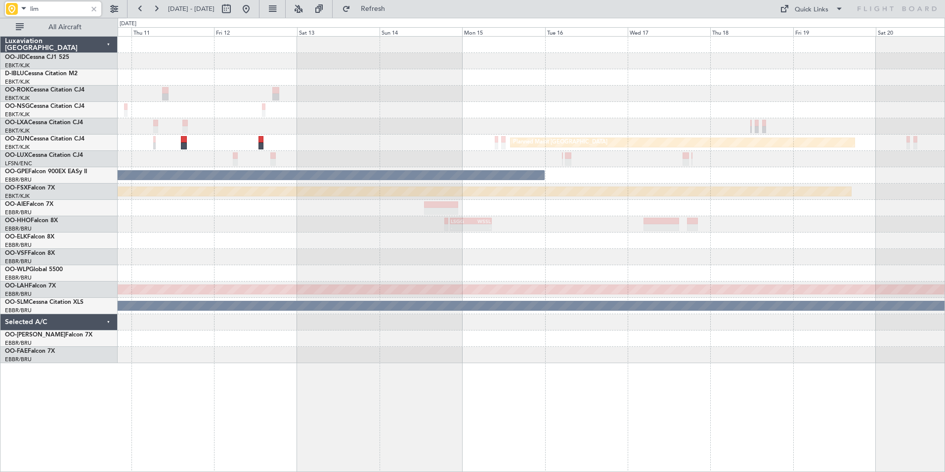
click at [364, 106] on div at bounding box center [531, 110] width 827 height 16
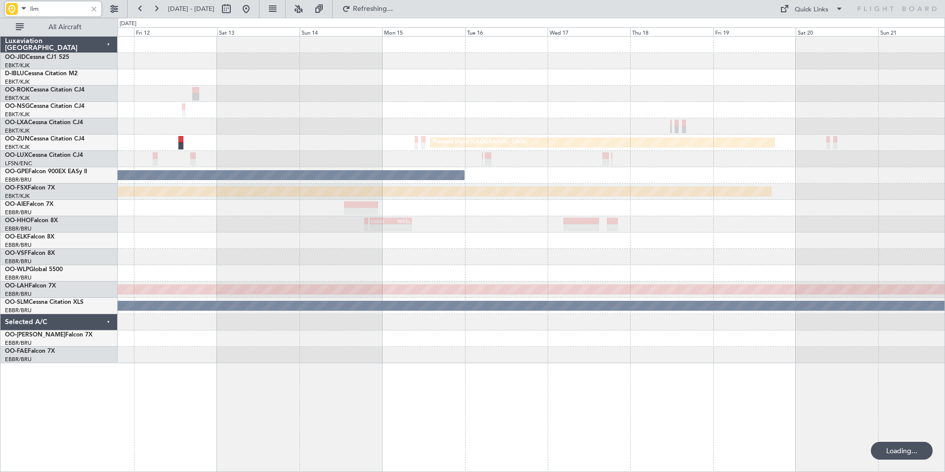
drag, startPoint x: 58, startPoint y: 7, endPoint x: 0, endPoint y: 9, distance: 58.4
click at [0, 9] on html "lim 11 Dec 2025 - 21 Dec 2025 Refreshing... Quick Links All Aircraft Planned Ma…" at bounding box center [472, 236] width 945 height 472
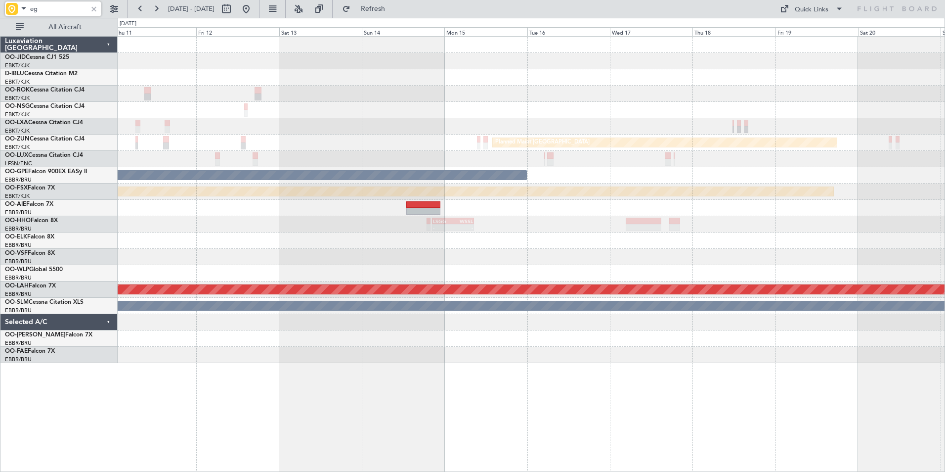
click at [596, 197] on div "Planned Maint [GEOGRAPHIC_DATA] Planned Maint [GEOGRAPHIC_DATA]-[GEOGRAPHIC_DAT…" at bounding box center [531, 200] width 827 height 326
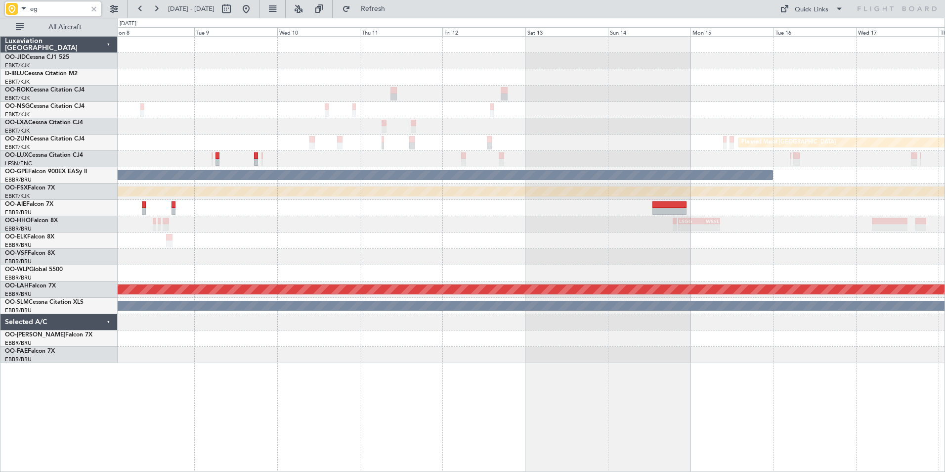
click at [815, 269] on div "Planned Maint Paris (Le Bourget) Planned Maint Zurich No Crew Brussels (Brussel…" at bounding box center [531, 200] width 827 height 326
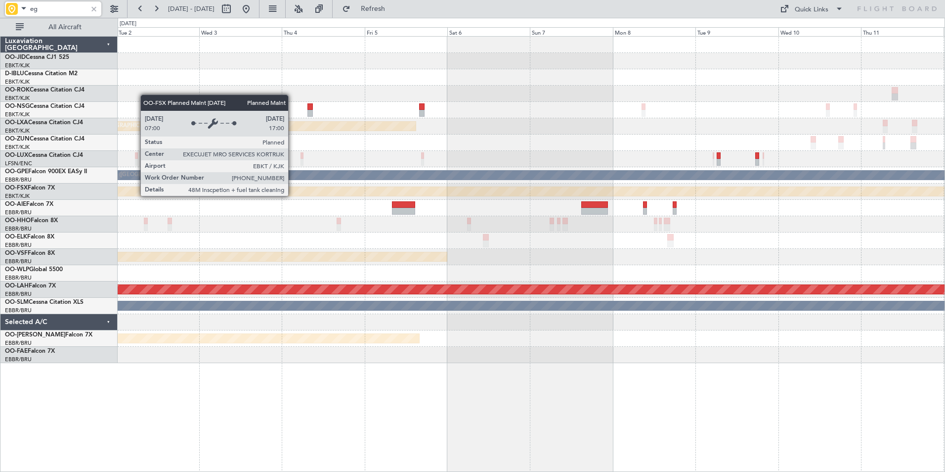
click at [749, 257] on div "Planned Maint Paris (Le Bourget) No Crew Brussels (Brussels National) Planned M…" at bounding box center [531, 200] width 827 height 326
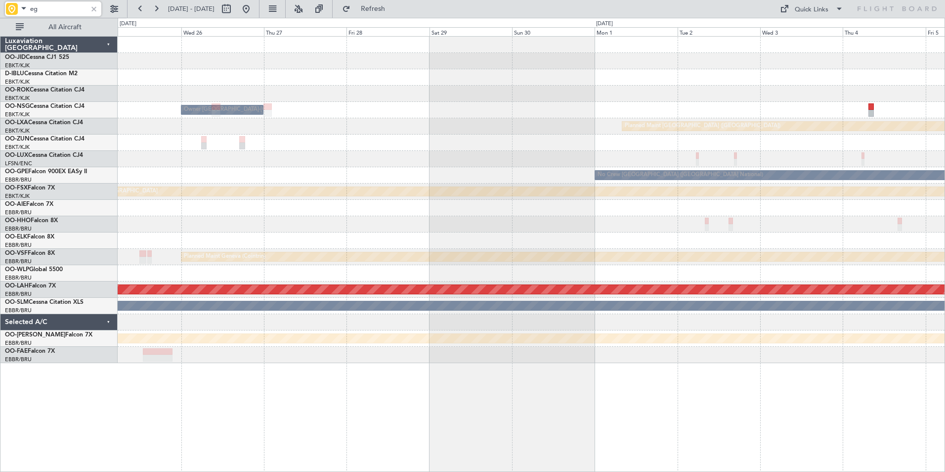
click at [762, 132] on div "Owner [GEOGRAPHIC_DATA]-[GEOGRAPHIC_DATA] Planned Maint [GEOGRAPHIC_DATA] ([GEO…" at bounding box center [531, 200] width 827 height 326
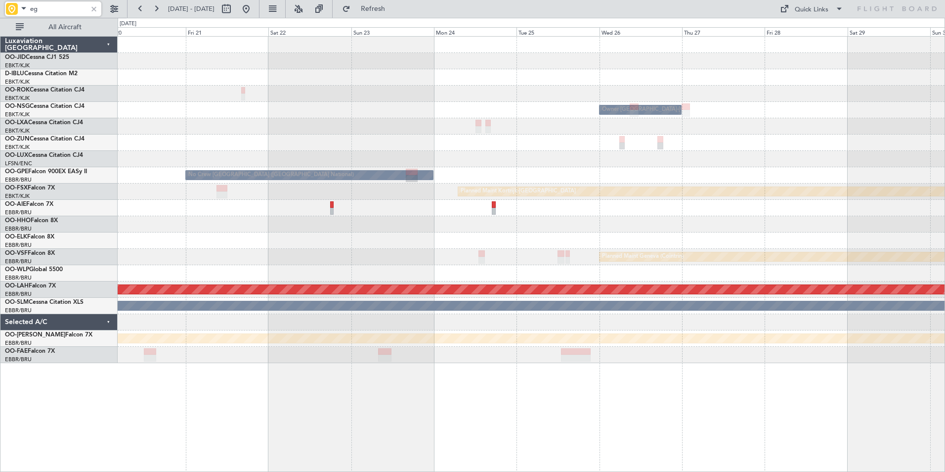
click at [843, 199] on div "Owner Kortrijk-Wevelgem Planned Maint Paris (Le Bourget) No Crew Brussels (Brus…" at bounding box center [531, 200] width 827 height 326
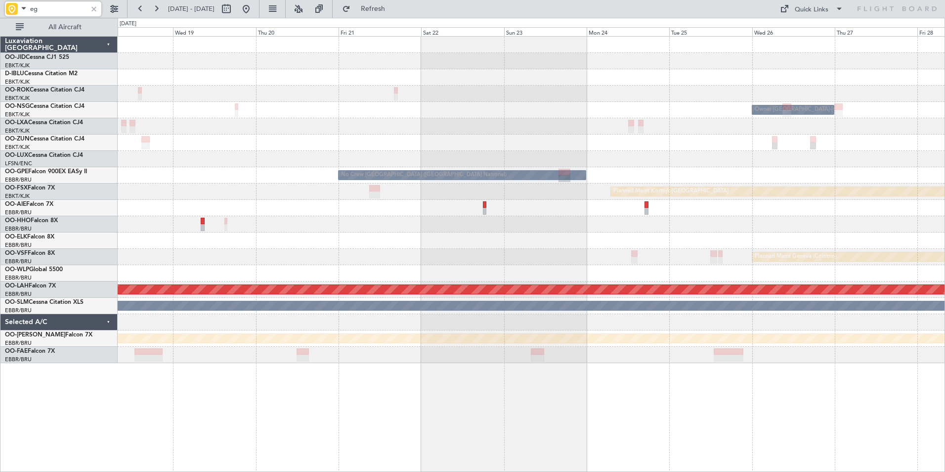
click at [667, 207] on div "Owner Kortrijk-Wevelgem No Crew Brussels (Brussels National) Planned Maint Kort…" at bounding box center [531, 200] width 827 height 326
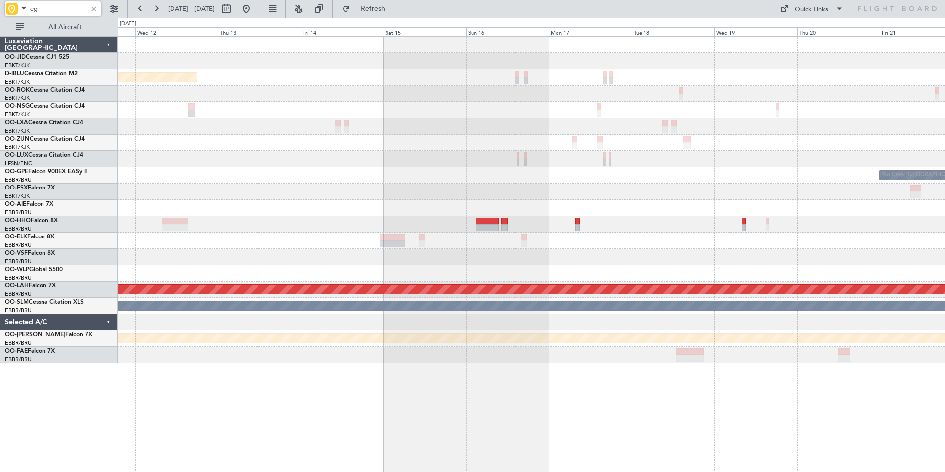
click at [855, 232] on div "Planned Maint Paris (Le Bourget) No Crew Brussels (Brussels National) Planned M…" at bounding box center [531, 200] width 827 height 326
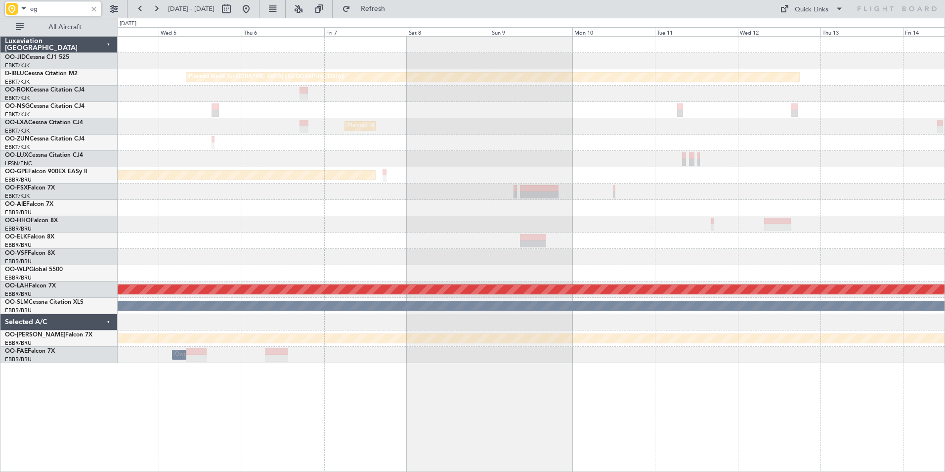
click at [857, 245] on div "Planned Maint Paris (Le Bourget) Planned Maint Kortrijk-Wevelgem Planned Maint …" at bounding box center [531, 200] width 827 height 326
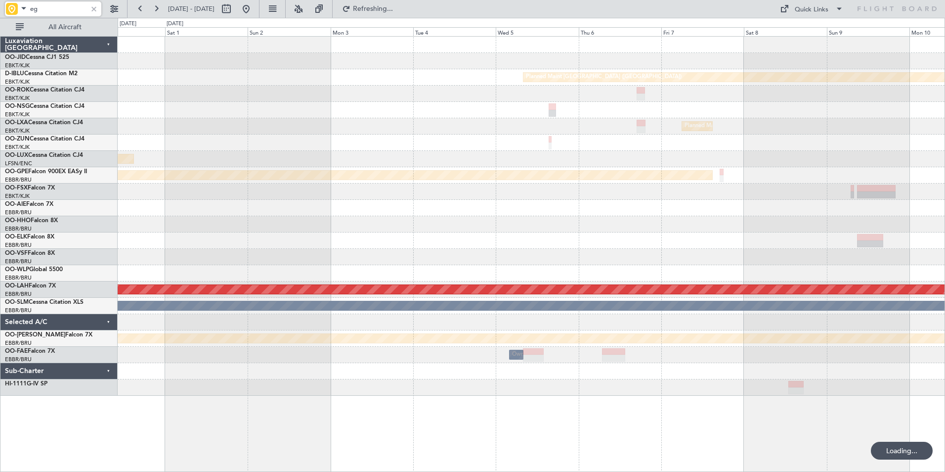
click at [843, 233] on div "Planned Maint Paris (Le Bourget) Planned Maint Kortrijk-Wevelgem Planned Maint …" at bounding box center [531, 216] width 827 height 359
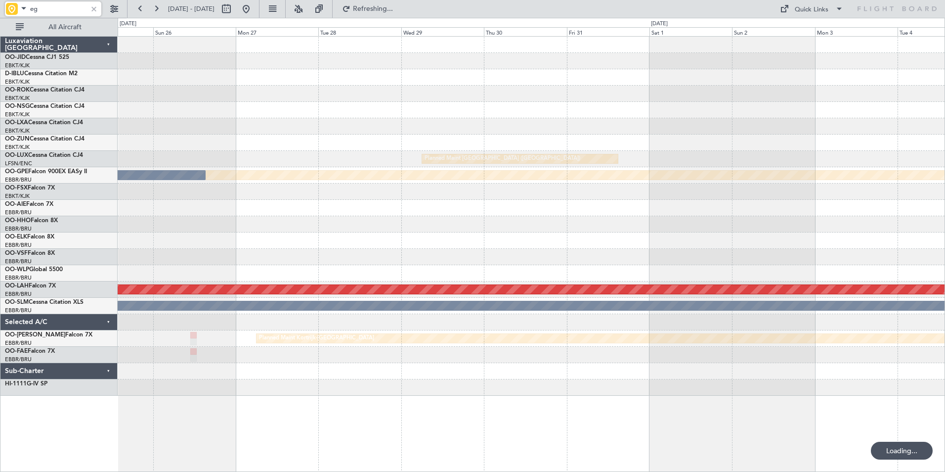
click at [861, 249] on div "Planned Maint Paris (Le Bourget) Planned Maint Paris (Le Bourget) Planned Maint…" at bounding box center [531, 216] width 827 height 359
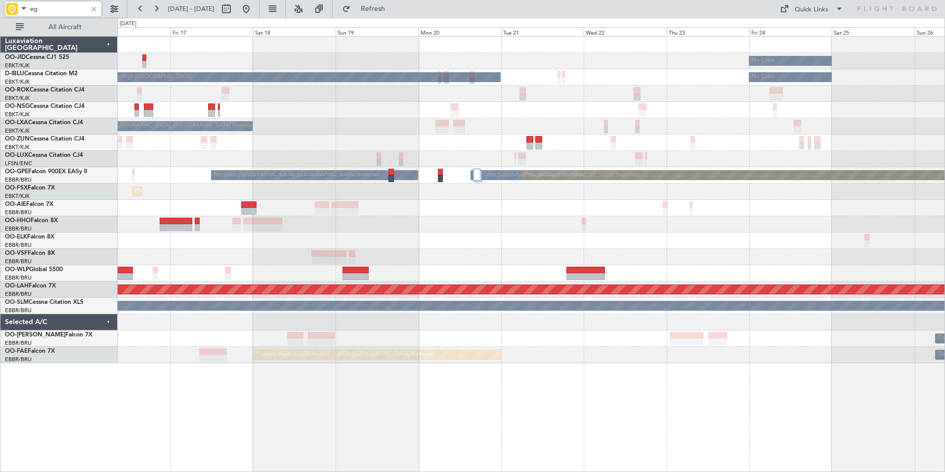
click at [391, 190] on div "No Crew No Crew Kortrijk-Wevelgem No Crew No Crew Brussels (Brussels National) …" at bounding box center [531, 200] width 827 height 326
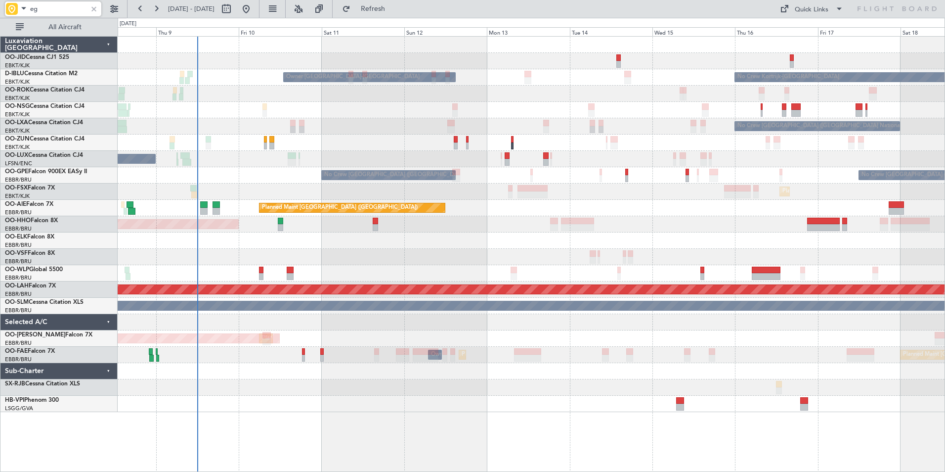
click at [889, 165] on div "No Crew Kortrijk-Wevelgem Owner Kortrijk-Wevelgem No Crew Brussels (Brussels Na…" at bounding box center [531, 224] width 827 height 375
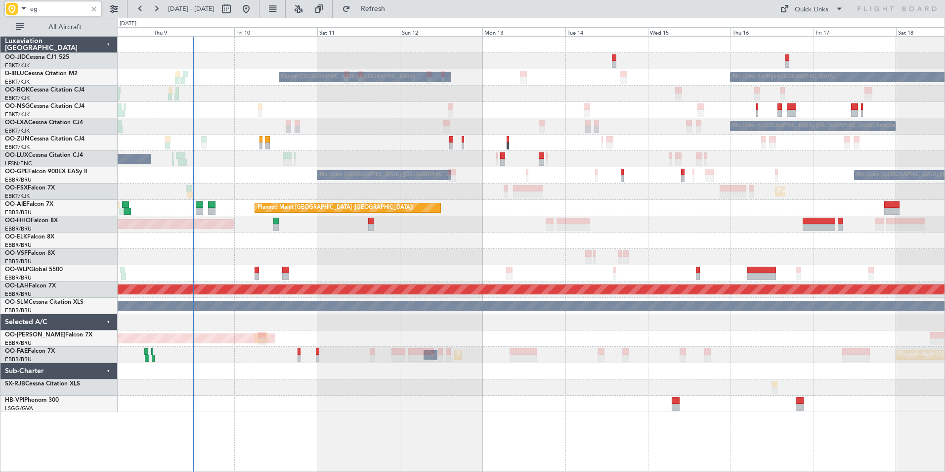
click at [530, 129] on div "No Crew Brussels (Brussels National) Planned Maint Kortrijk-Wevelgem" at bounding box center [531, 126] width 827 height 16
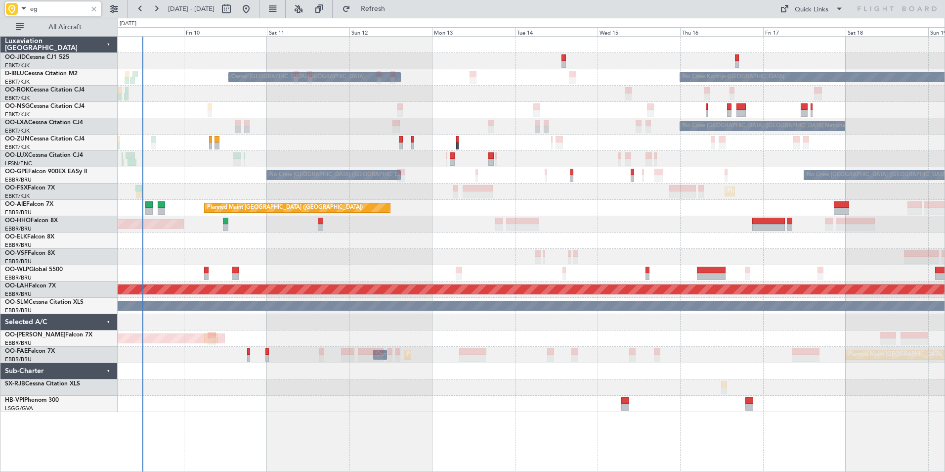
click at [288, 133] on div "No Crew Kortrijk-Wevelgem Owner Kortrijk-Wevelgem No Crew Brussels (Brussels Na…" at bounding box center [531, 224] width 827 height 375
type input "eg"
click at [97, 4] on div at bounding box center [93, 8] width 11 height 11
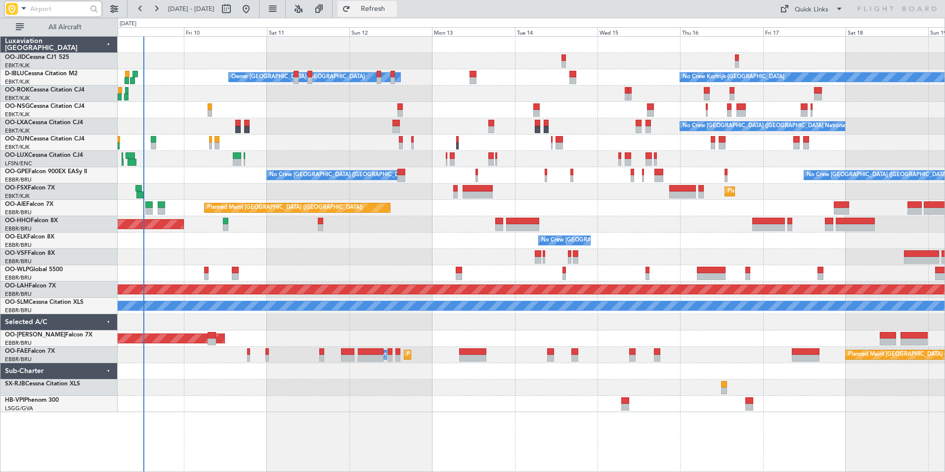
click at [396, 2] on button "Refresh" at bounding box center [367, 9] width 59 height 16
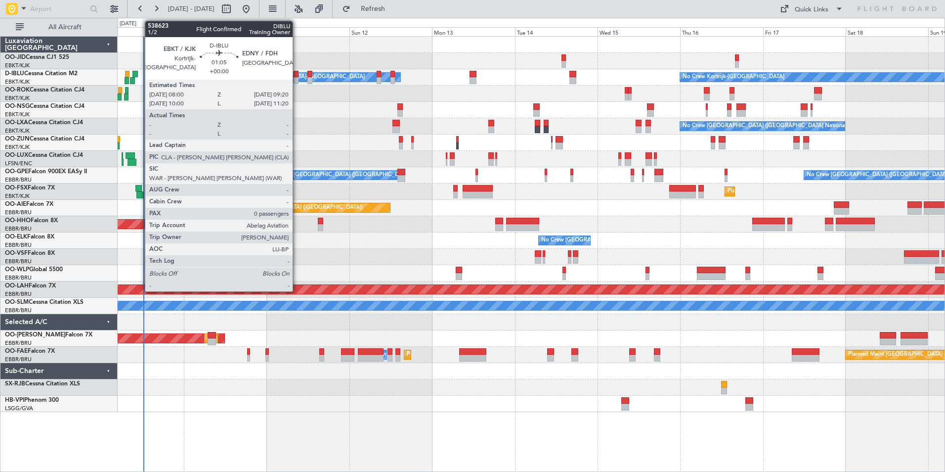
click at [297, 78] on div at bounding box center [296, 80] width 5 height 7
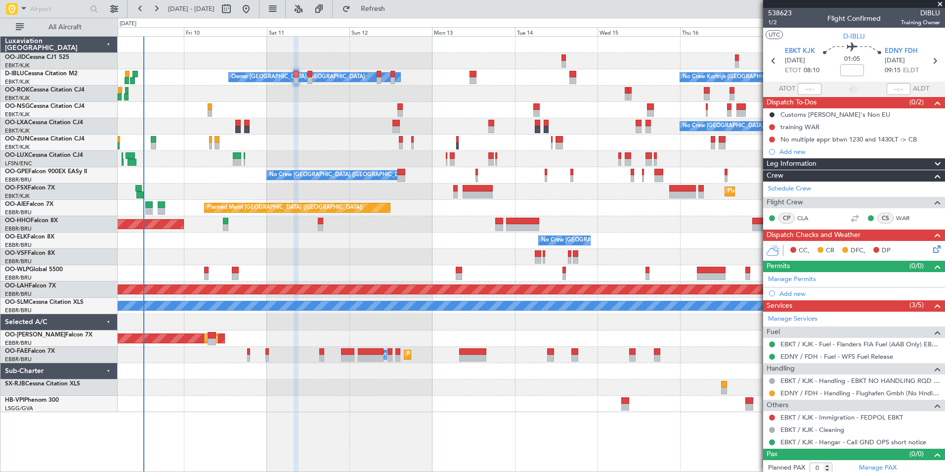
click at [328, 101] on div at bounding box center [531, 94] width 827 height 16
click at [382, 11] on button "Refresh" at bounding box center [367, 9] width 59 height 16
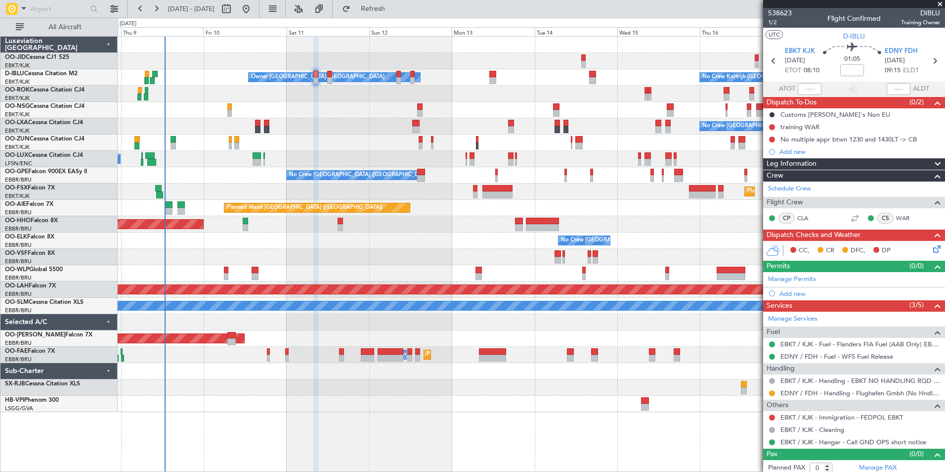
click at [333, 263] on div at bounding box center [531, 257] width 827 height 16
click at [394, 6] on span "Refresh" at bounding box center [374, 8] width 42 height 7
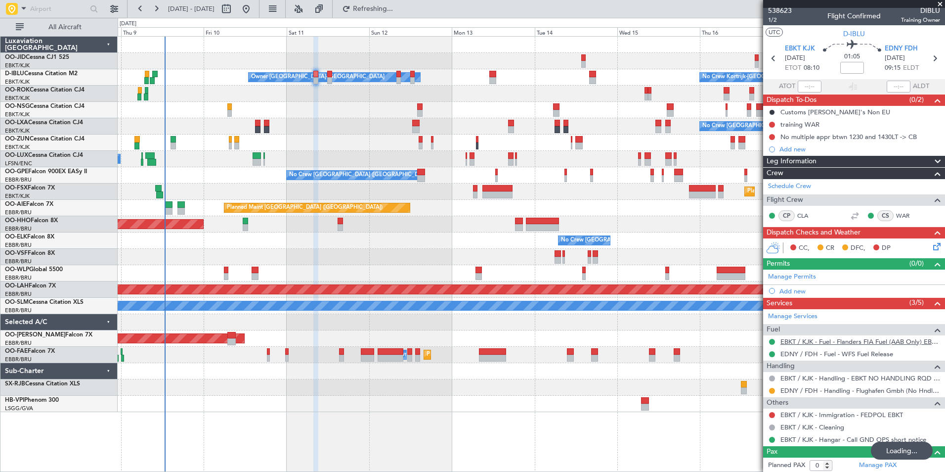
scroll to position [4, 0]
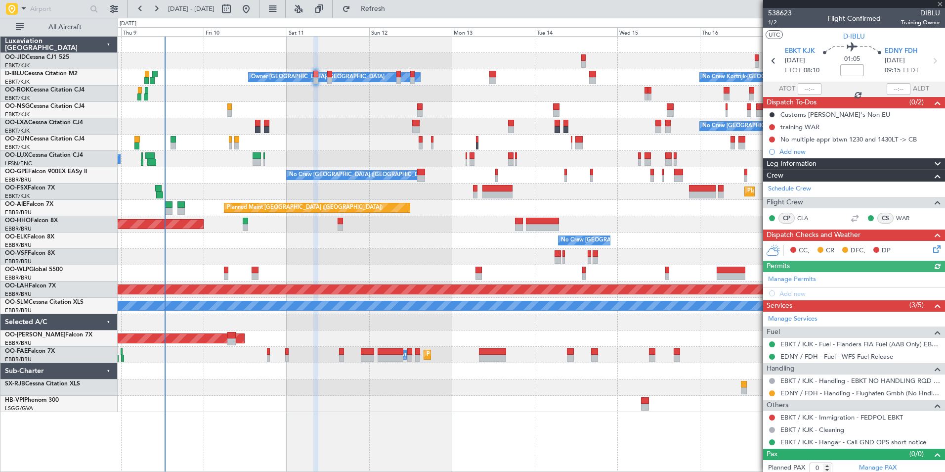
scroll to position [4, 0]
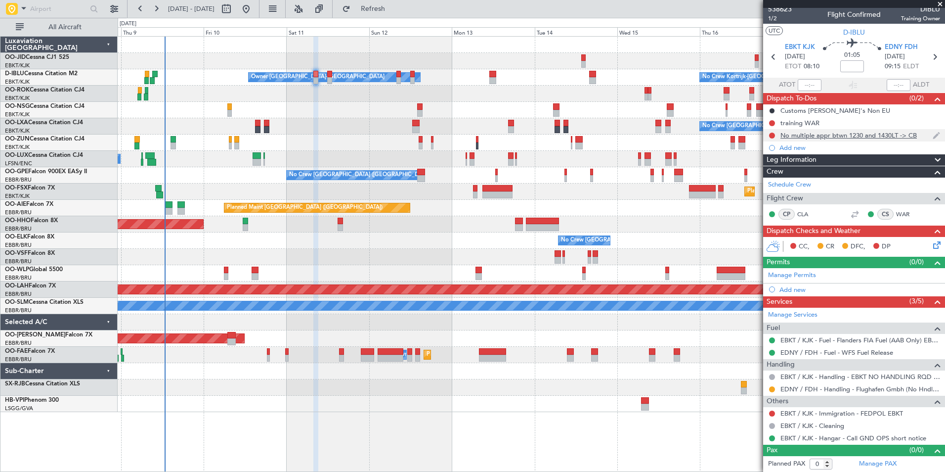
click at [850, 134] on div "No multiple appr btwn 1230 and 1430LT -> CB" at bounding box center [849, 135] width 136 height 8
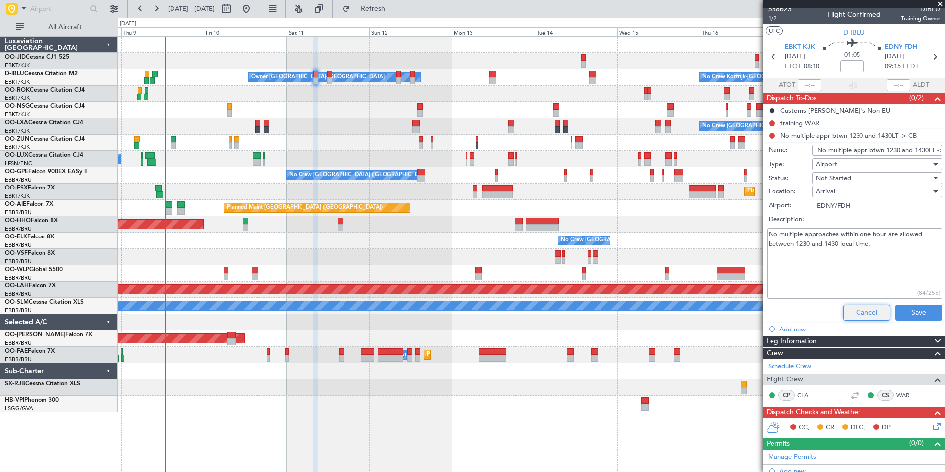
click at [861, 316] on button "Cancel" at bounding box center [866, 313] width 47 height 16
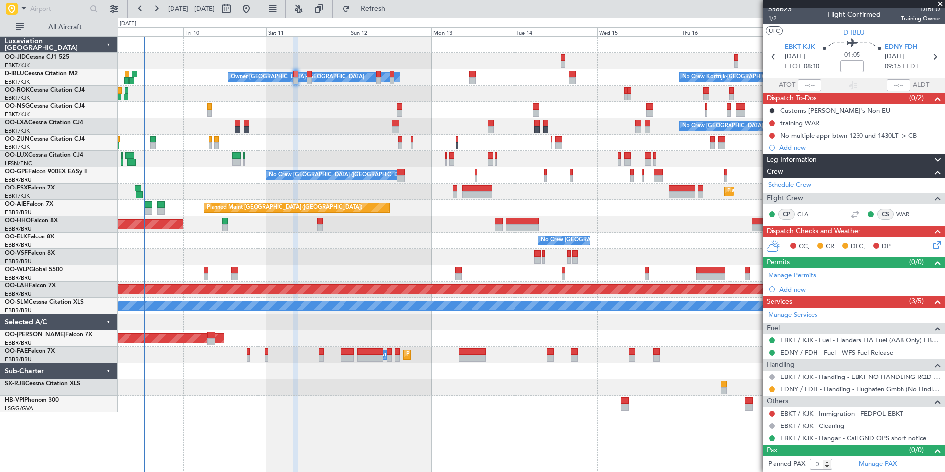
click at [419, 230] on div "Planned Maint Geneva (Cointrin)" at bounding box center [531, 224] width 827 height 16
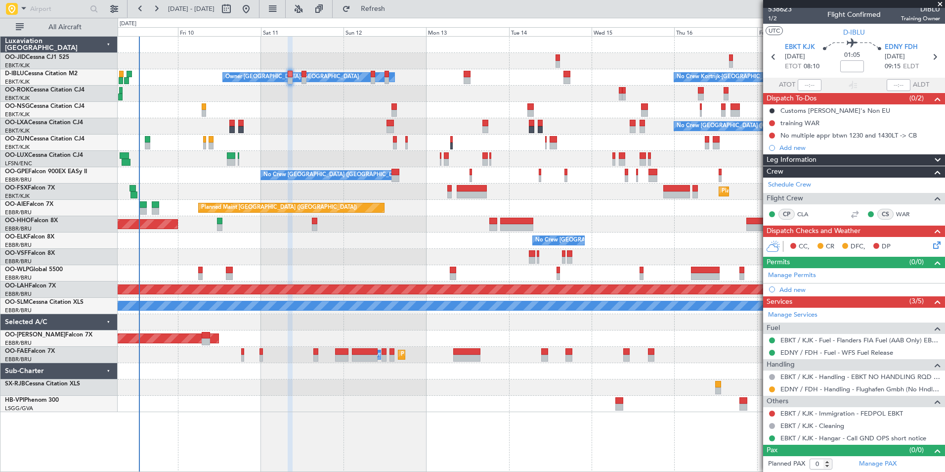
click at [406, 342] on div "Planned Maint Brussels (Brussels National) AOG Maint Sibiu" at bounding box center [531, 338] width 827 height 16
click at [393, 0] on html "09 Oct 2025 - 19 Oct 2025 Refresh Quick Links All Aircraft No Crew Kortrijk-Wev…" at bounding box center [472, 236] width 945 height 472
click at [394, 12] on span "Refresh" at bounding box center [374, 8] width 42 height 7
